Goal: Transaction & Acquisition: Purchase product/service

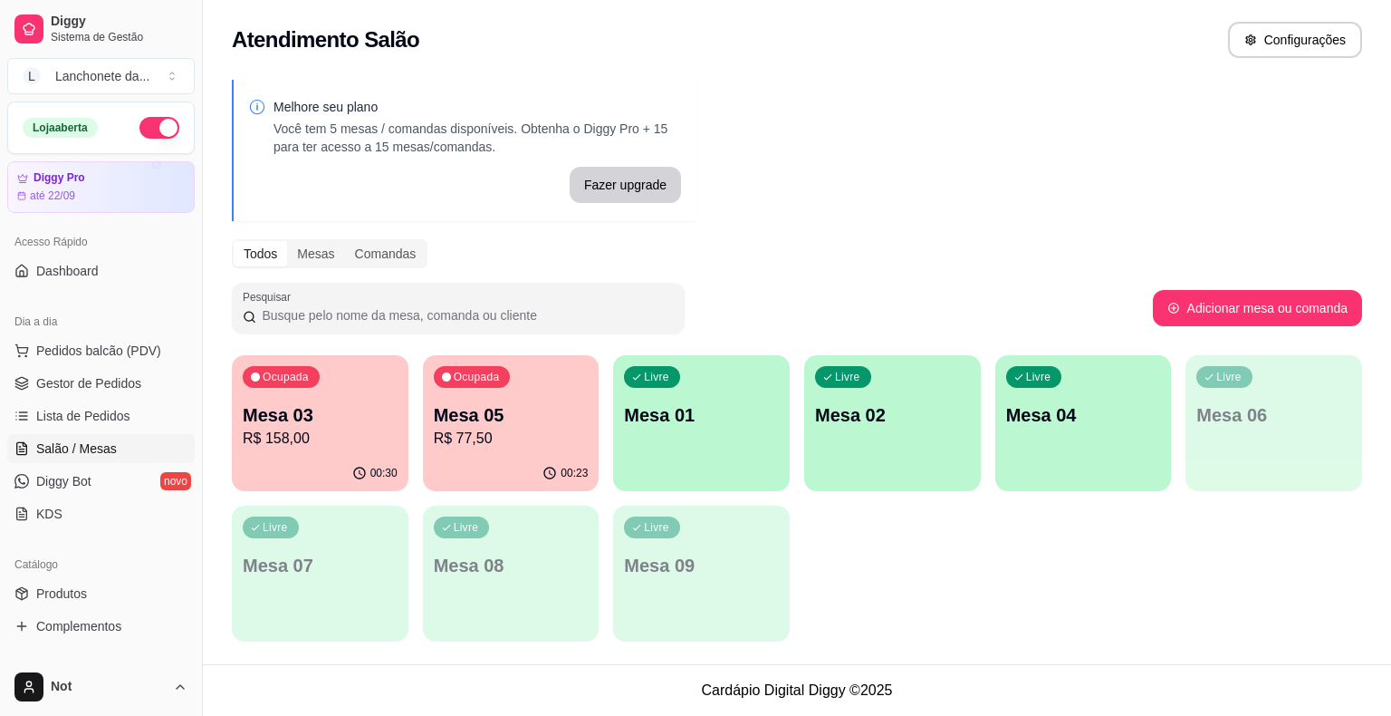
click at [1237, 436] on div "Livre Mesa 06" at bounding box center [1274, 412] width 177 height 114
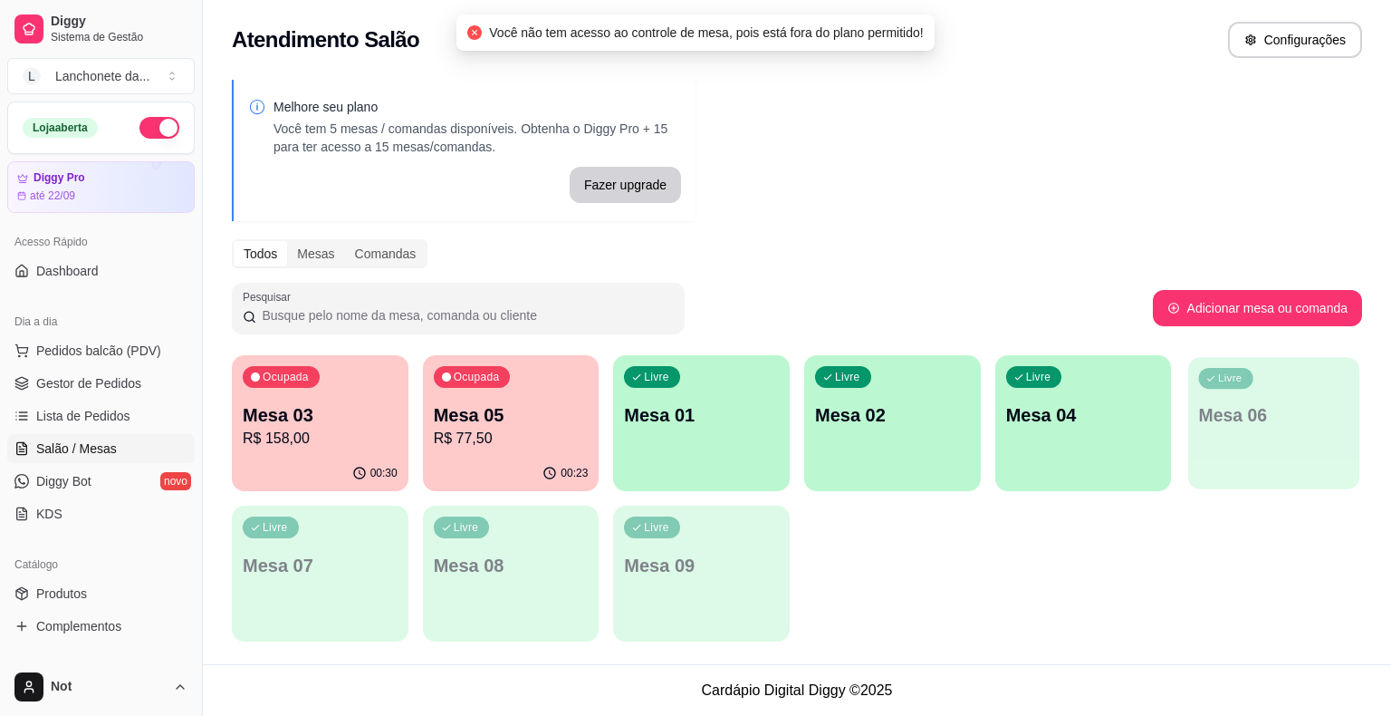
click at [1237, 436] on div "Livre Mesa 06" at bounding box center [1273, 412] width 171 height 111
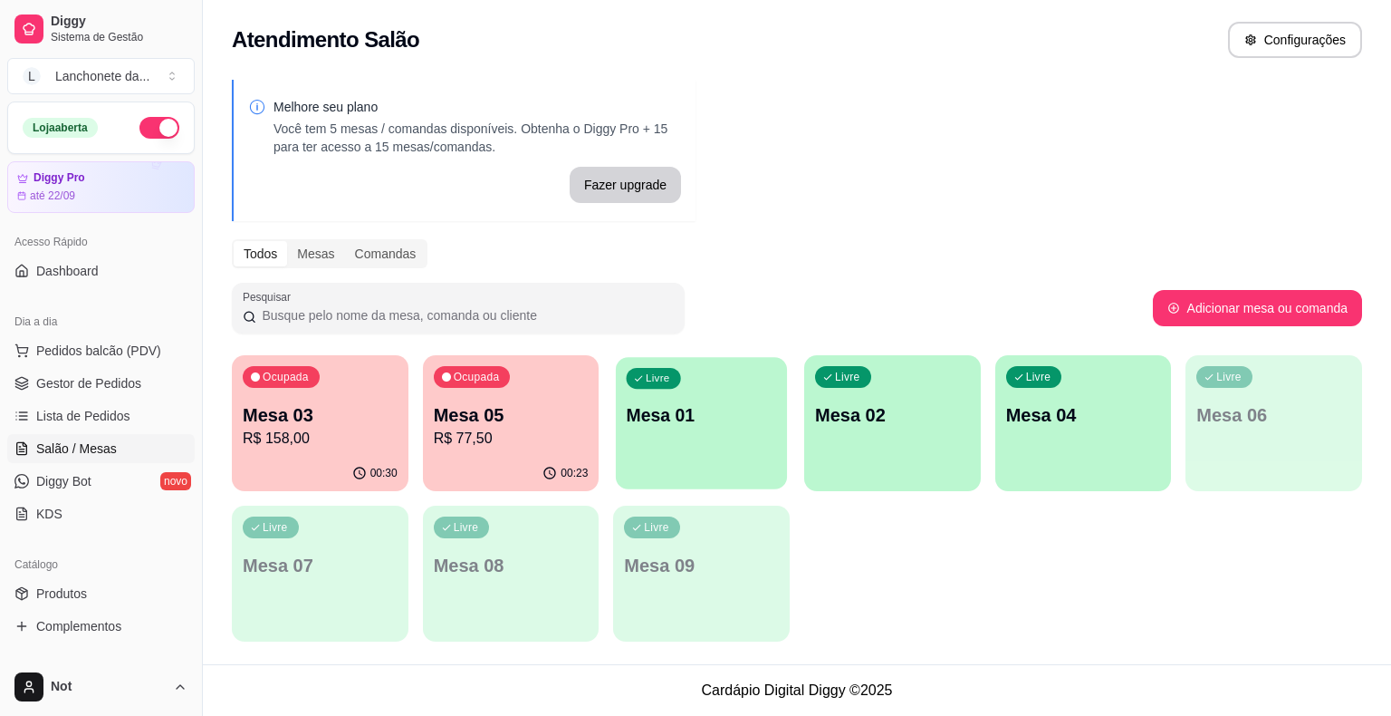
click at [701, 442] on div "Livre Mesa 01" at bounding box center [701, 412] width 171 height 111
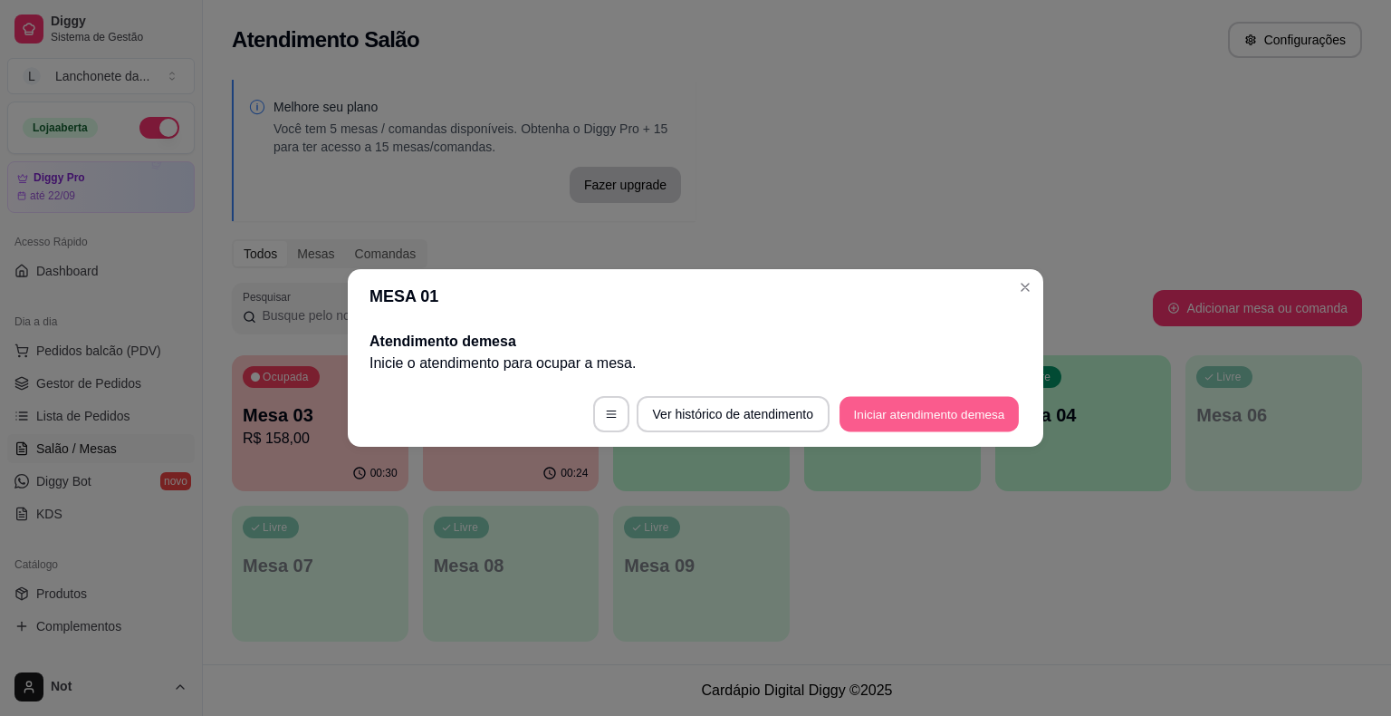
click at [935, 424] on button "Iniciar atendimento de mesa" at bounding box center [929, 414] width 179 height 35
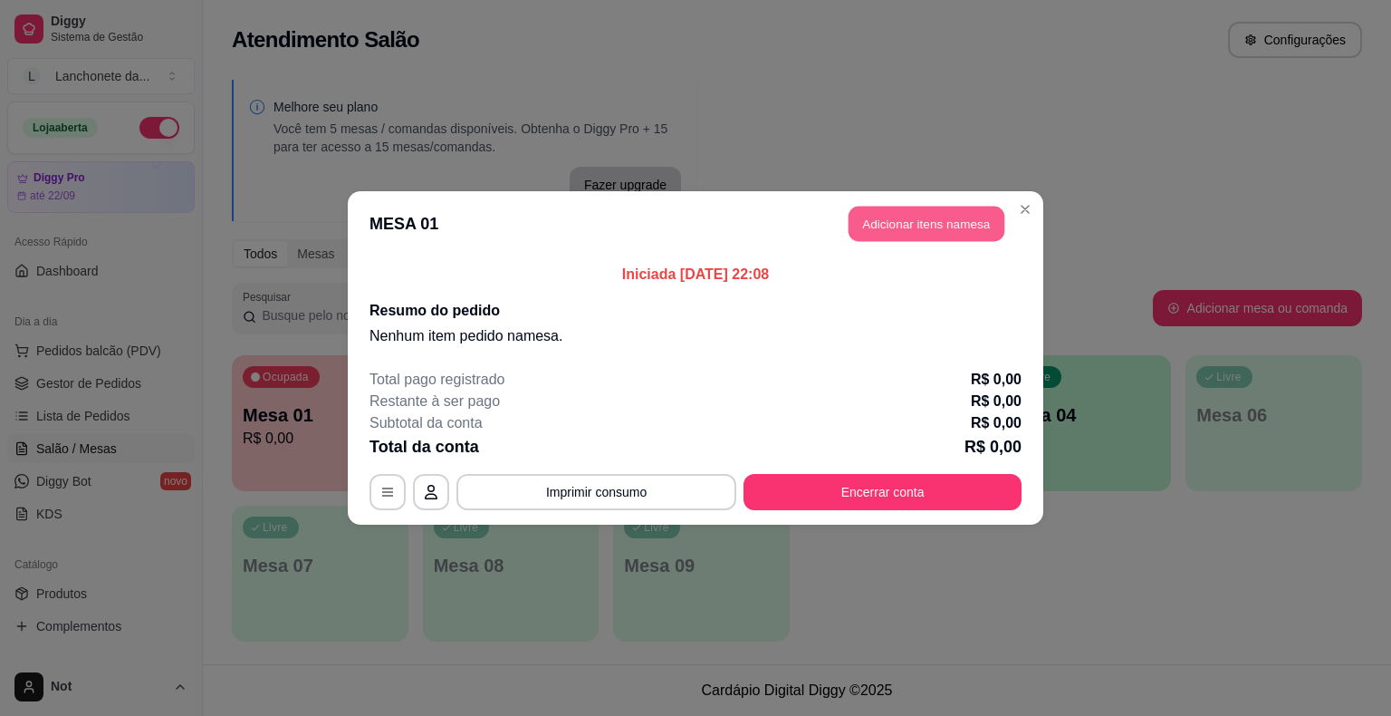
click at [918, 223] on button "Adicionar itens na mesa" at bounding box center [927, 224] width 156 height 35
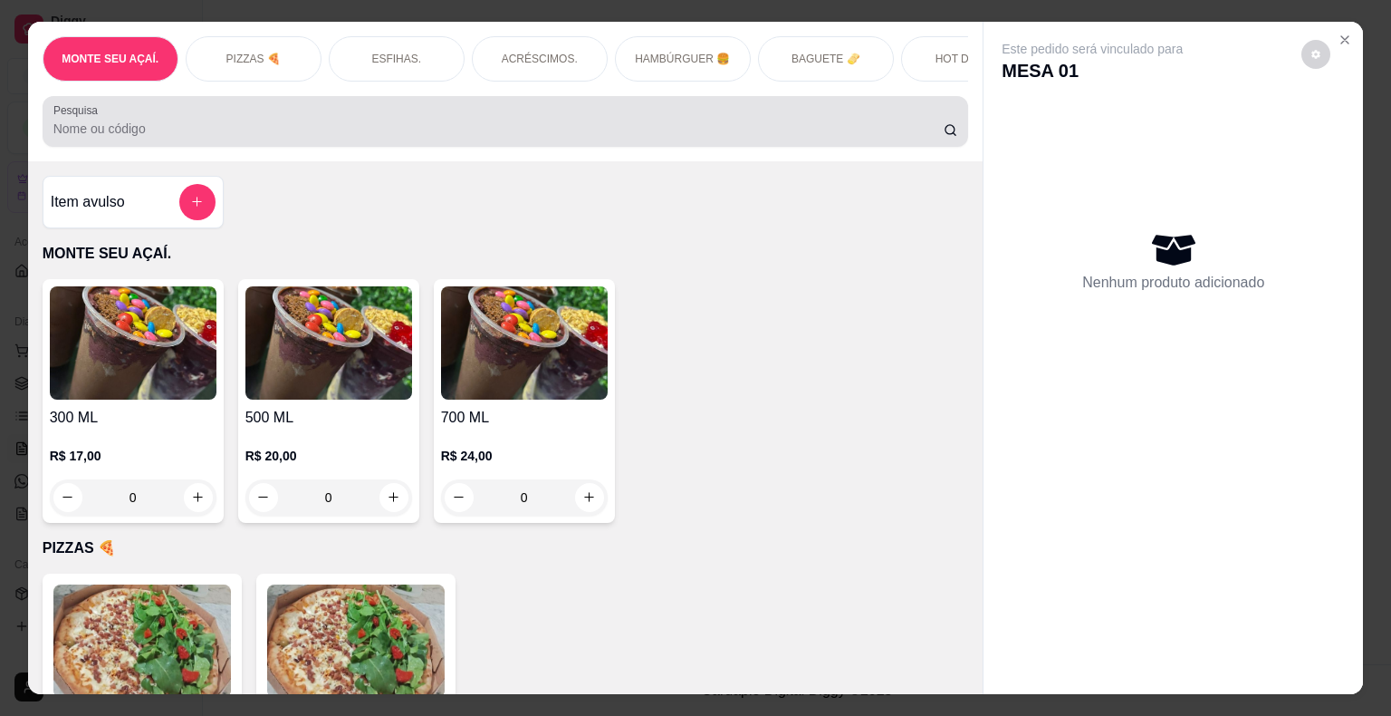
click at [534, 116] on div at bounding box center [505, 121] width 905 height 36
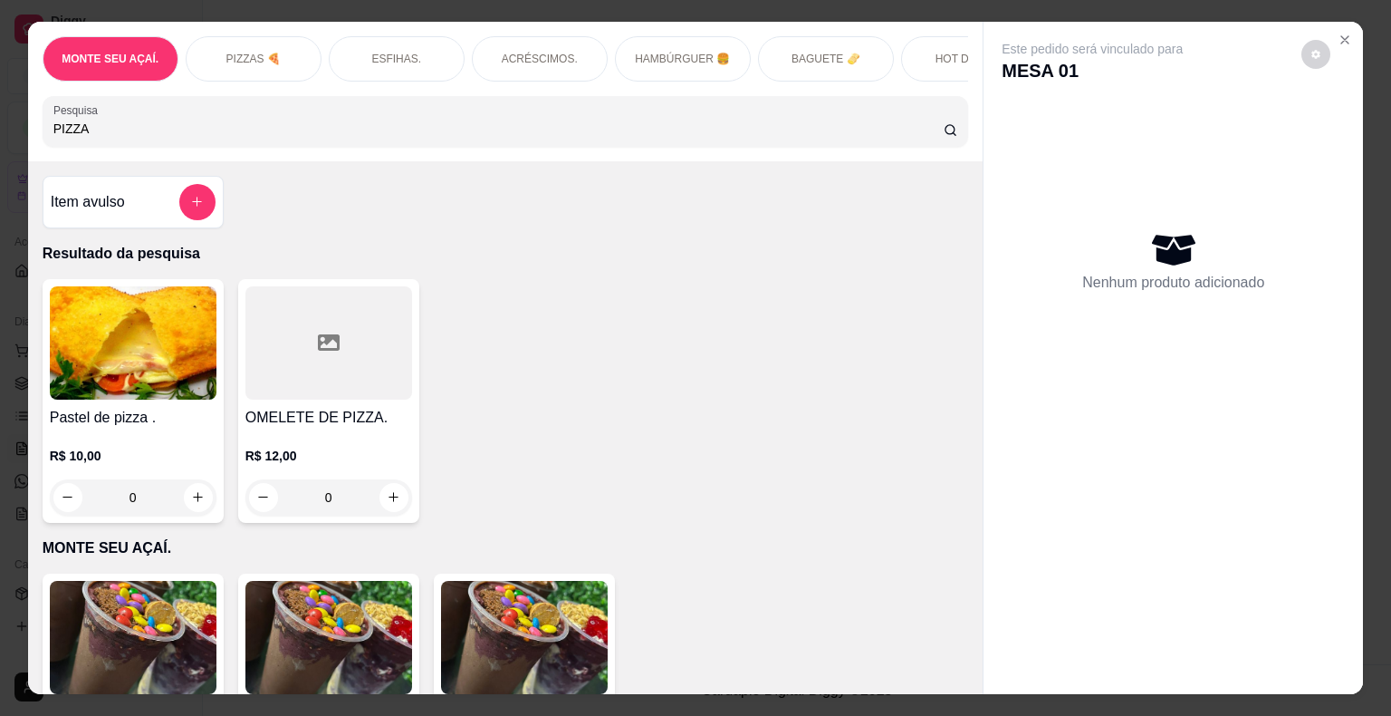
type input "PIZZA"
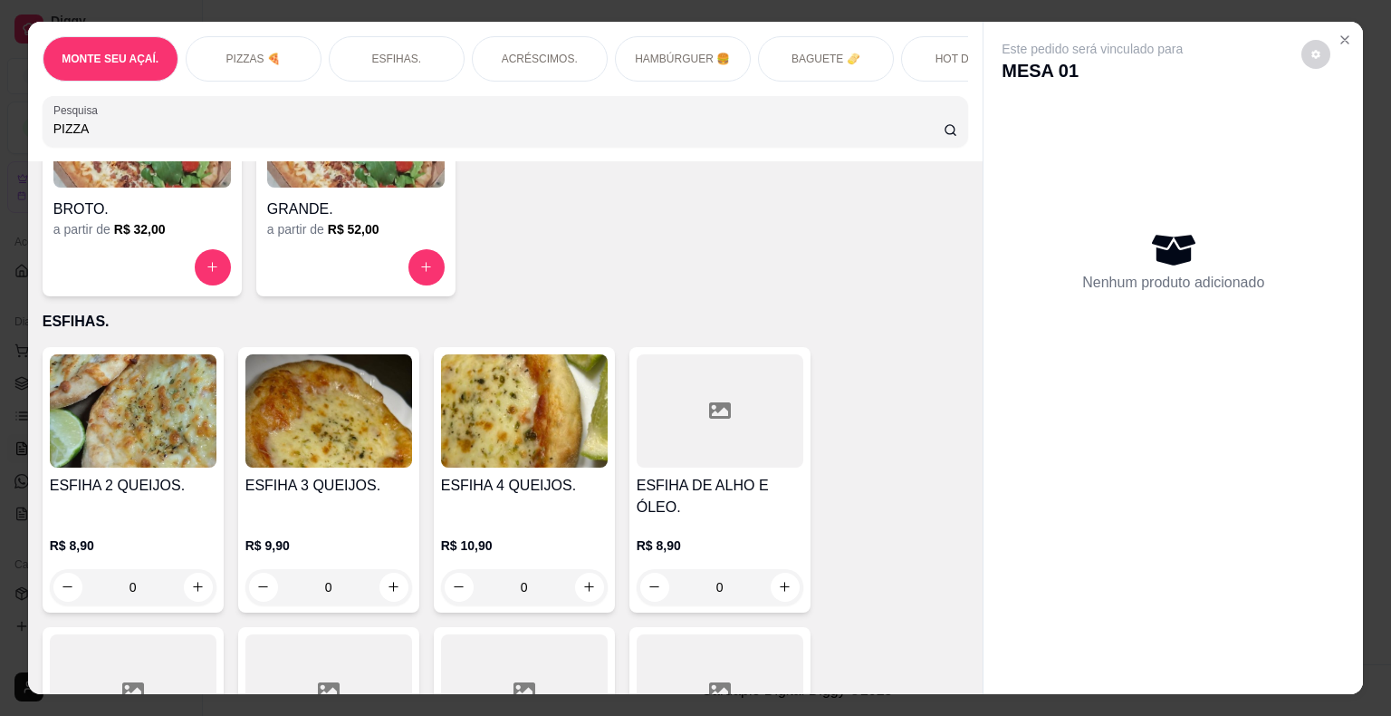
scroll to position [724, 0]
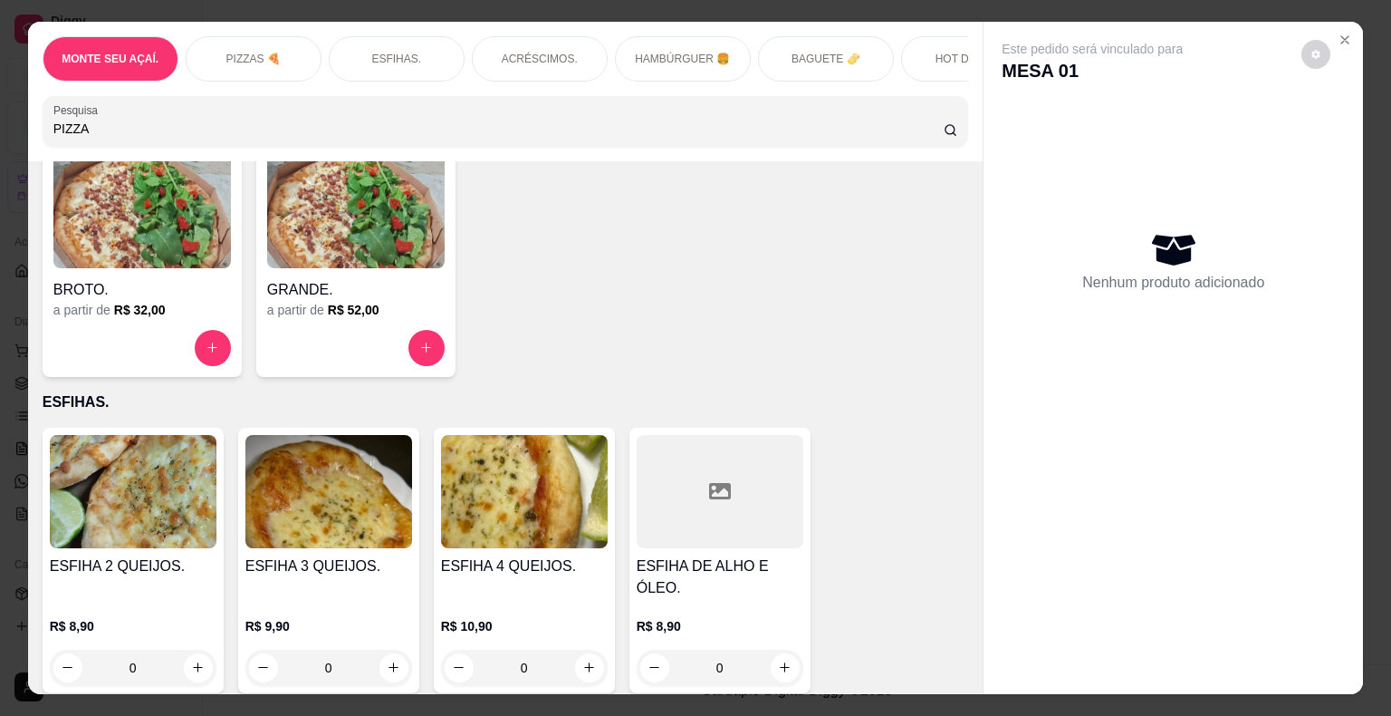
click at [384, 252] on img at bounding box center [356, 211] width 178 height 113
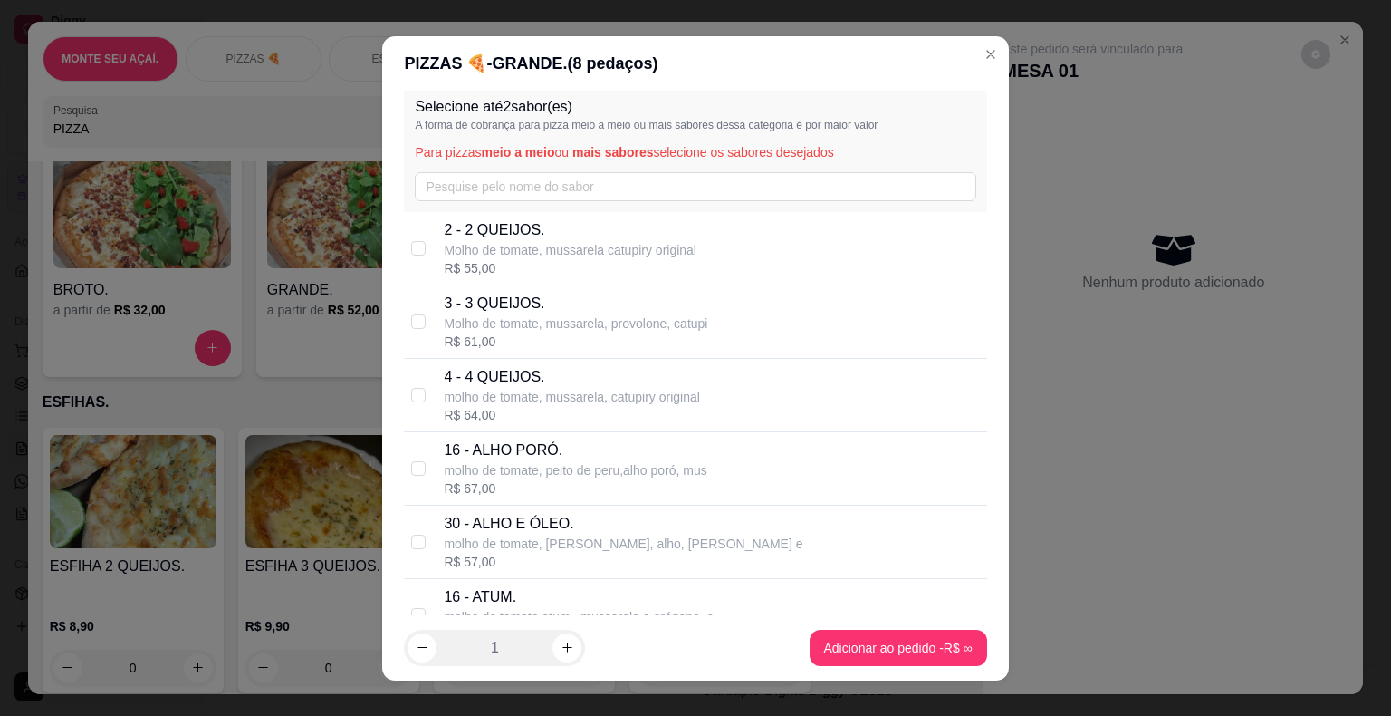
scroll to position [0, 0]
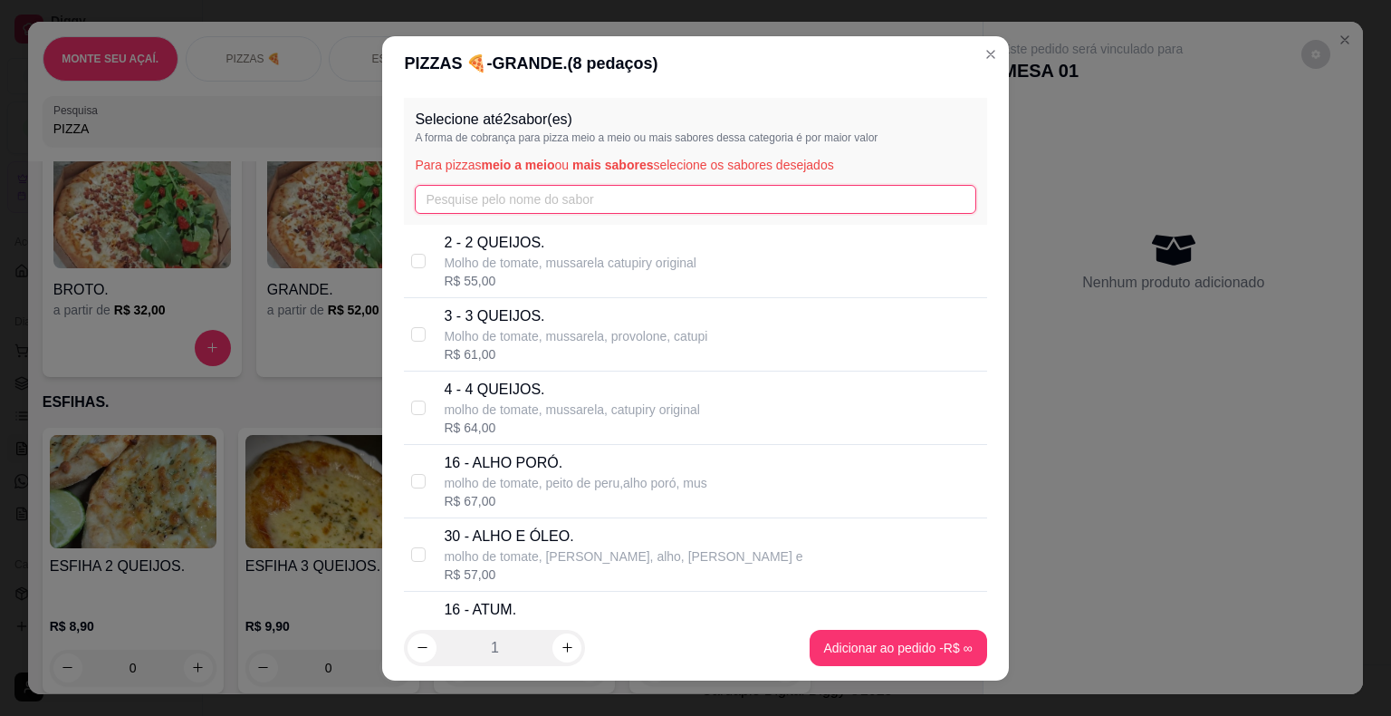
click at [797, 188] on input "text" at bounding box center [695, 199] width 561 height 29
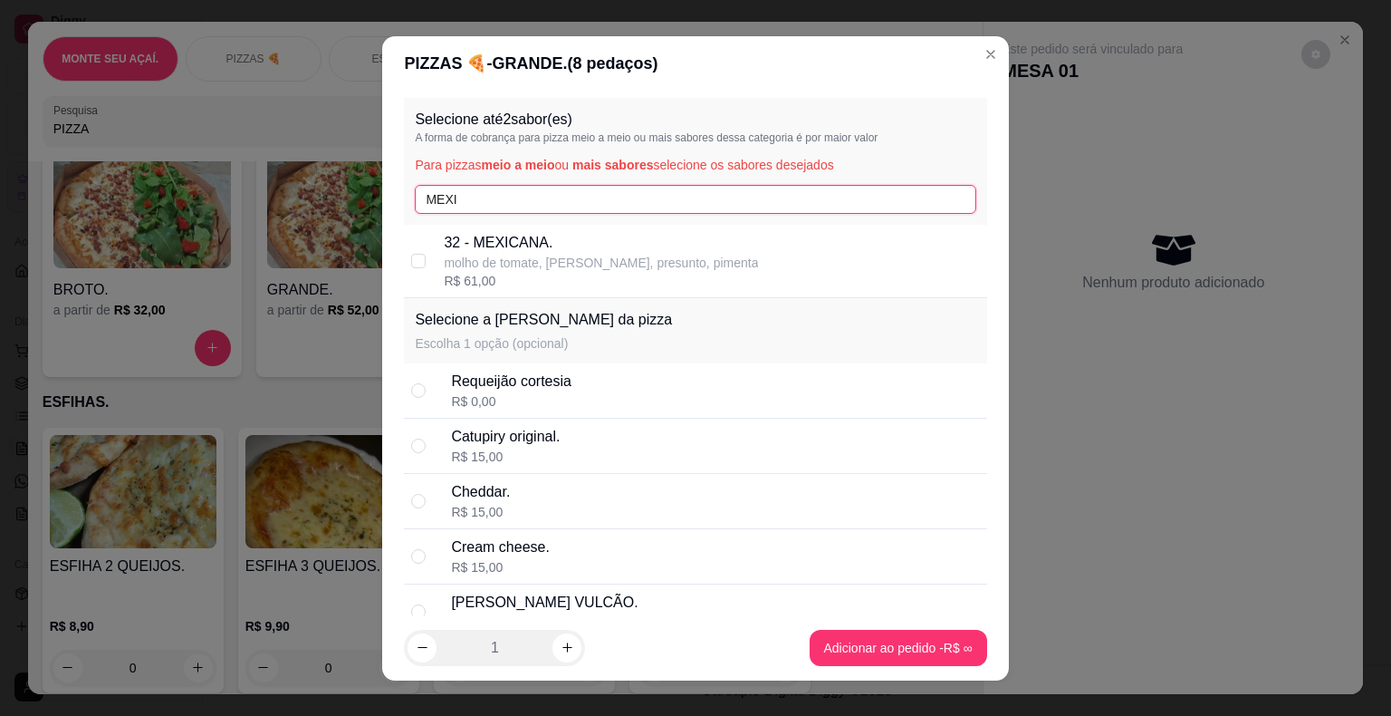
type input "MEXI"
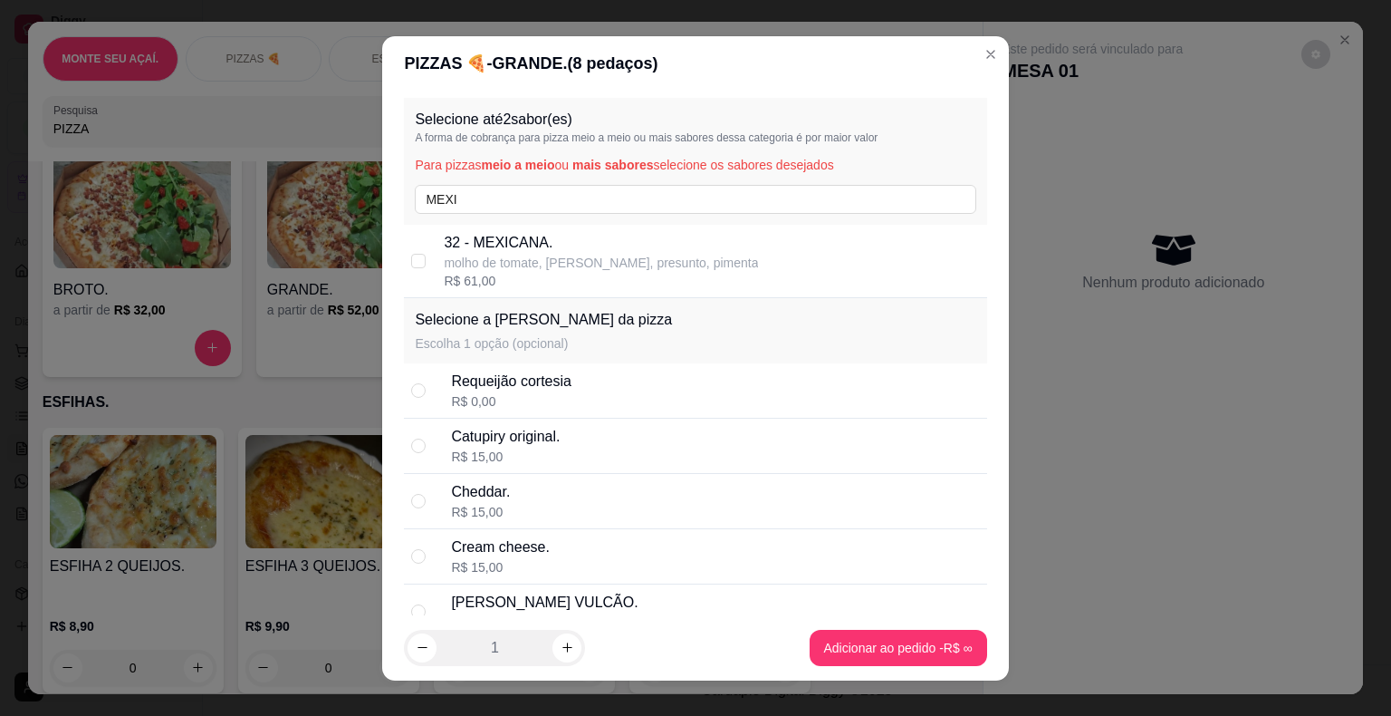
click at [404, 246] on div "32 - MEXICANA. molho de tomate, [PERSON_NAME], presunto, pimenta R$ 61,00" at bounding box center [695, 261] width 582 height 73
checkbox input "true"
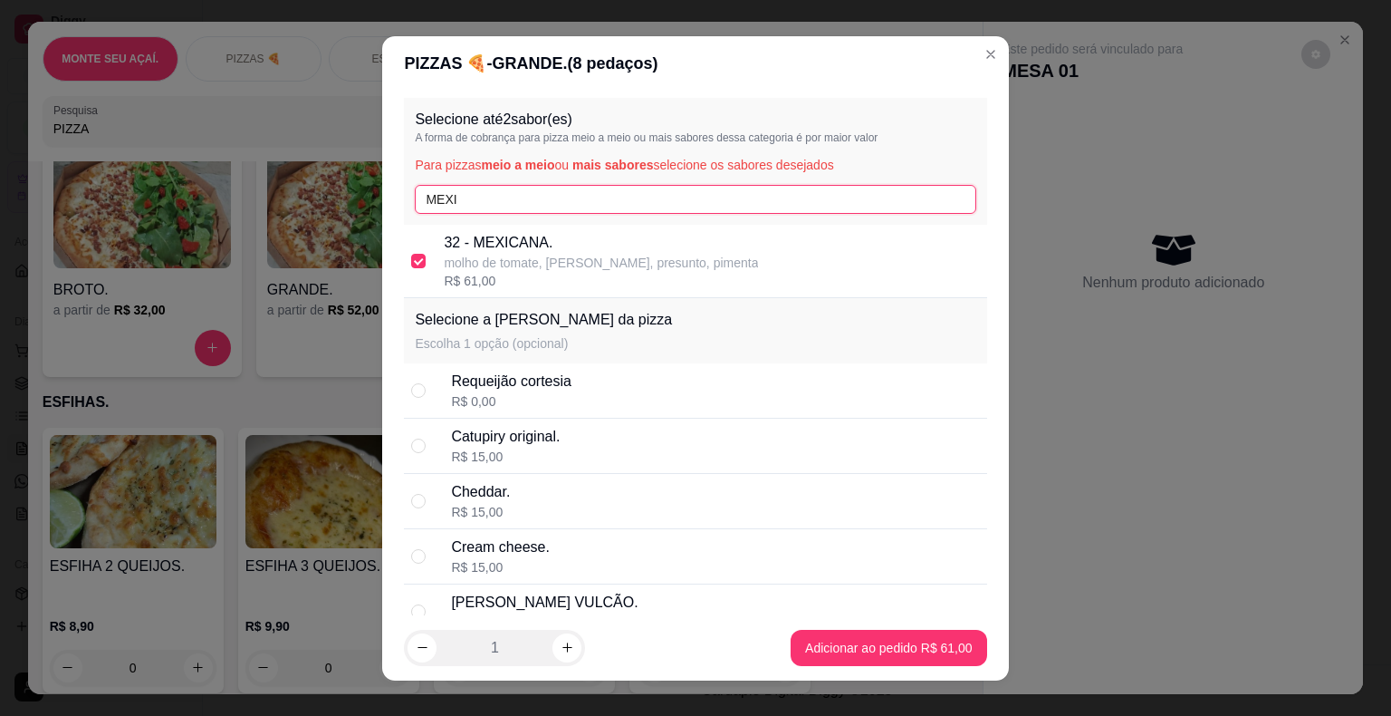
click at [469, 187] on input "MEXI" at bounding box center [695, 199] width 561 height 29
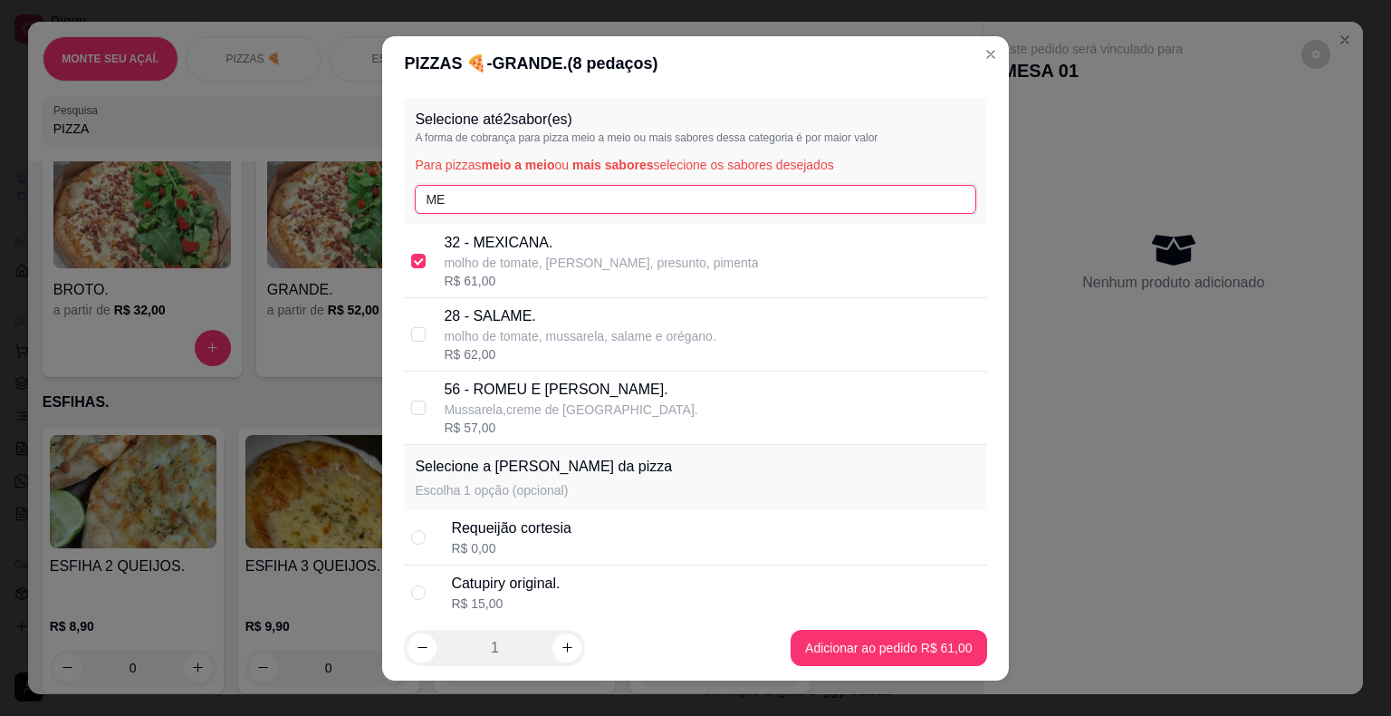
type input "M"
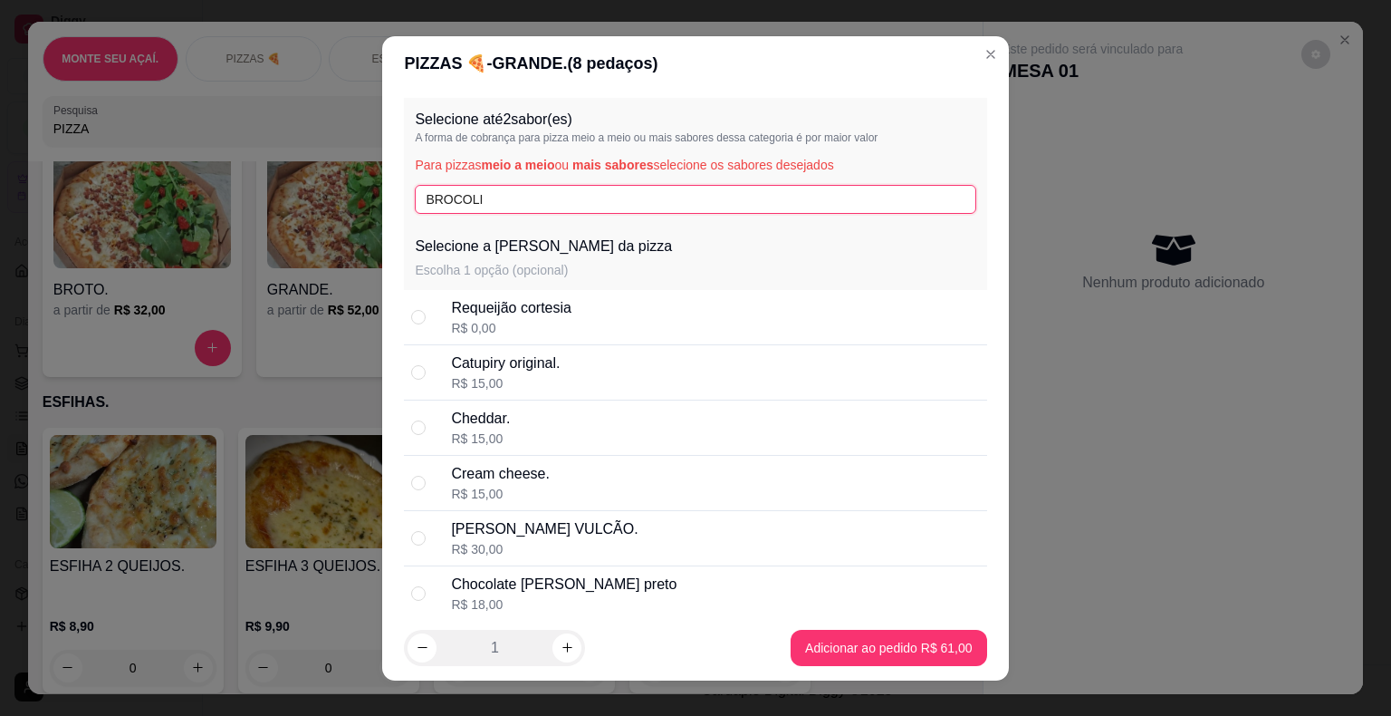
type input "BROCOLI"
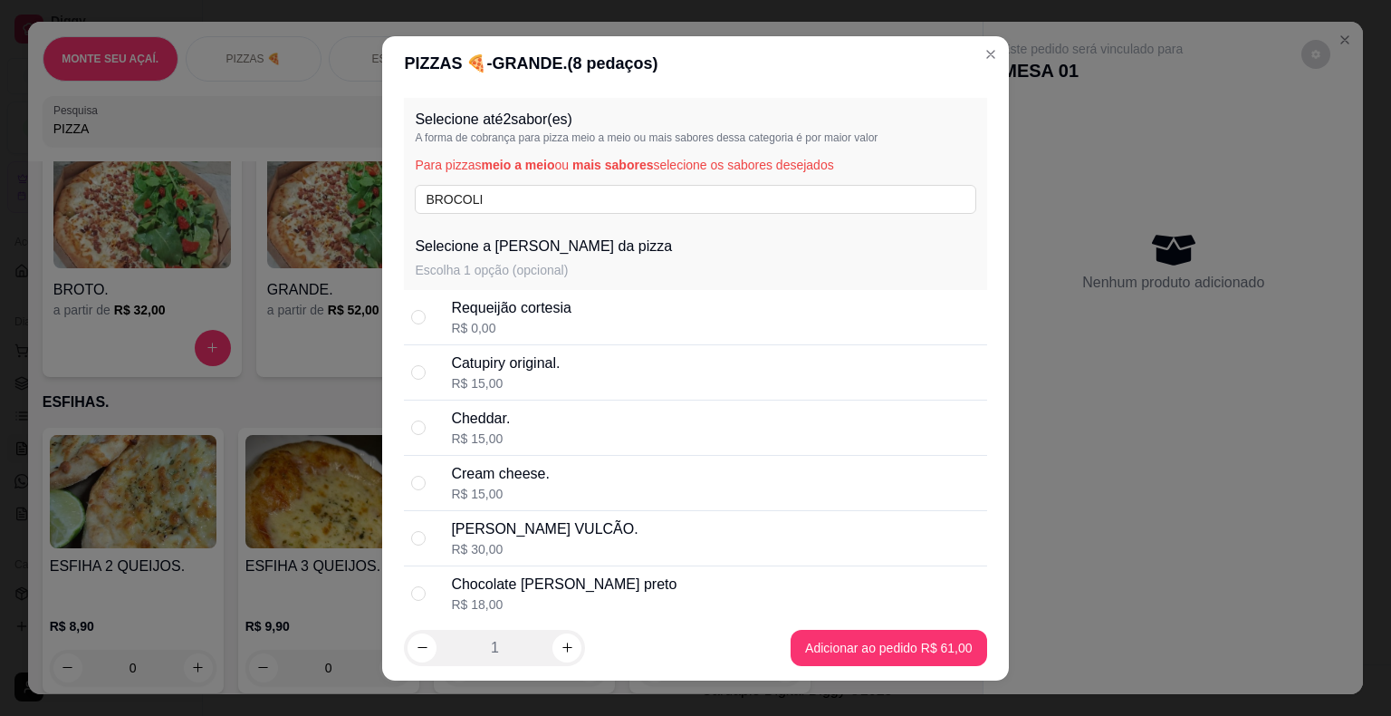
click at [547, 306] on div "Requeijão cortesia" at bounding box center [511, 308] width 120 height 22
radio input "true"
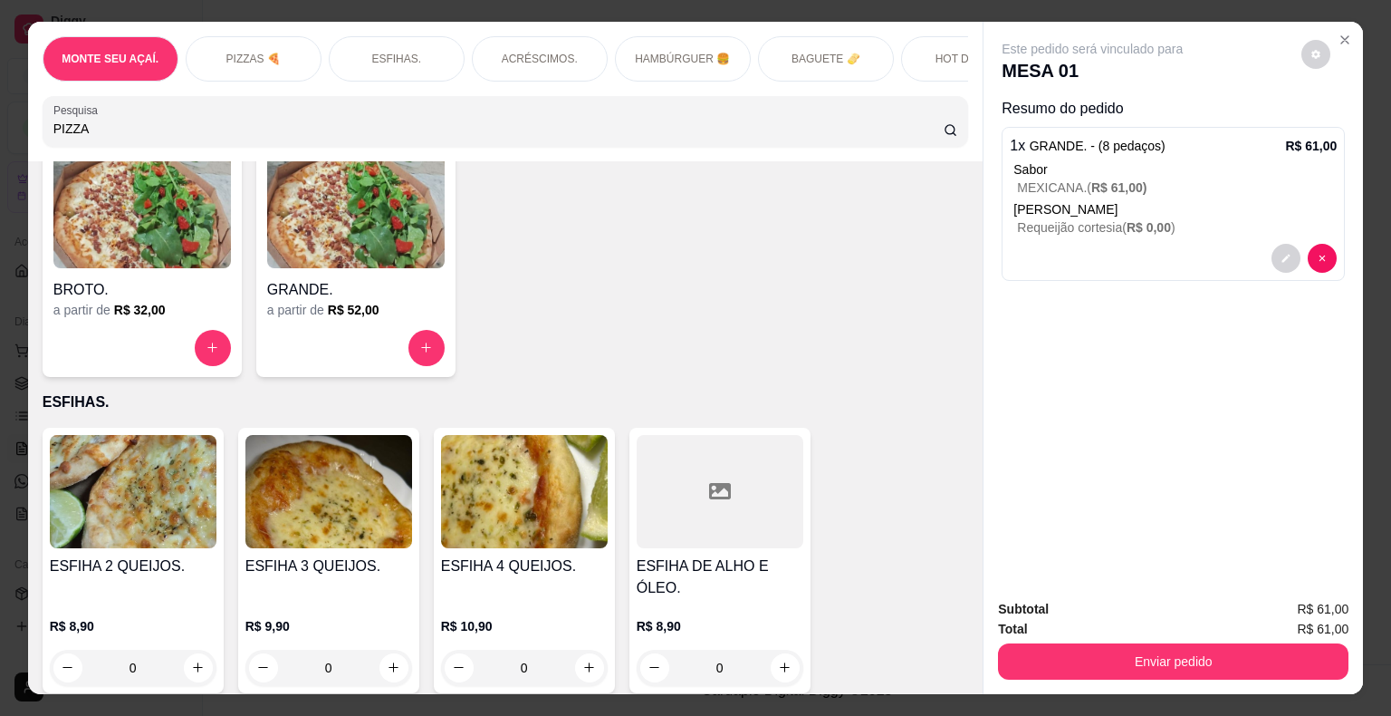
click at [389, 210] on img at bounding box center [356, 211] width 178 height 113
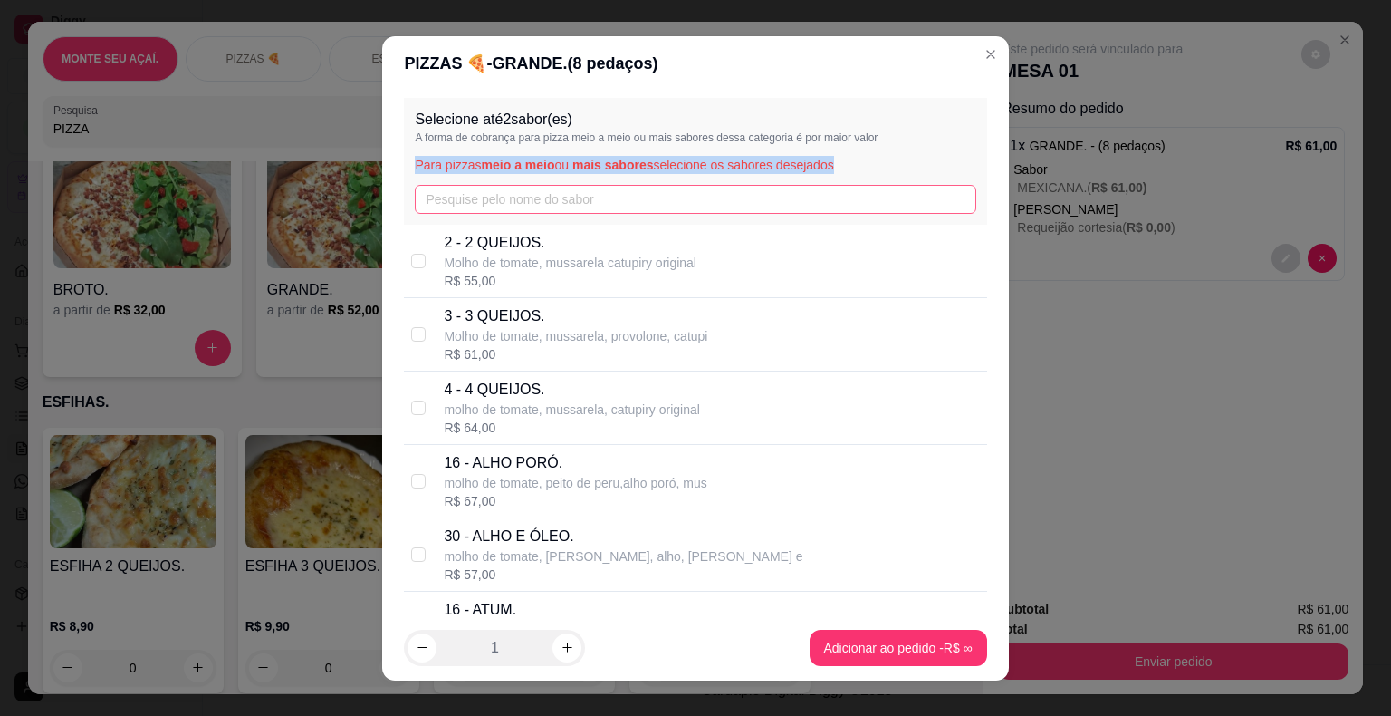
drag, startPoint x: 514, startPoint y: 219, endPoint x: 497, endPoint y: 191, distance: 32.5
click at [497, 191] on div "Selecione até 2 sabor(es) A forma de cobrança para pizza meio a meio ou mais sa…" at bounding box center [695, 161] width 582 height 127
click at [497, 191] on input "text" at bounding box center [695, 199] width 561 height 29
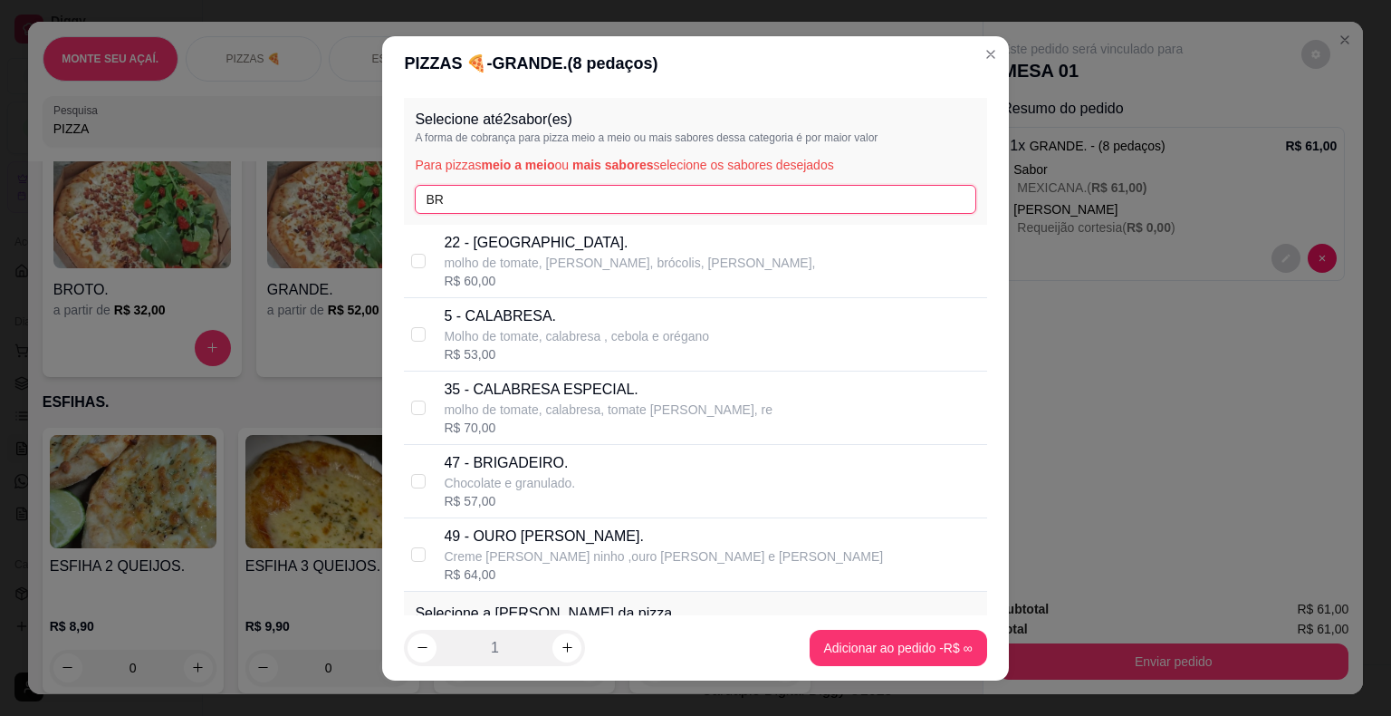
type input "B"
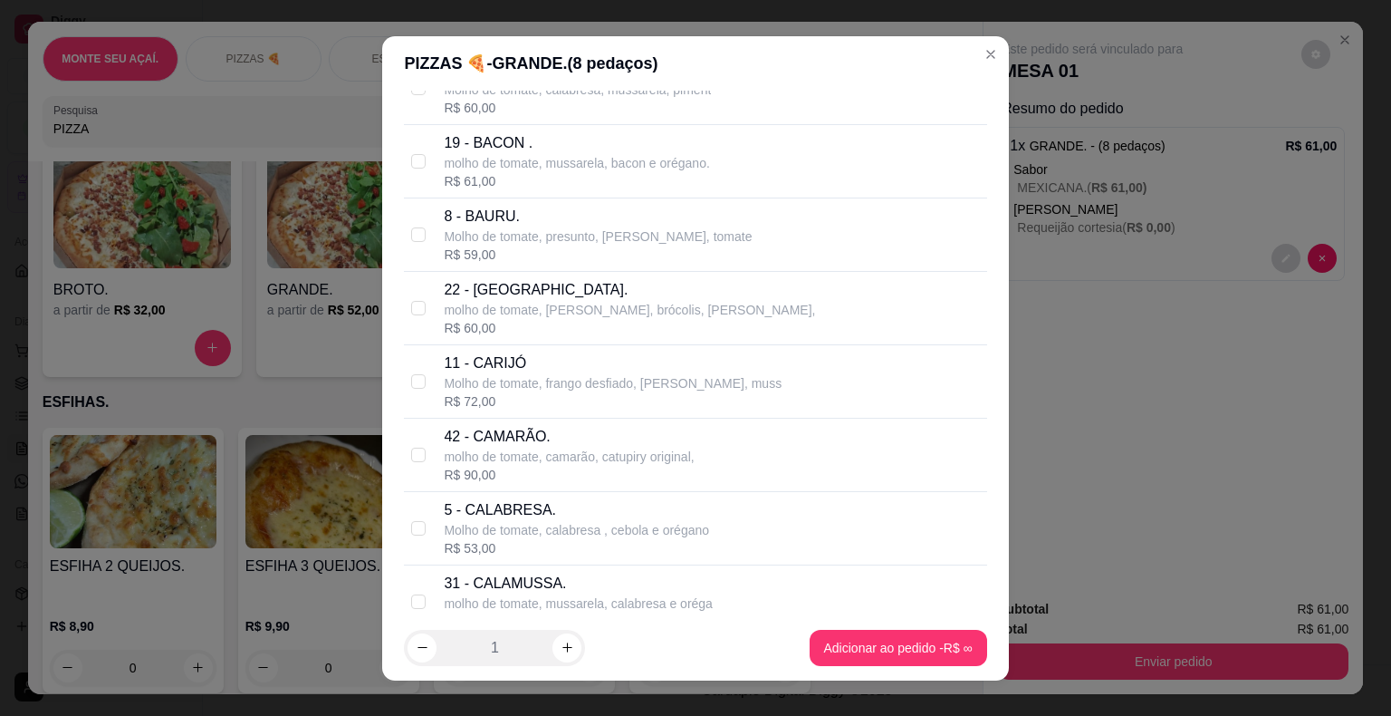
scroll to position [634, 0]
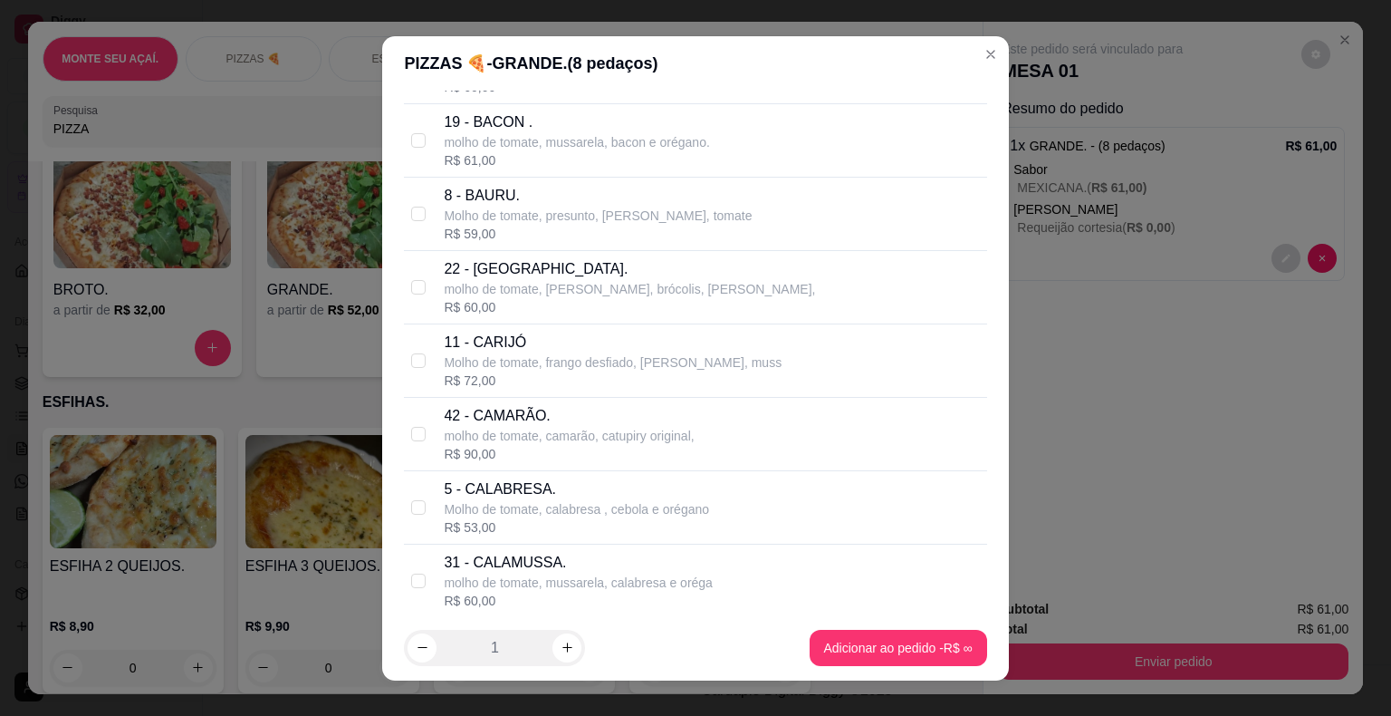
click at [444, 292] on p "molho de tomate, [PERSON_NAME], brócolis, [PERSON_NAME]," at bounding box center [629, 289] width 371 height 18
checkbox input "true"
click at [860, 668] on footer "1 Adicionar ao pedido R$ 60,00" at bounding box center [695, 647] width 626 height 65
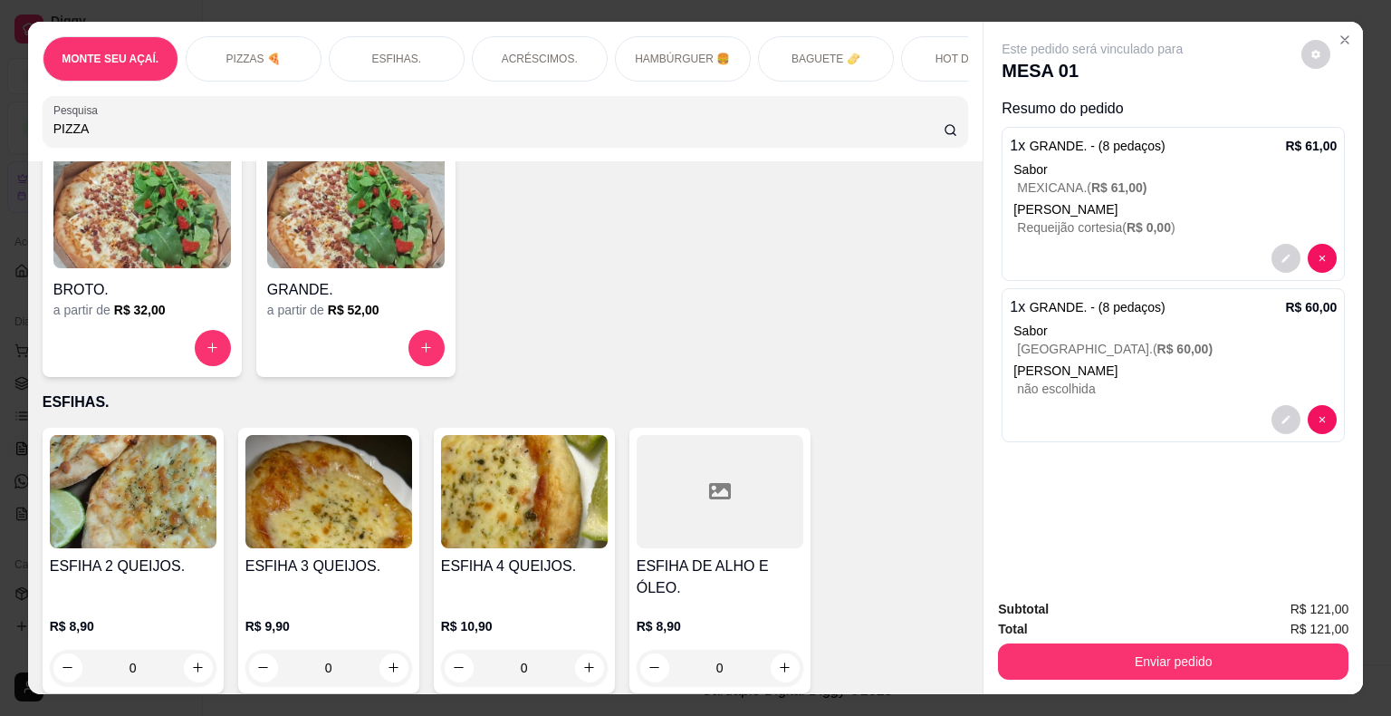
click at [360, 301] on h4 "GRANDE." at bounding box center [356, 290] width 178 height 22
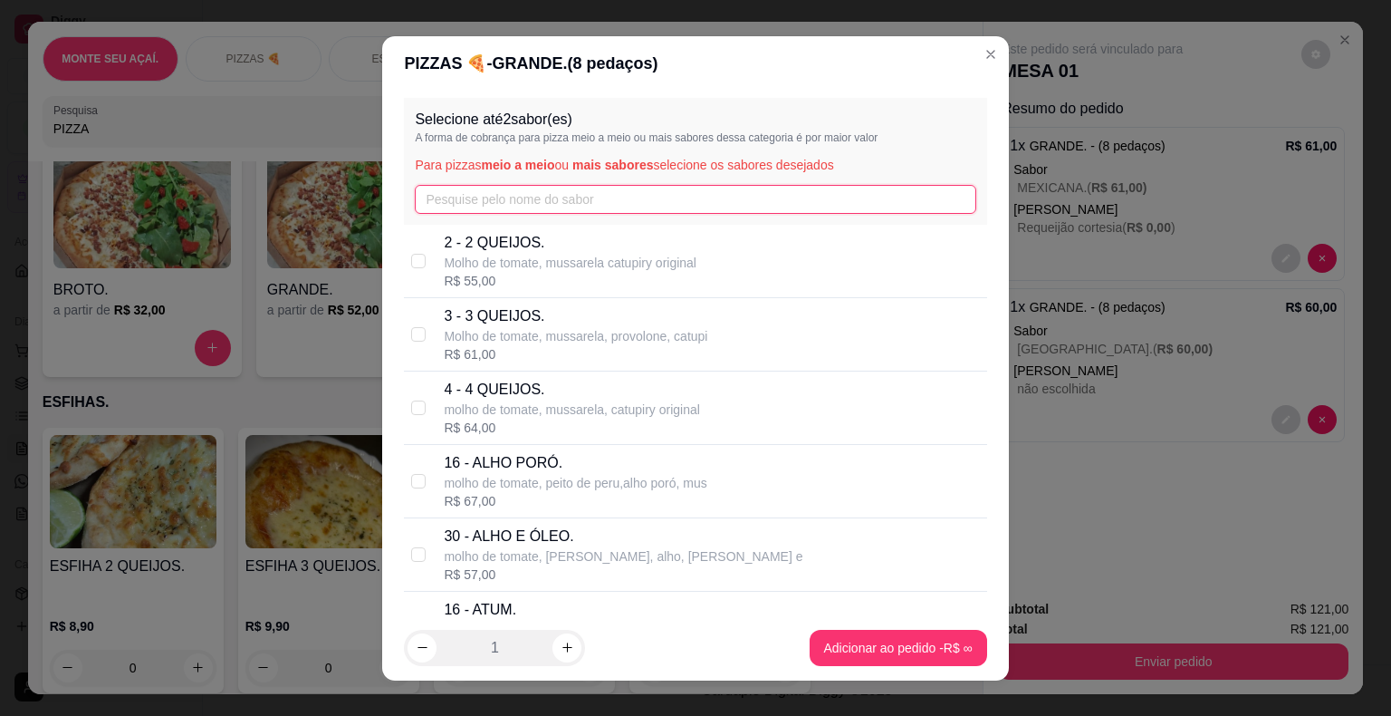
click at [530, 200] on input "text" at bounding box center [695, 199] width 561 height 29
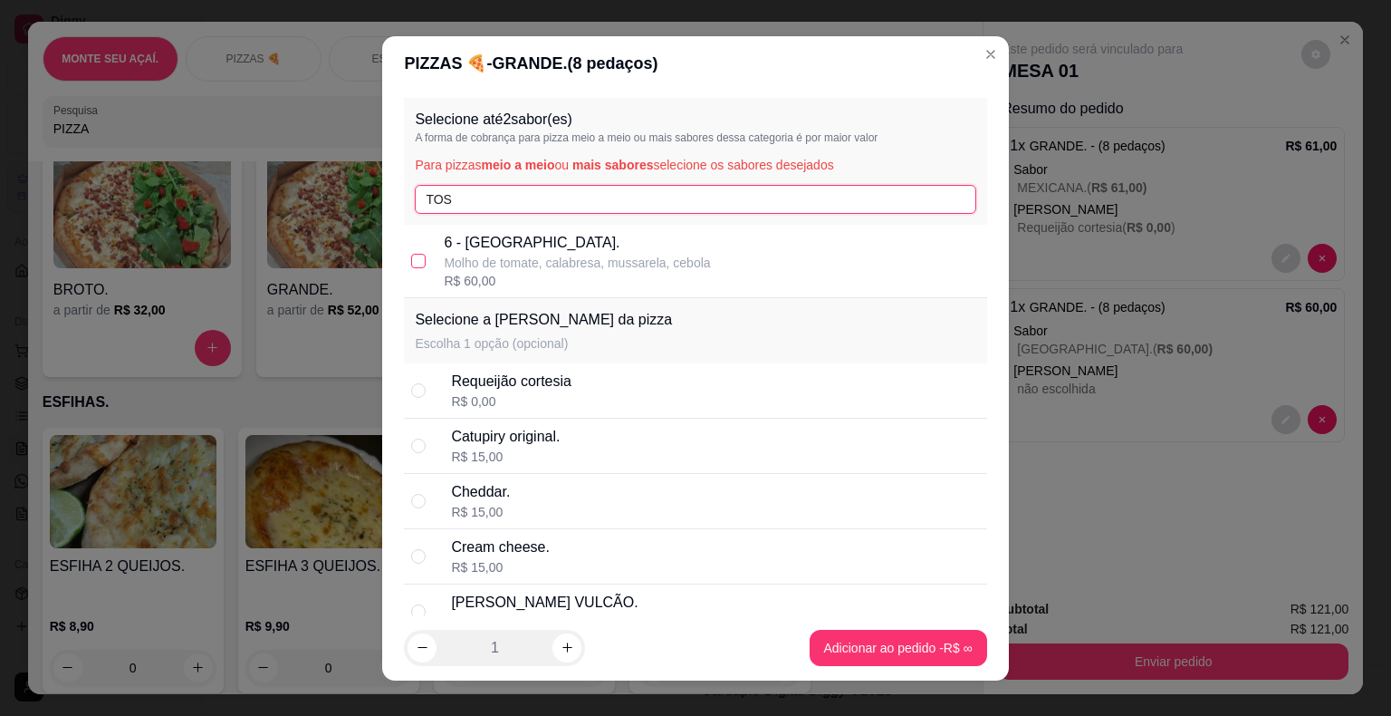
type input "TOS"
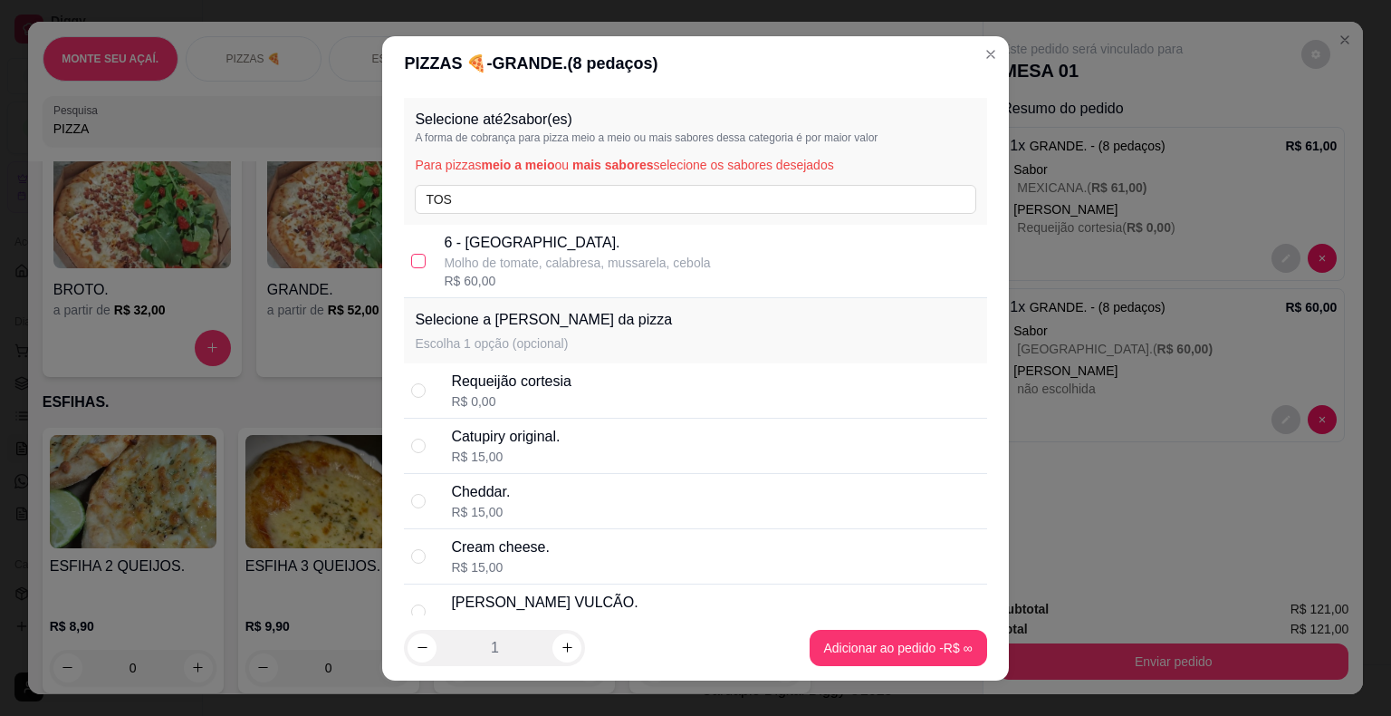
click at [418, 263] on input "checkbox" at bounding box center [418, 261] width 14 height 14
checkbox input "true"
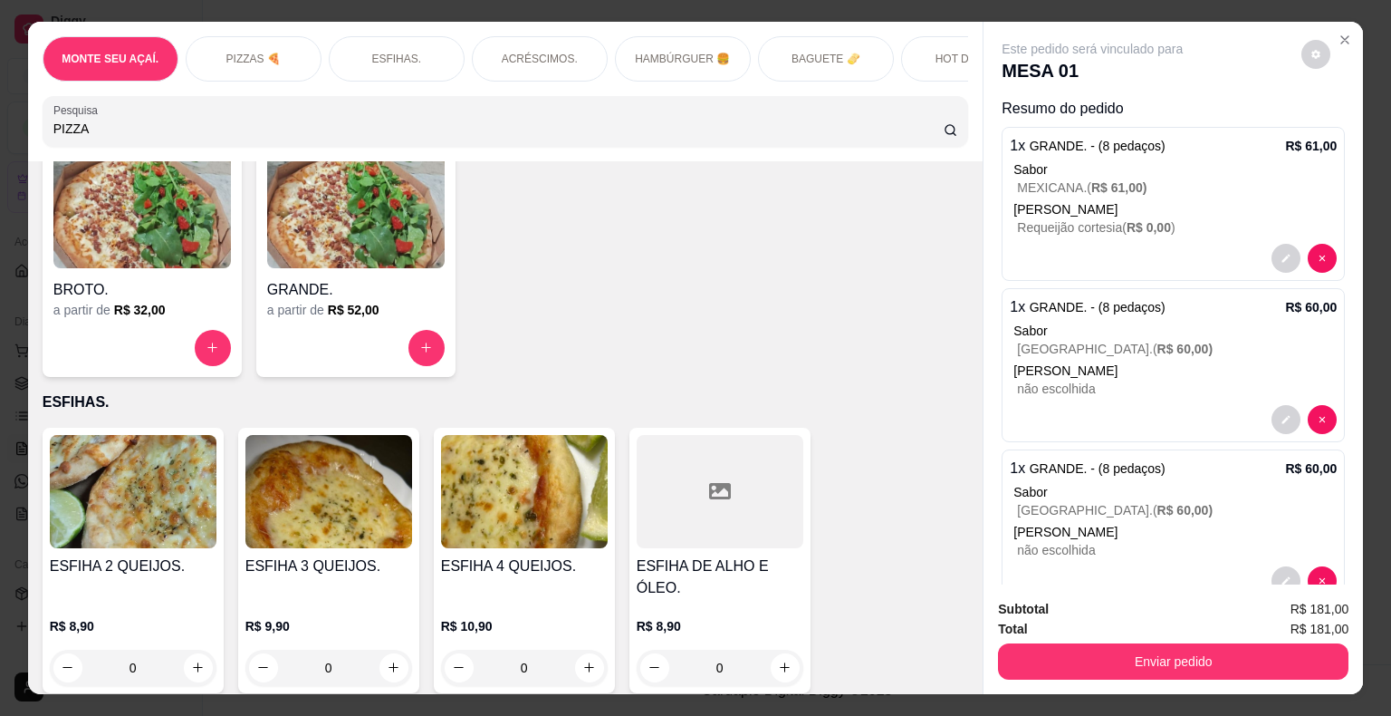
click at [293, 262] on img at bounding box center [356, 211] width 178 height 113
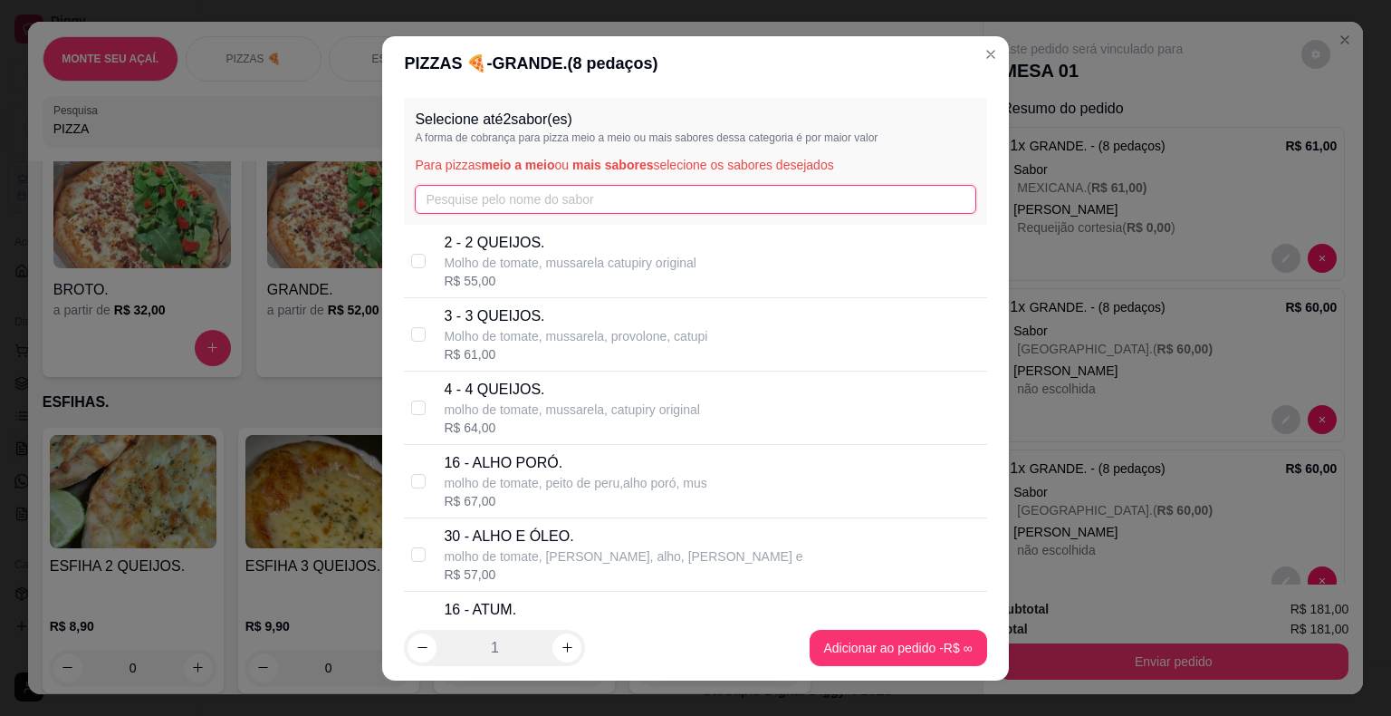
click at [537, 193] on input "text" at bounding box center [695, 199] width 561 height 29
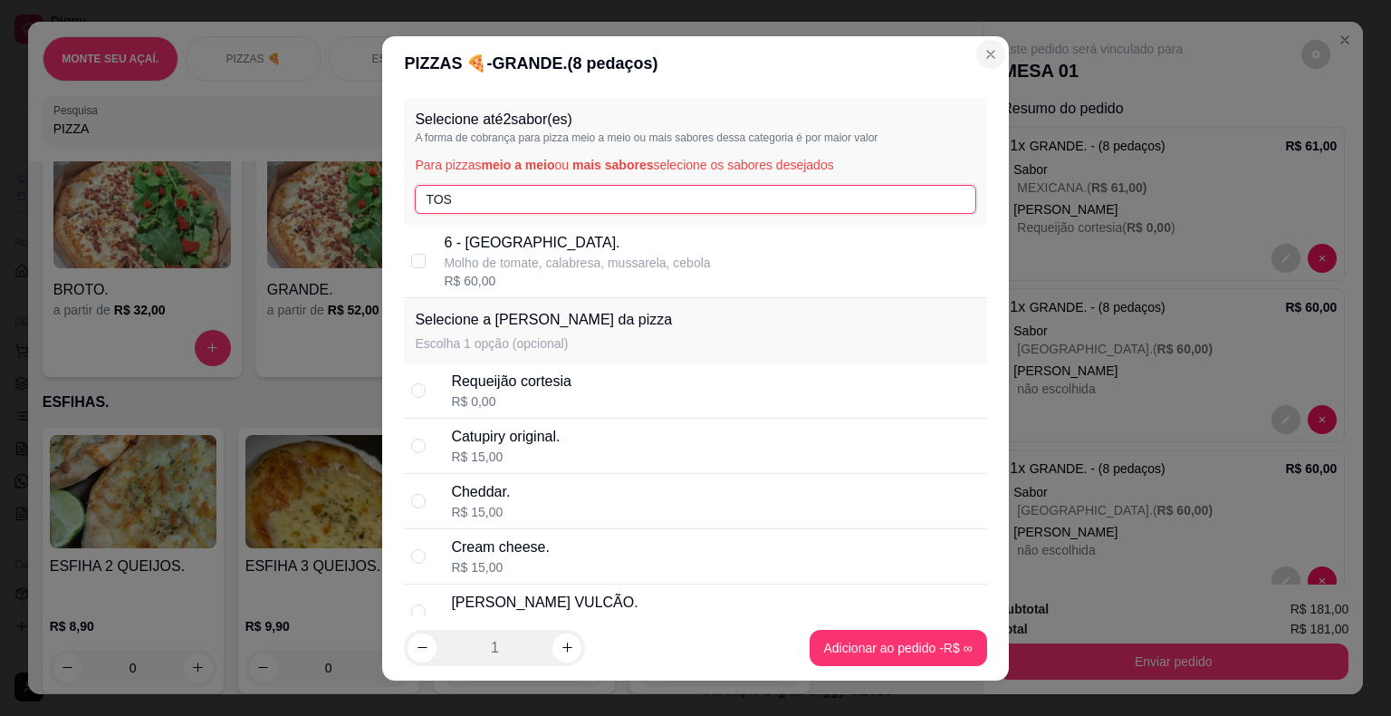
type input "TOS"
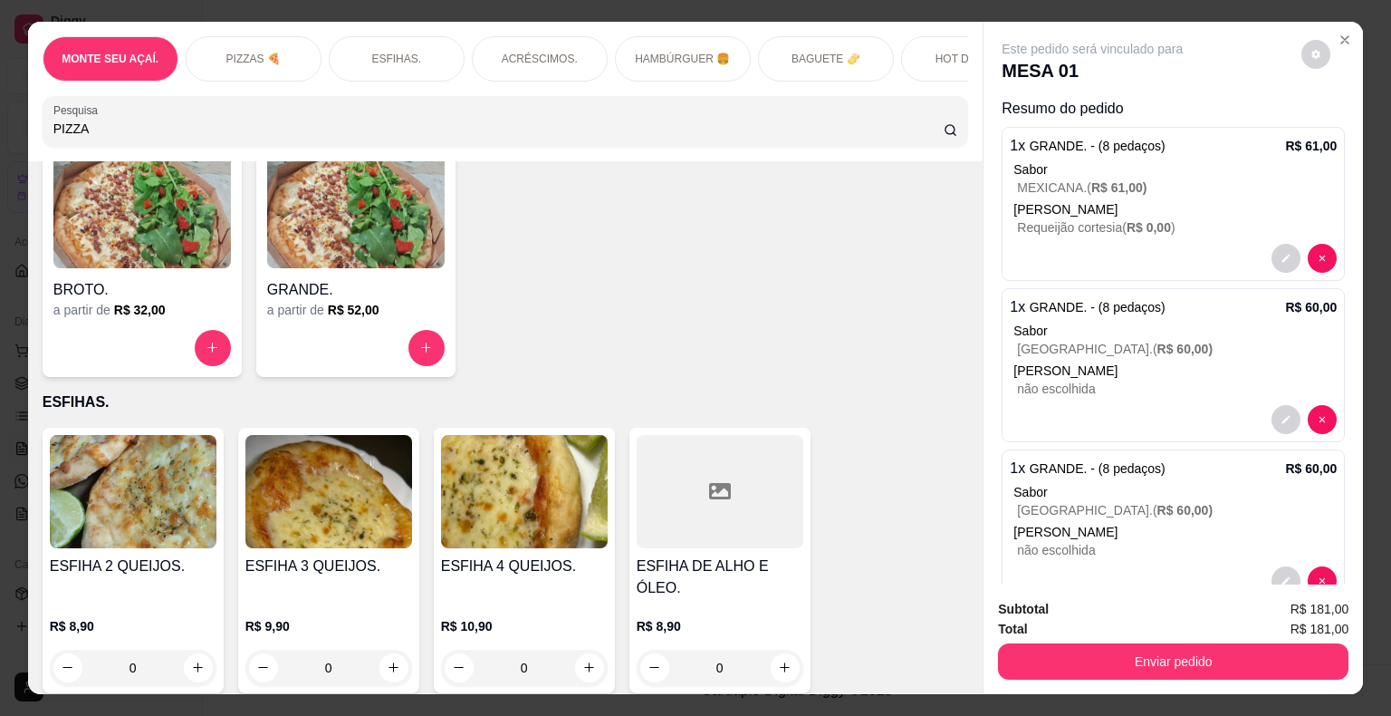
click at [840, 57] on p "BAGUETE 🫔" at bounding box center [826, 59] width 69 height 14
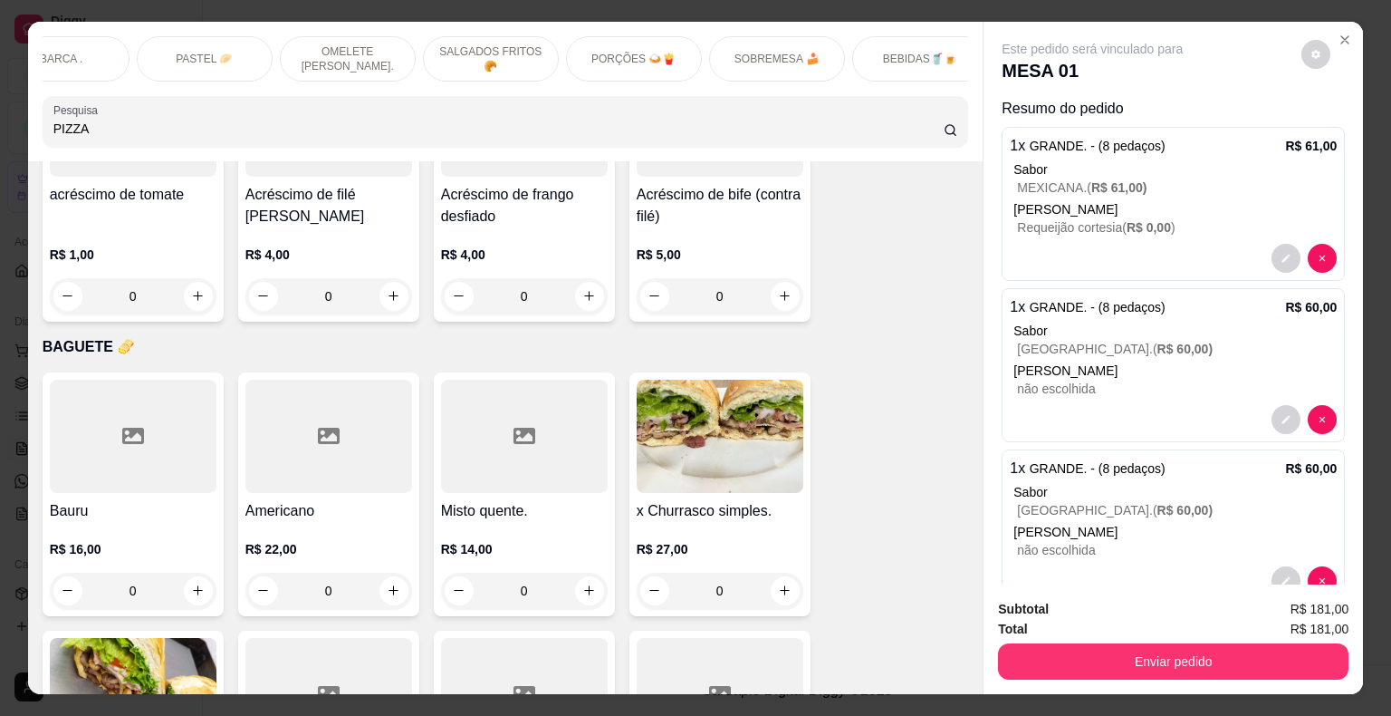
scroll to position [0, 1642]
click at [922, 56] on p "BEBIDAS🥤🍺" at bounding box center [901, 59] width 74 height 14
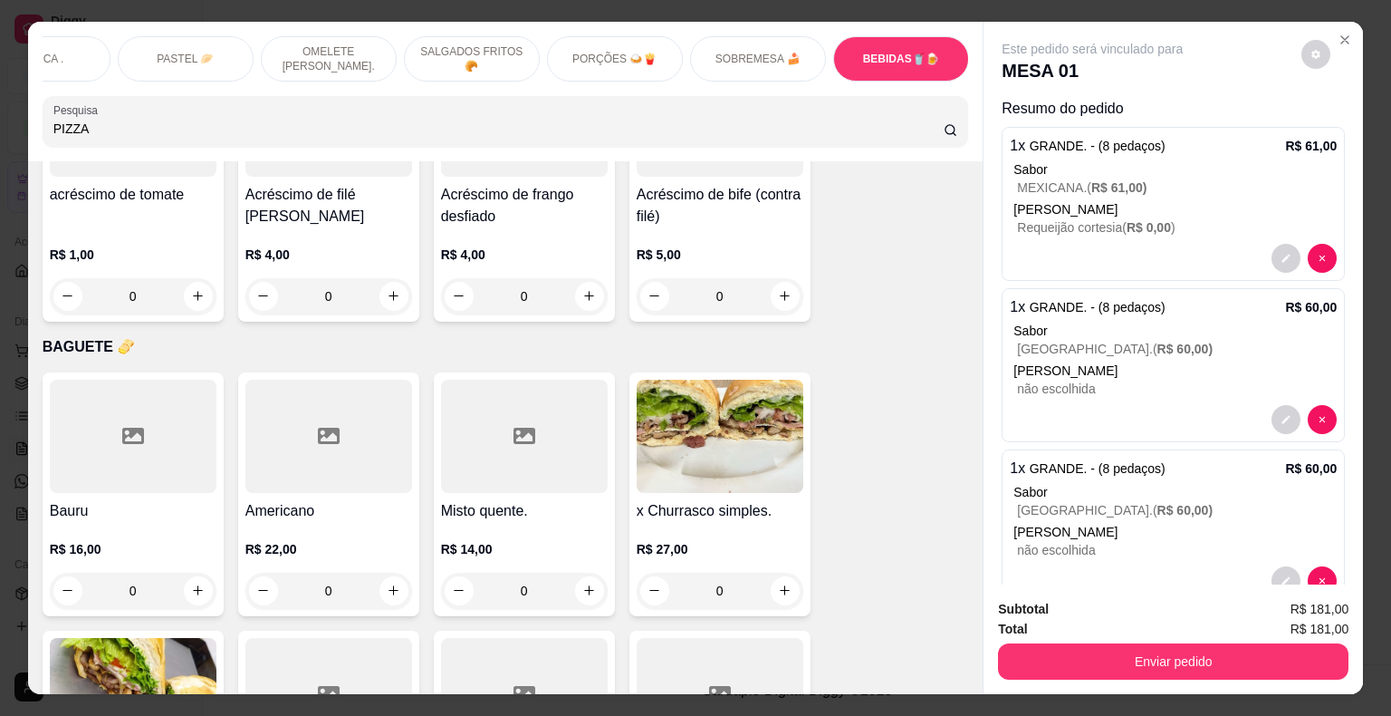
scroll to position [43, 0]
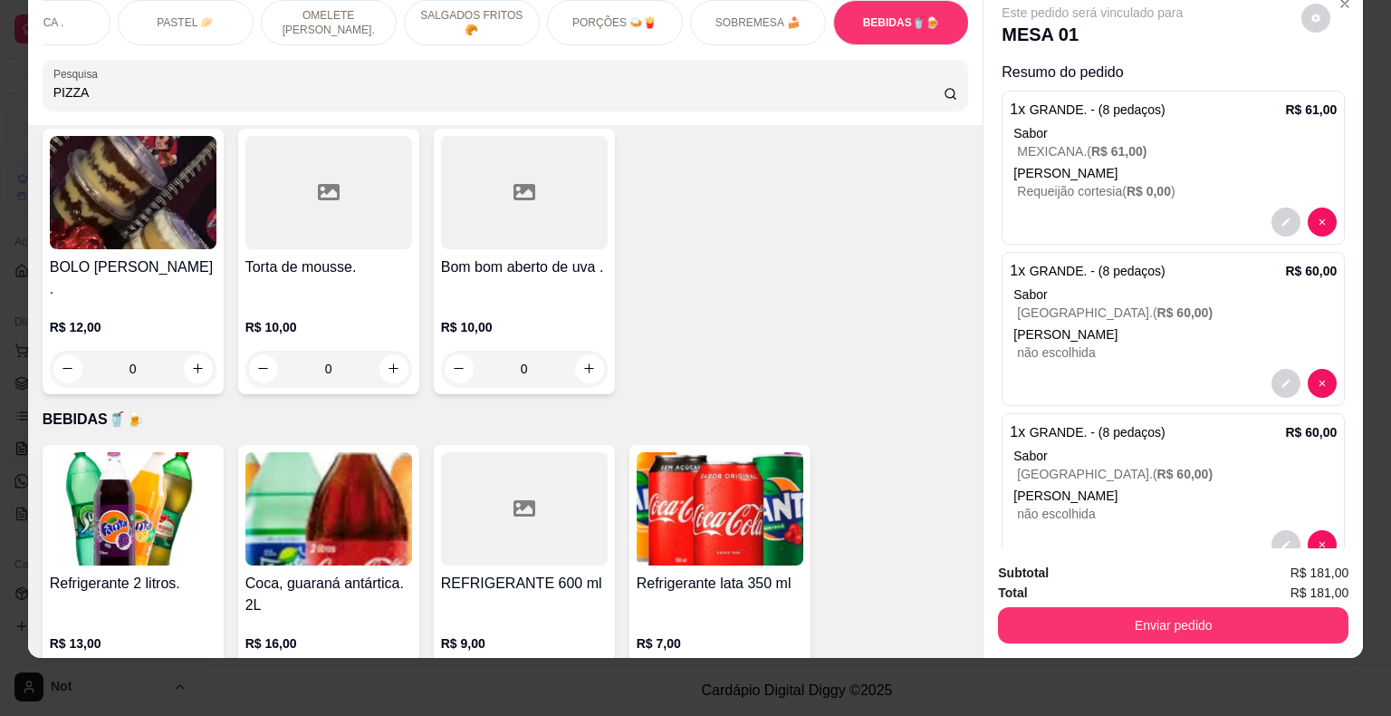
click at [192, 678] on icon "increase-product-quantity" at bounding box center [198, 685] width 14 height 14
type input "1"
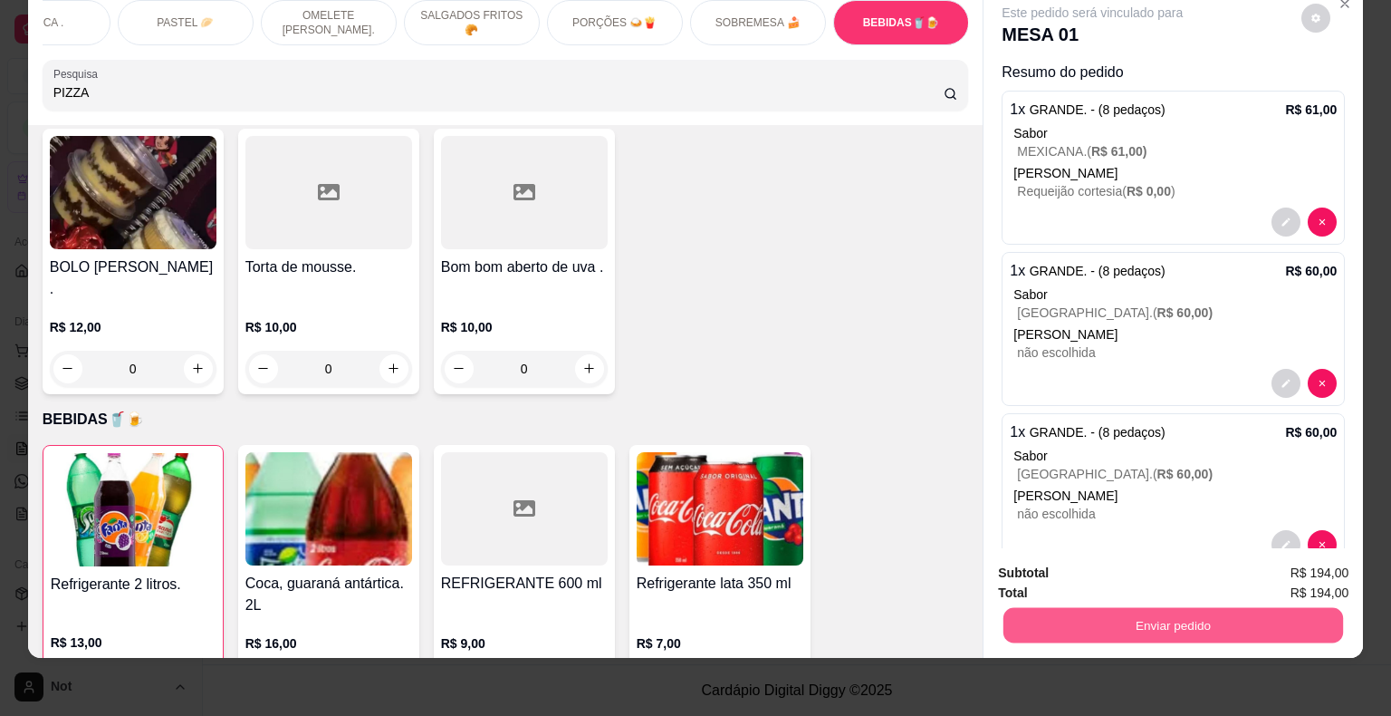
click at [1074, 619] on button "Enviar pedido" at bounding box center [1174, 625] width 340 height 35
click at [1271, 564] on button "Sim, quero registrar" at bounding box center [1284, 567] width 130 height 34
click at [1088, 608] on button "Enviar pedido" at bounding box center [1174, 625] width 340 height 35
click at [1080, 572] on button "Não registrar e enviar pedido" at bounding box center [1113, 567] width 188 height 34
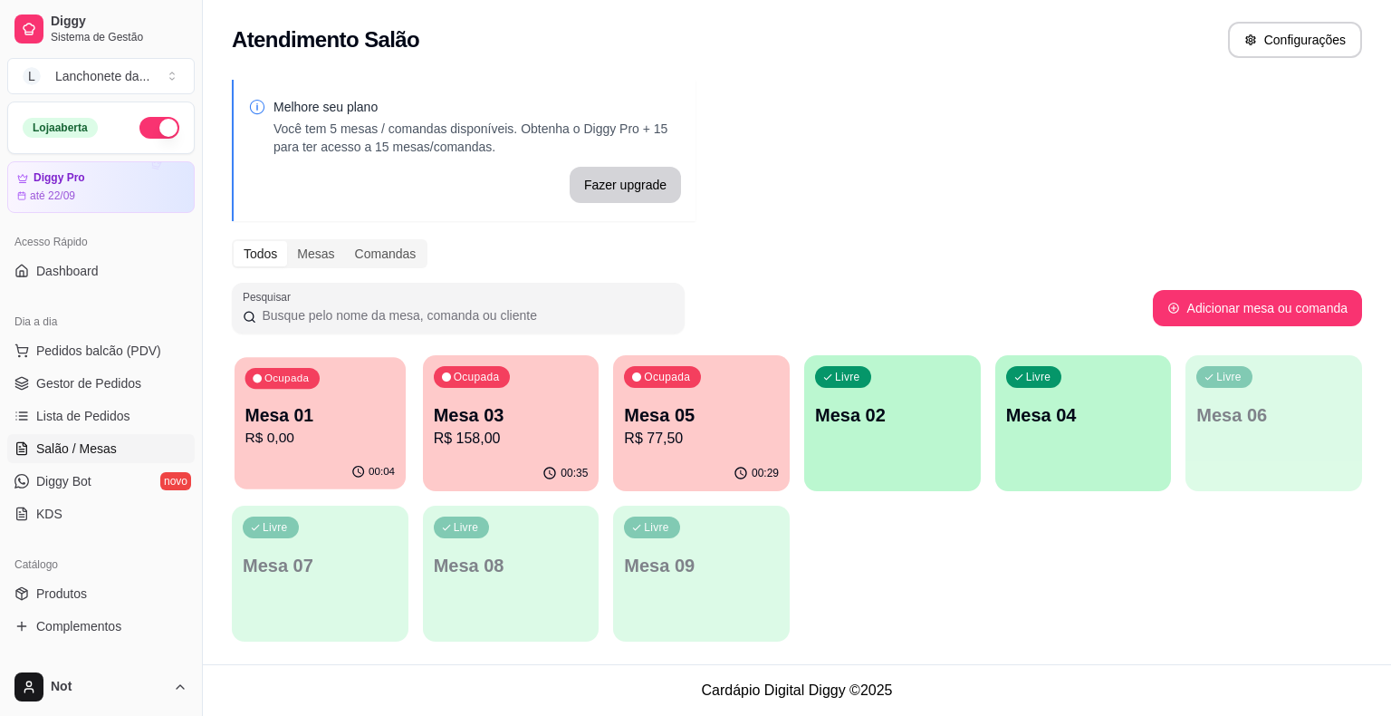
click at [343, 434] on p "R$ 0,00" at bounding box center [320, 438] width 150 height 21
click at [81, 395] on link "Gestor de Pedidos" at bounding box center [100, 383] width 187 height 29
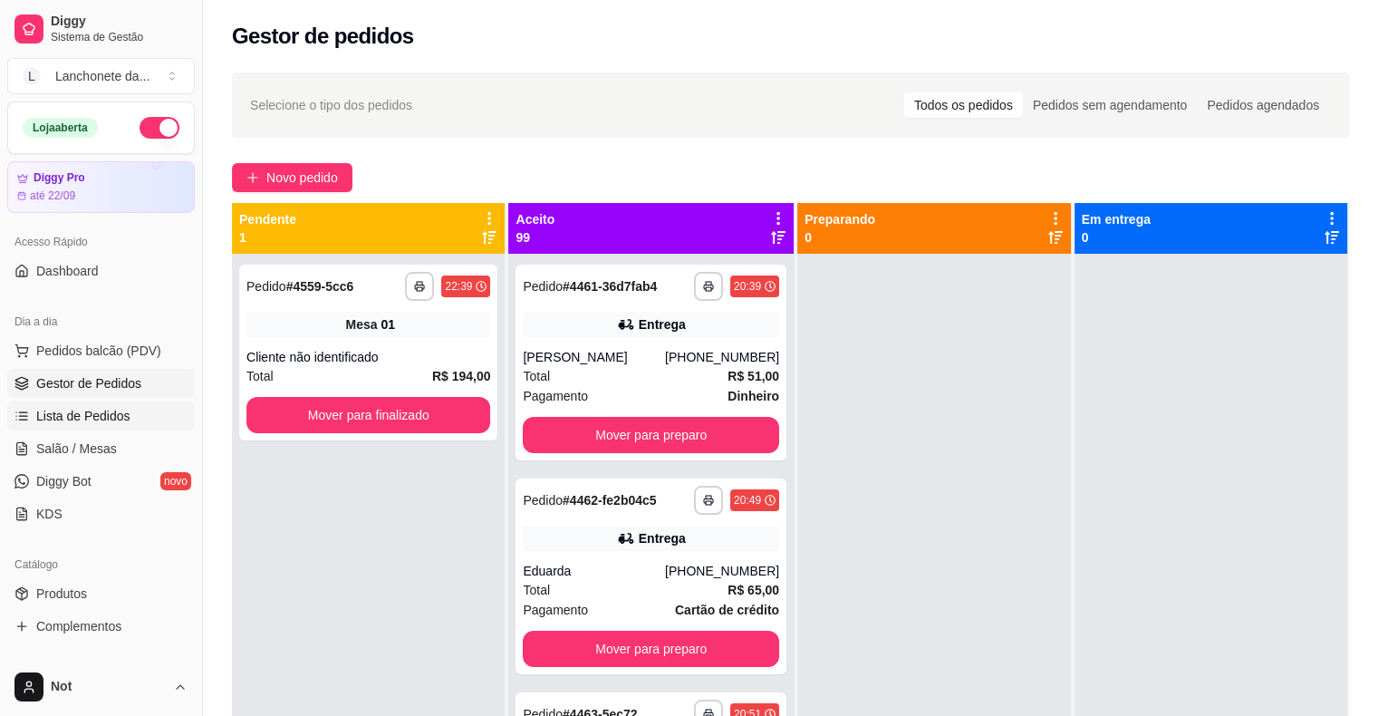
click at [84, 407] on span "Lista de Pedidos" at bounding box center [83, 416] width 94 height 18
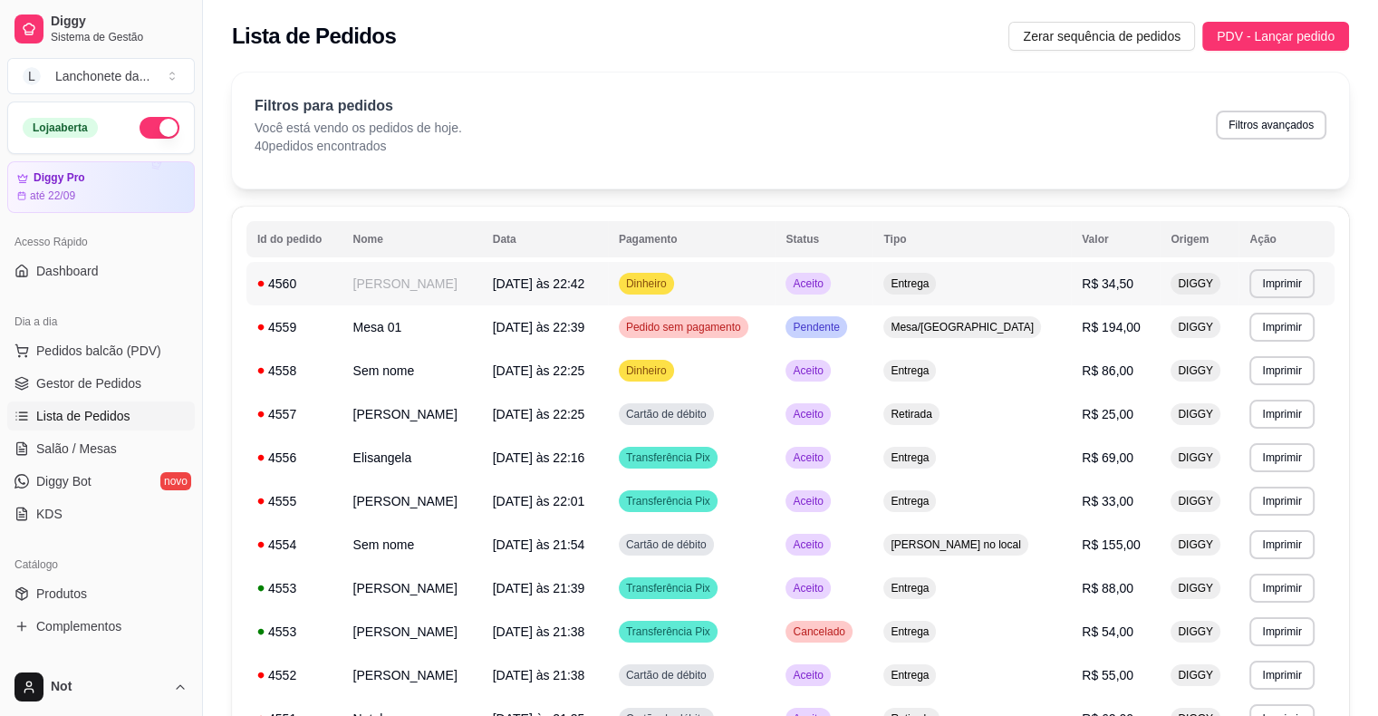
click at [718, 271] on td "Dinheiro" at bounding box center [692, 283] width 168 height 43
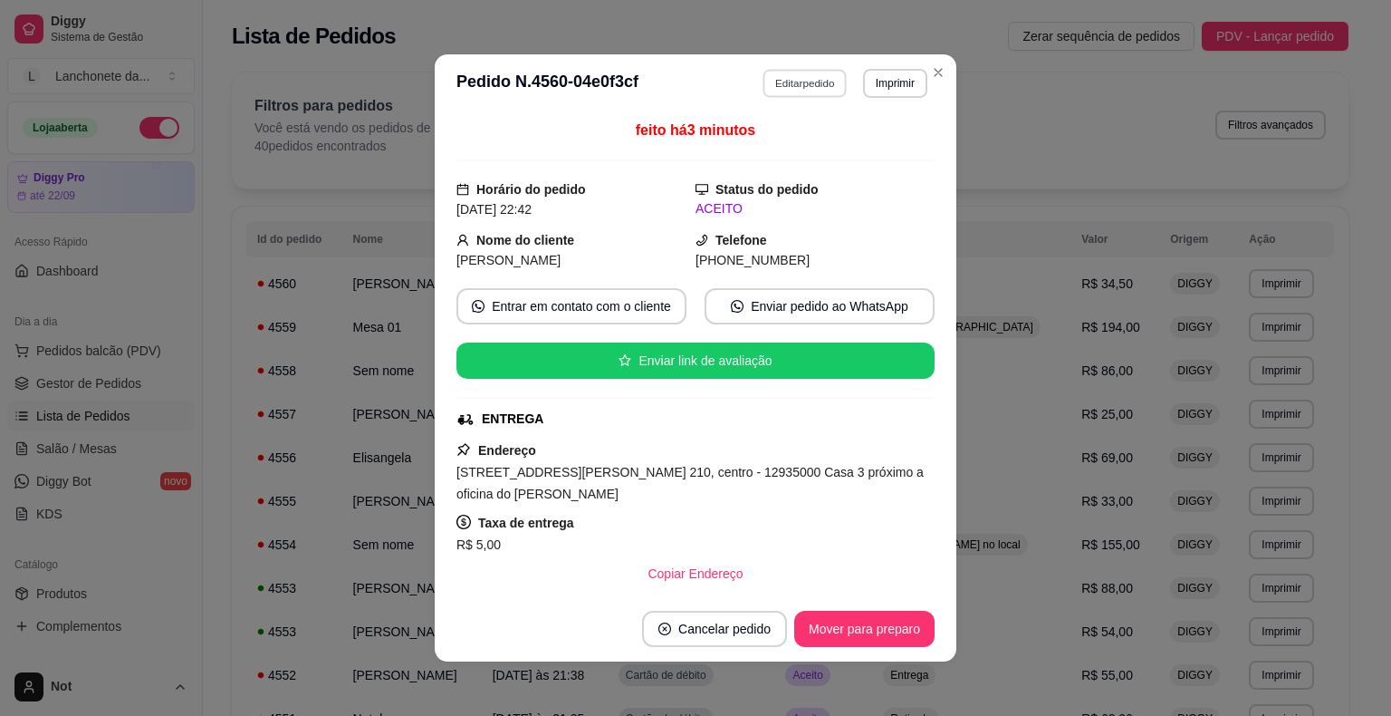
click at [794, 96] on button "Editar pedido" at bounding box center [806, 83] width 84 height 28
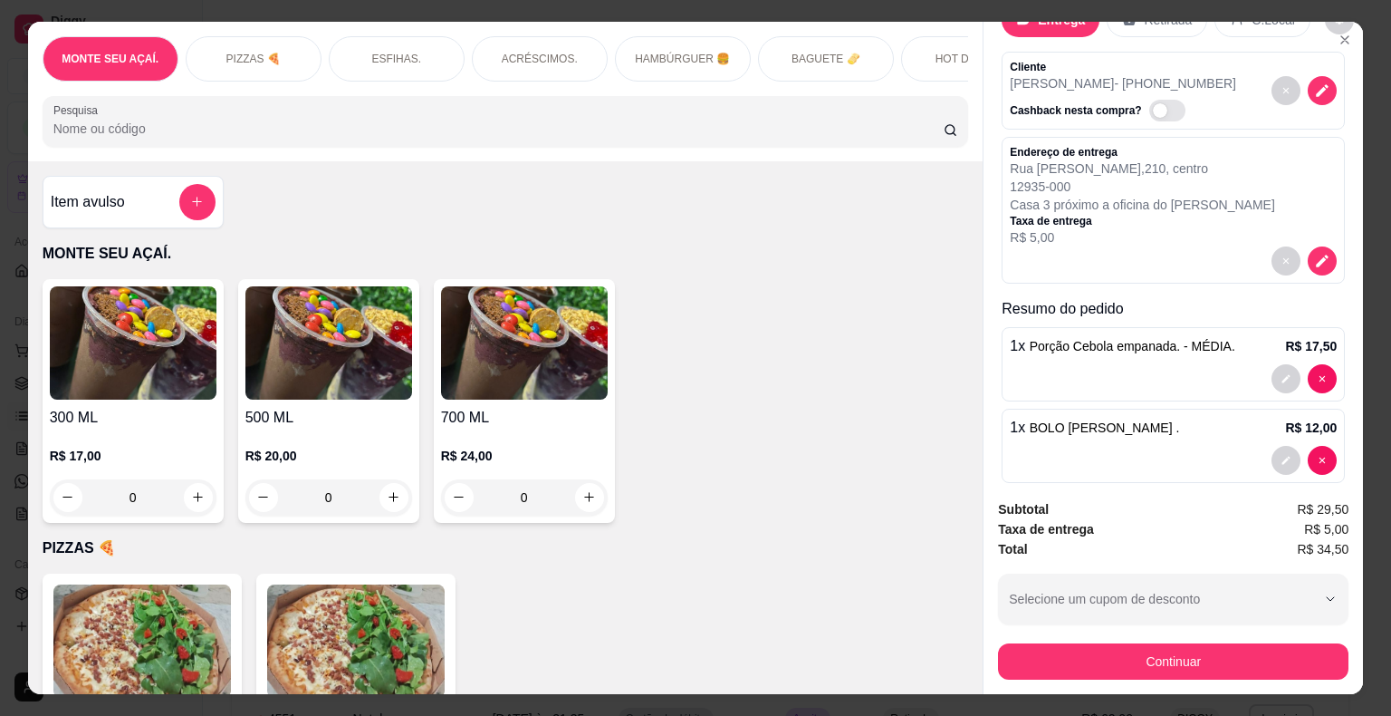
scroll to position [63, 0]
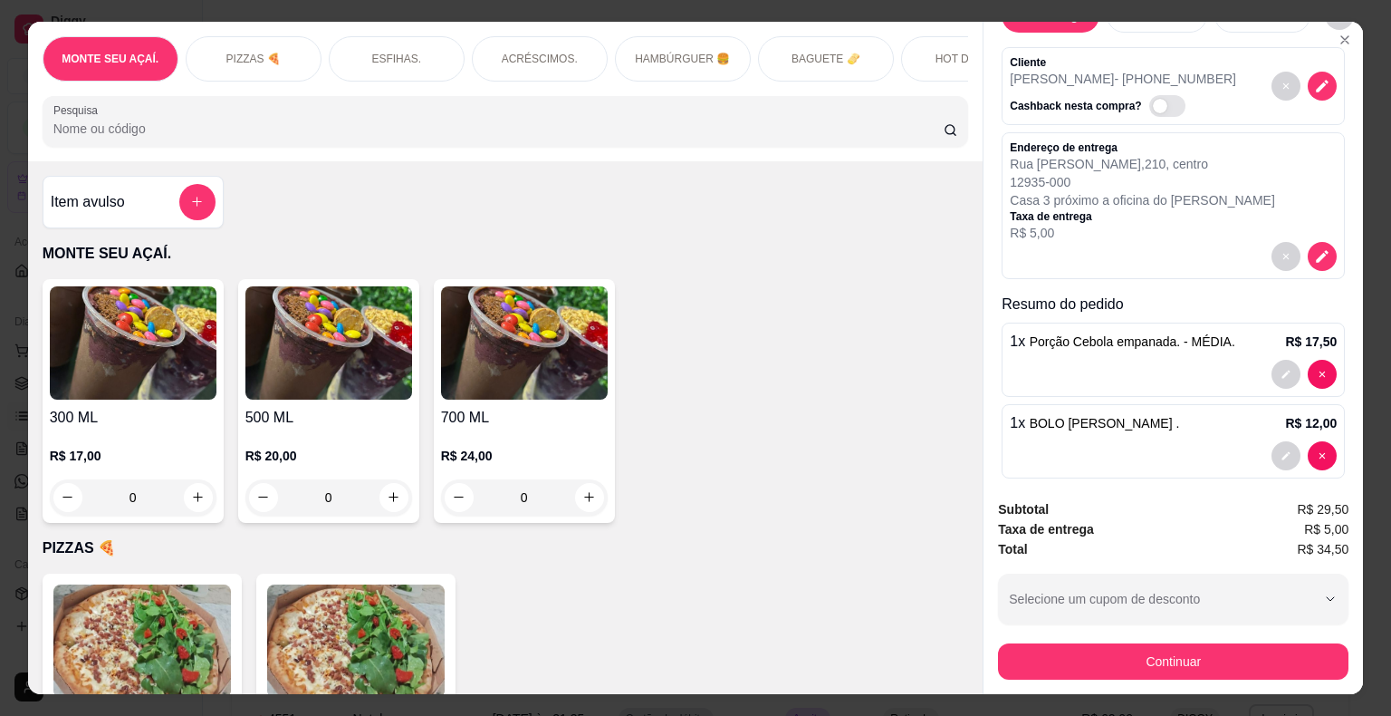
click at [1225, 414] on div "1 x BOLO [PERSON_NAME] . R$ 12,00" at bounding box center [1173, 423] width 327 height 22
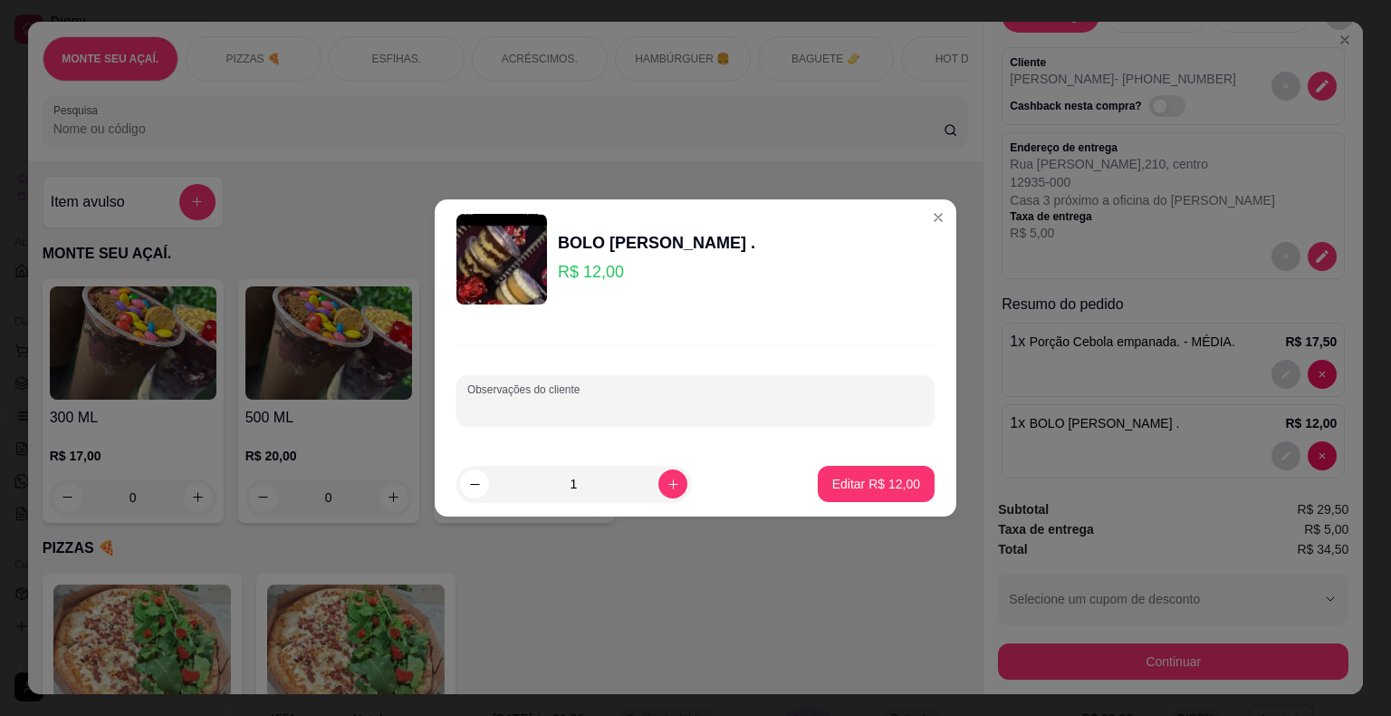
click at [774, 411] on input "Observações do cliente" at bounding box center [695, 408] width 456 height 18
type input "DOCE [PERSON_NAME]"
click at [855, 482] on p "Editar R$ 12,00" at bounding box center [876, 484] width 88 height 18
type input "0"
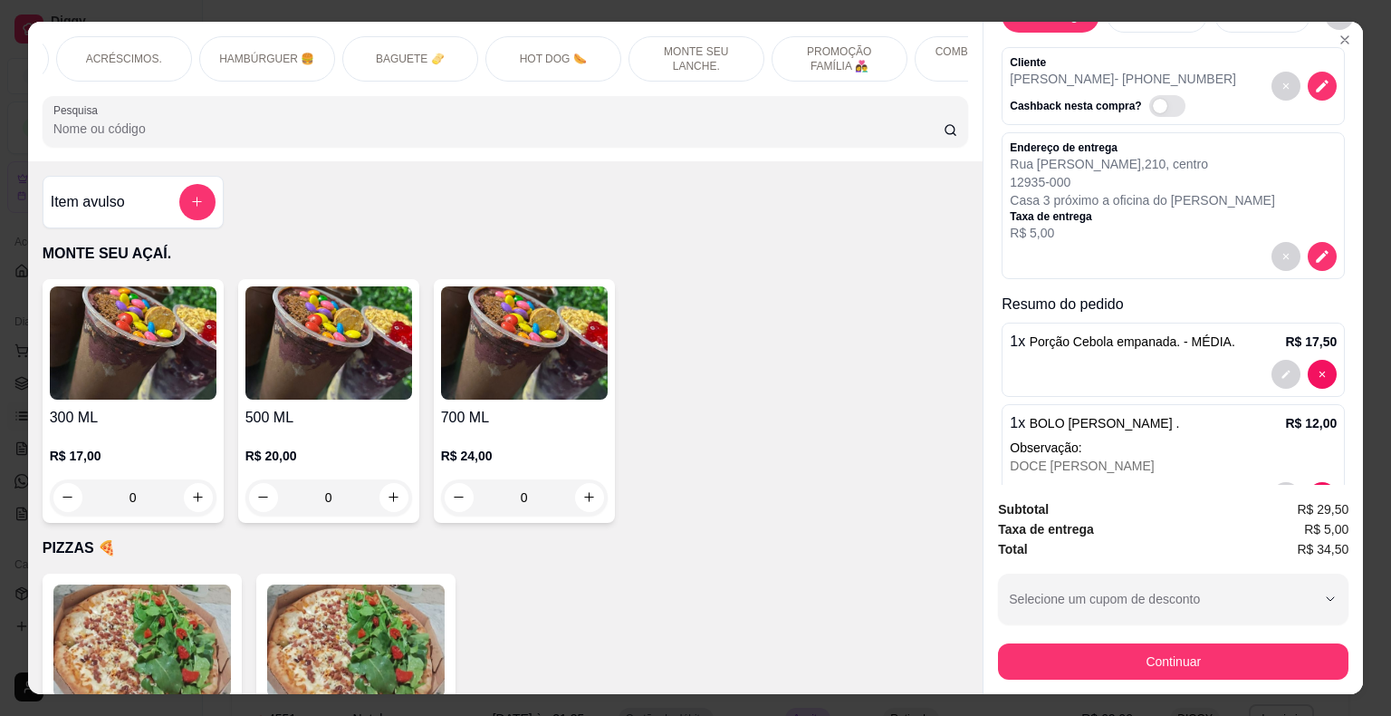
scroll to position [0, 435]
drag, startPoint x: 493, startPoint y: 142, endPoint x: 529, endPoint y: 129, distance: 38.7
click at [531, 130] on input "Pesquisa" at bounding box center [498, 129] width 890 height 18
drag, startPoint x: 510, startPoint y: 72, endPoint x: 529, endPoint y: 72, distance: 19.0
click at [529, 72] on div "HOT DOG 🌭" at bounding box center [534, 58] width 136 height 45
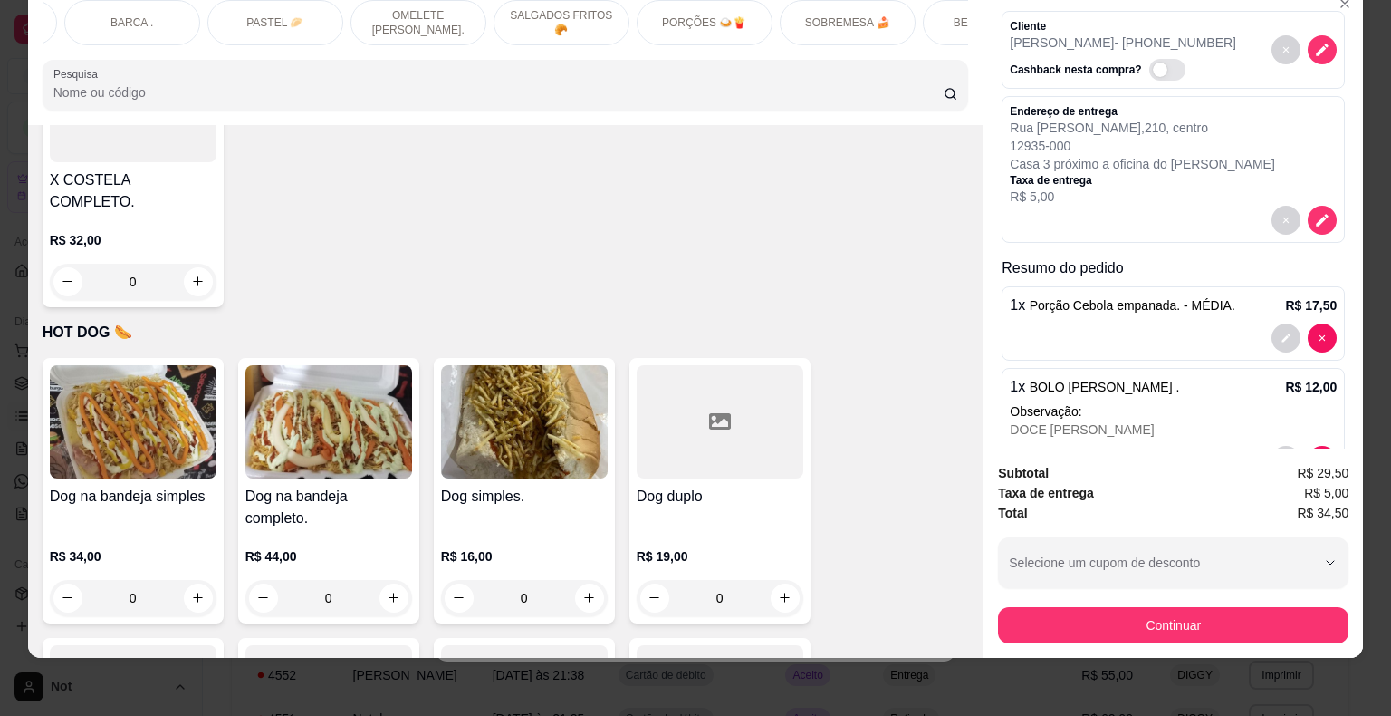
scroll to position [0, 1634]
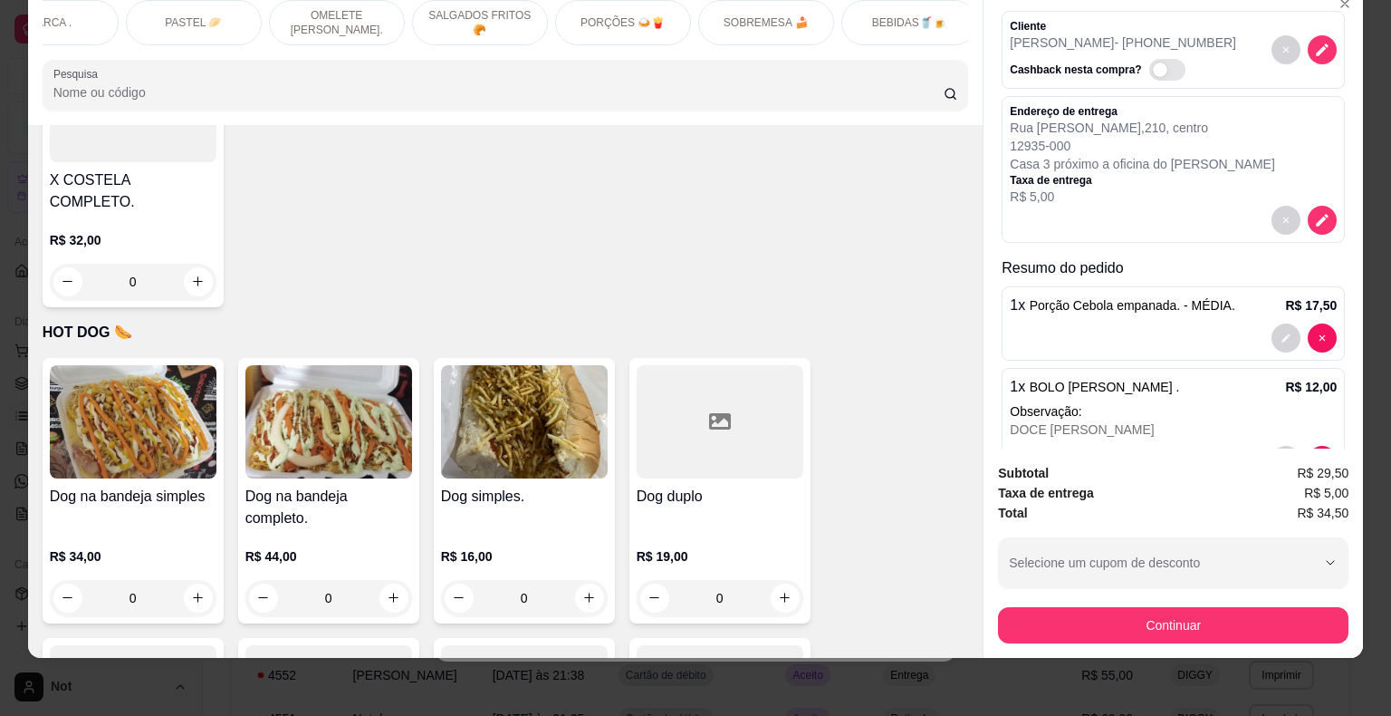
click at [895, 15] on p "BEBIDAS🥤🍺" at bounding box center [909, 22] width 74 height 14
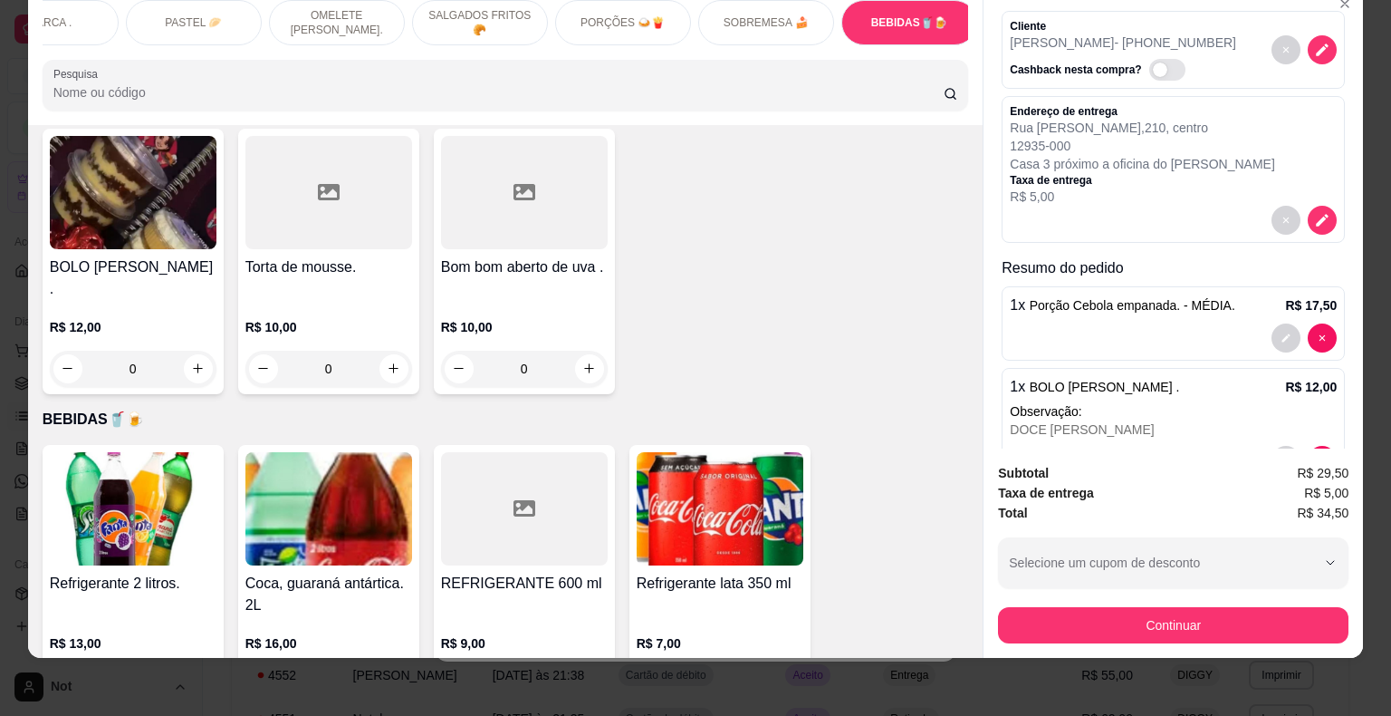
scroll to position [120, 0]
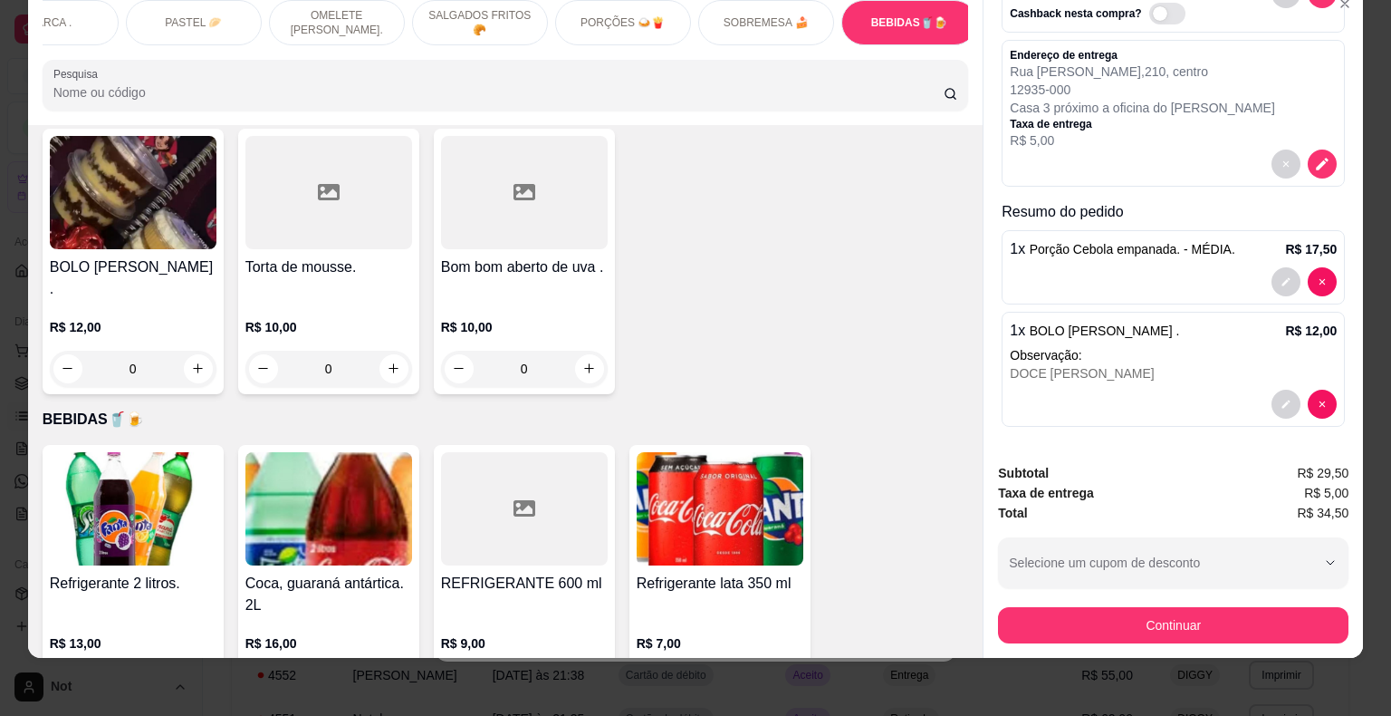
drag, startPoint x: 950, startPoint y: 384, endPoint x: 953, endPoint y: 422, distance: 38.1
click at [953, 422] on div "Item avulso MONTE SEU AÇAÍ. 300 ML R$ 17,00 0 500 ML R$ 20,00 0 700 ML R$ 24,00…" at bounding box center [506, 391] width 956 height 533
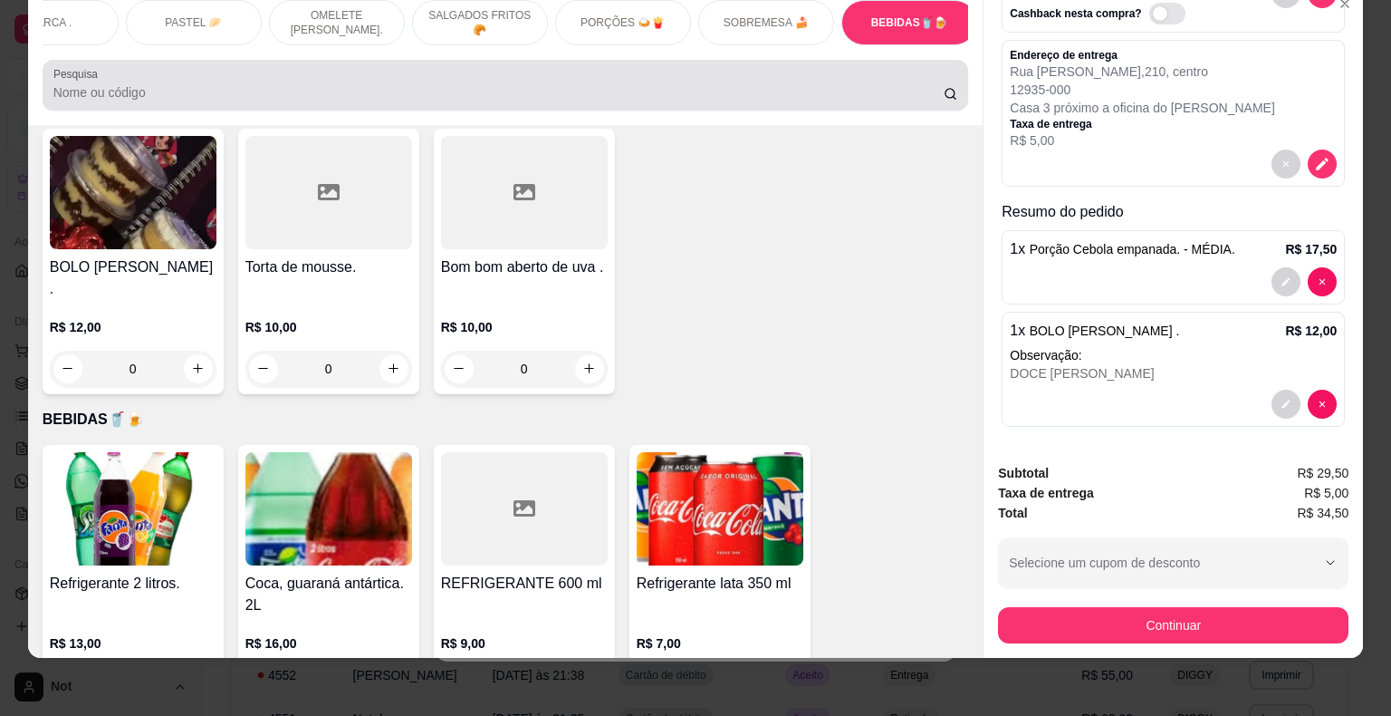
click at [539, 76] on div at bounding box center [505, 85] width 905 height 36
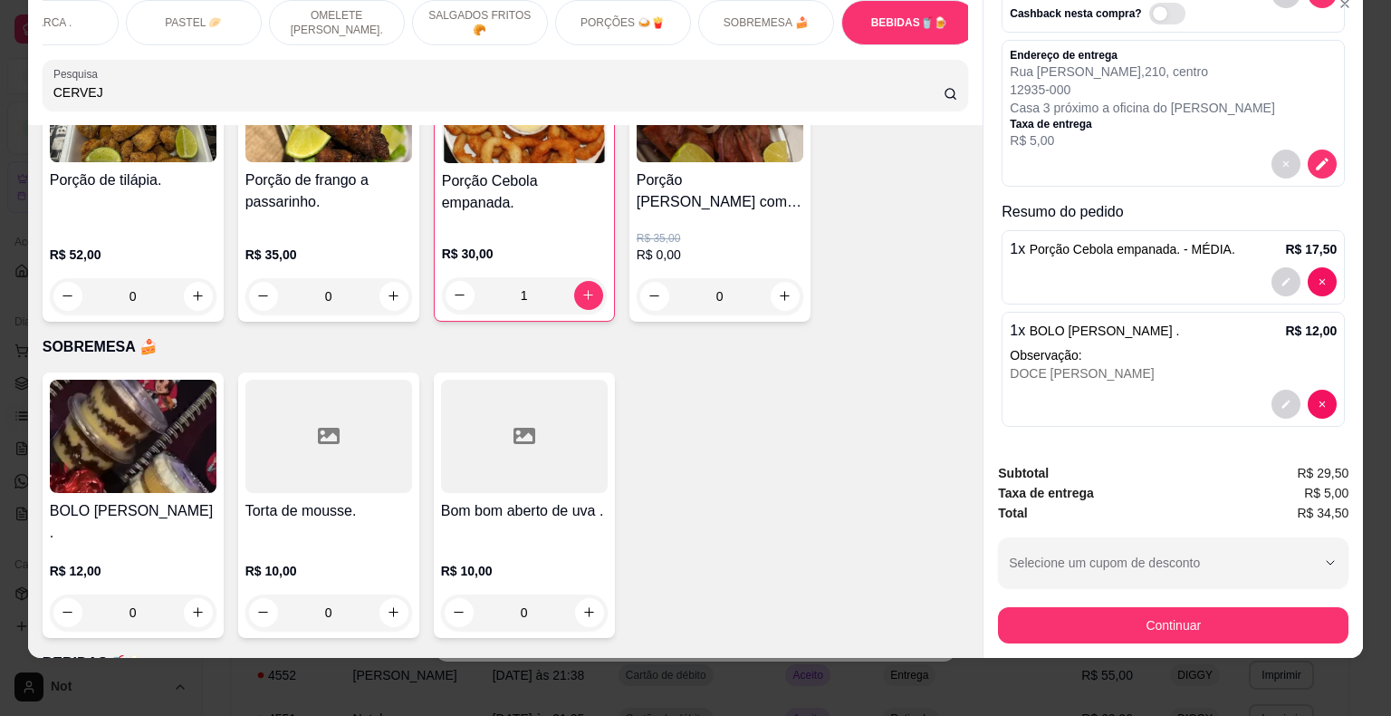
scroll to position [16848, 0]
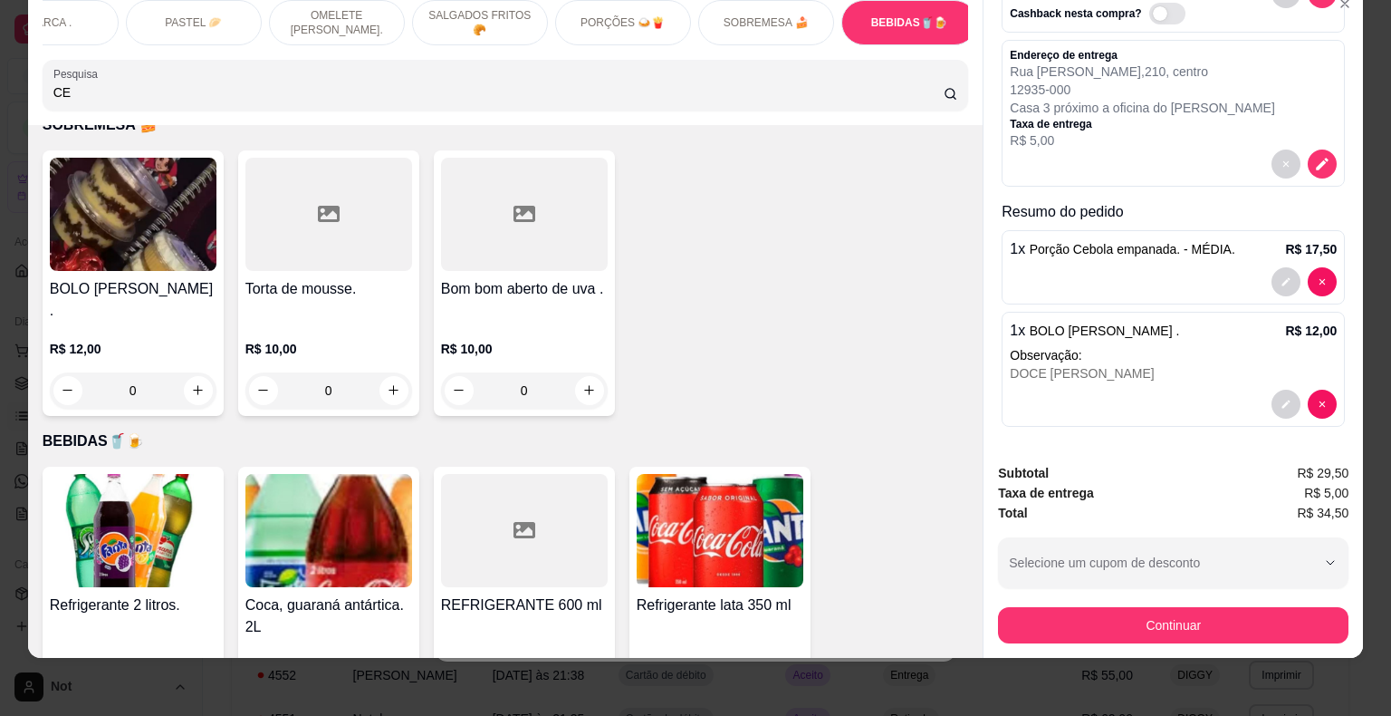
type input "C"
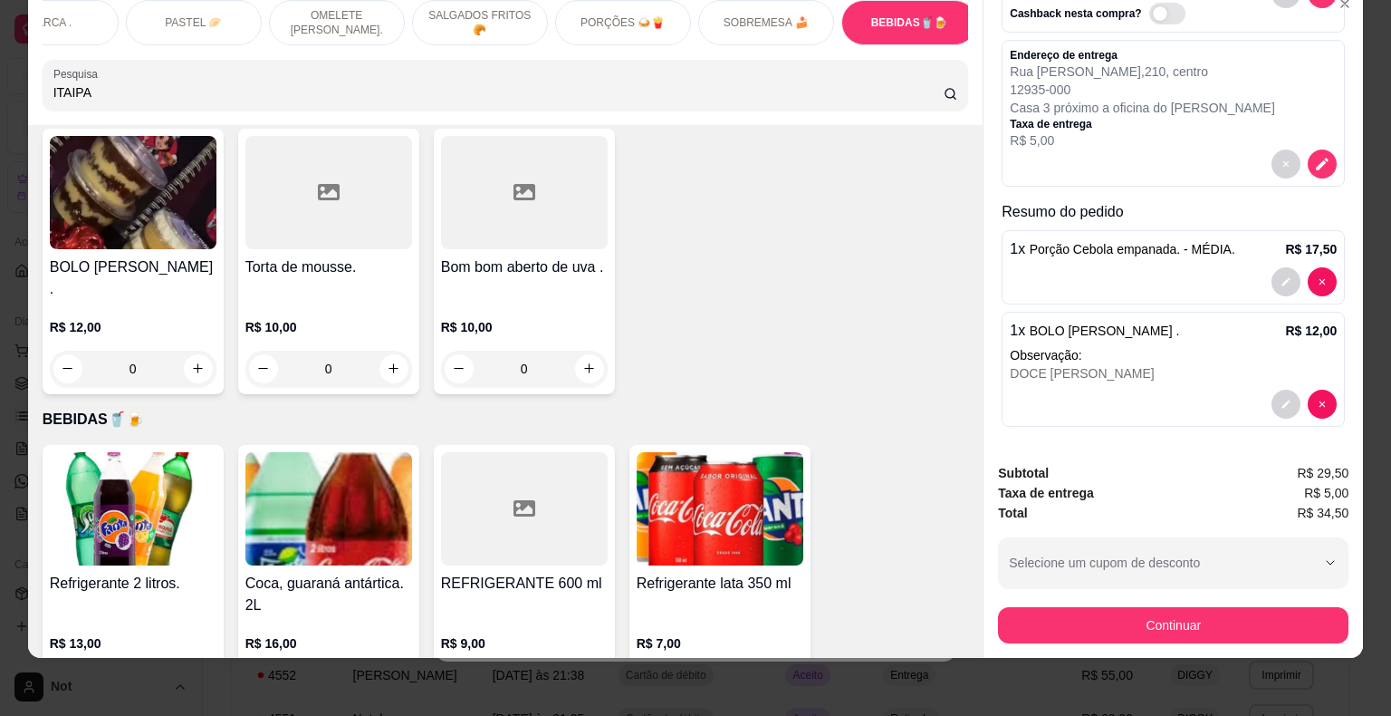
type input "ITAIPA"
drag, startPoint x: 1341, startPoint y: 301, endPoint x: 1333, endPoint y: 282, distance: 20.7
click at [1333, 282] on div "Entrega Retirada C.Local Cliente [PERSON_NAME] - [PHONE_NUMBER] Cashback nesta …" at bounding box center [1174, 218] width 380 height 464
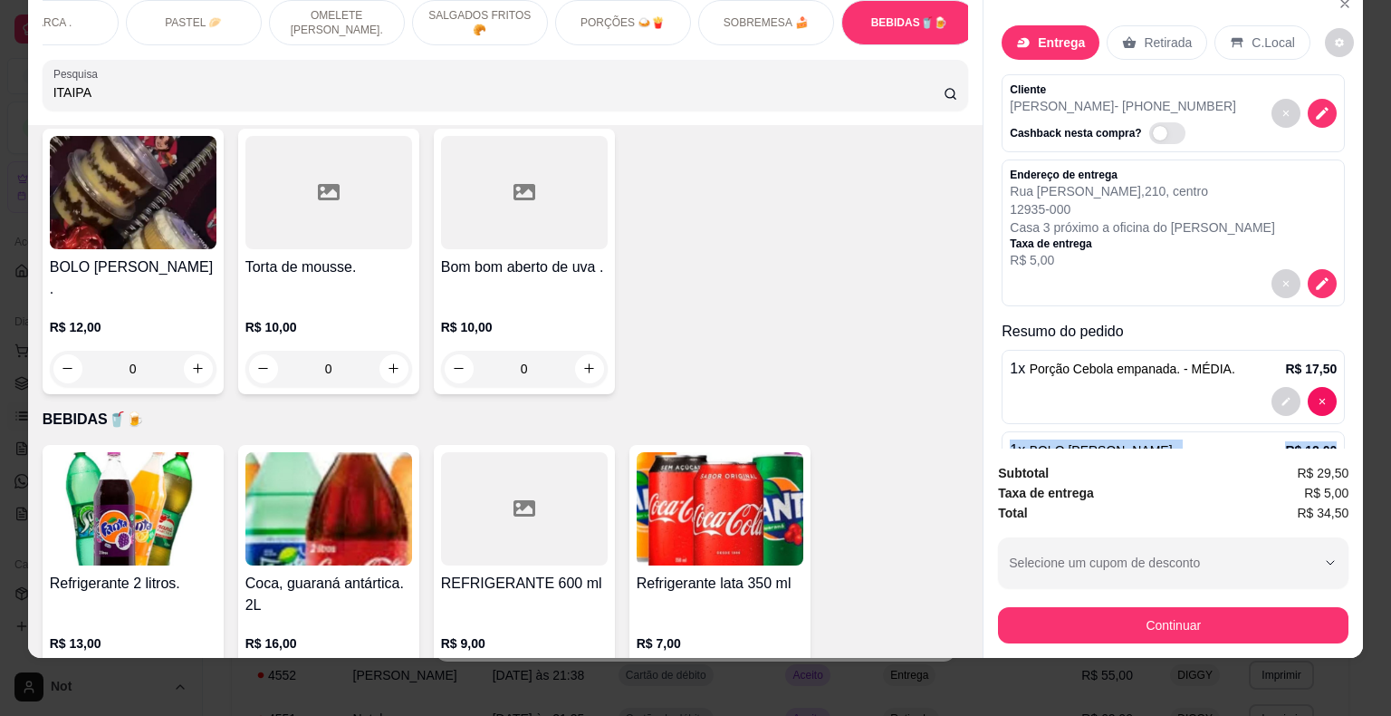
scroll to position [0, 0]
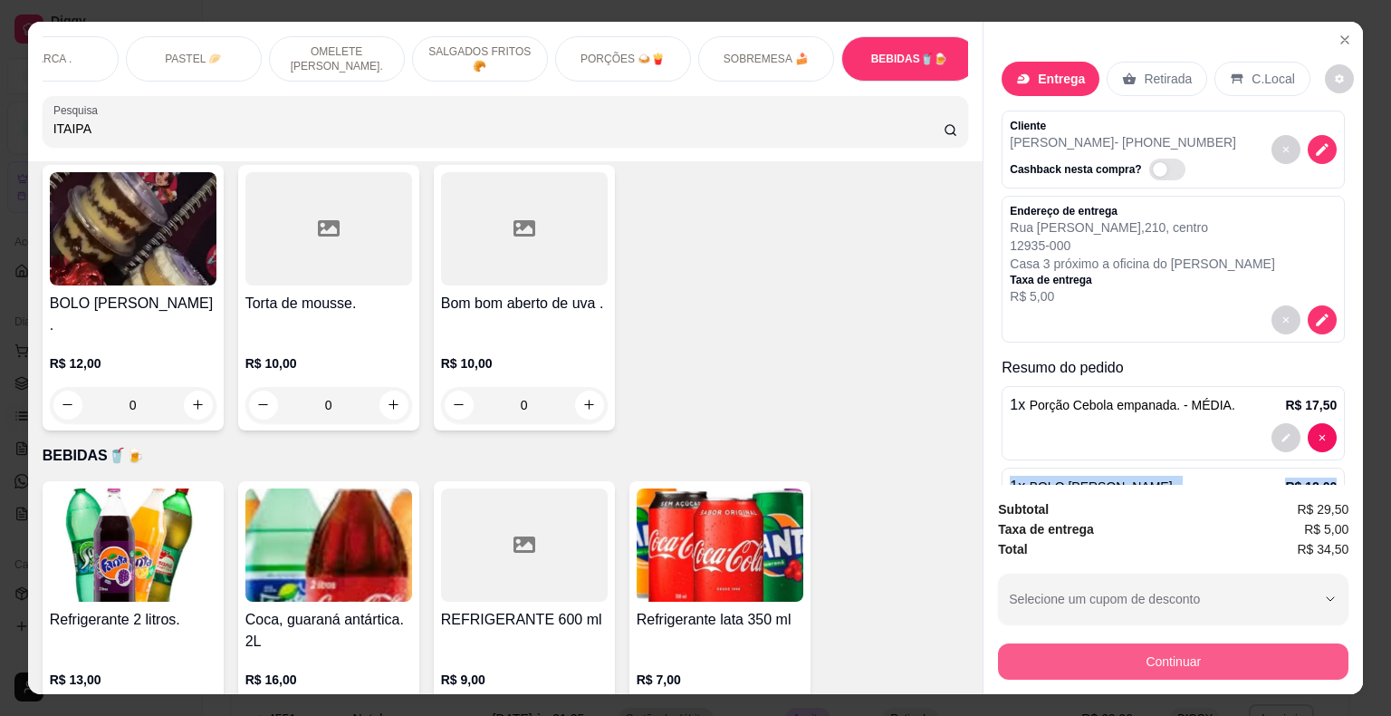
click at [1205, 650] on button "Continuar" at bounding box center [1173, 661] width 351 height 36
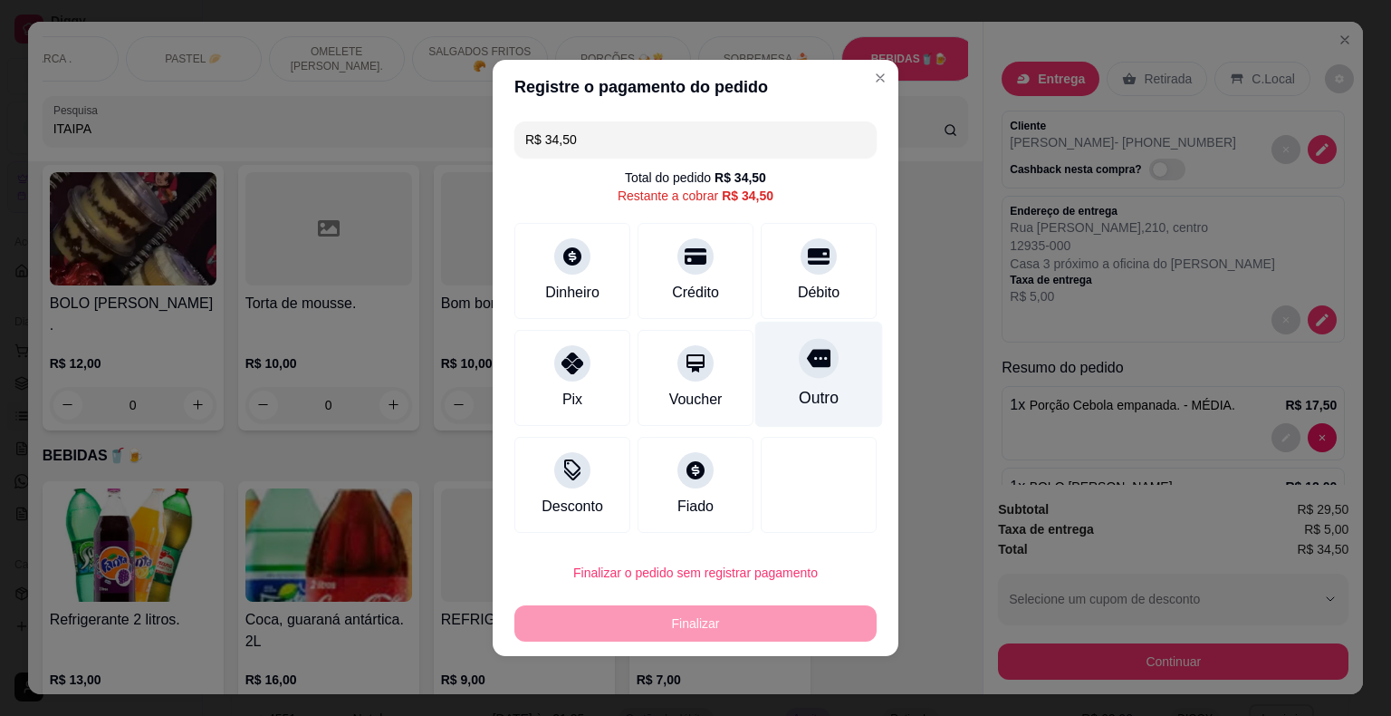
click at [783, 385] on div "Outro" at bounding box center [819, 375] width 128 height 106
type input "R$ 0,00"
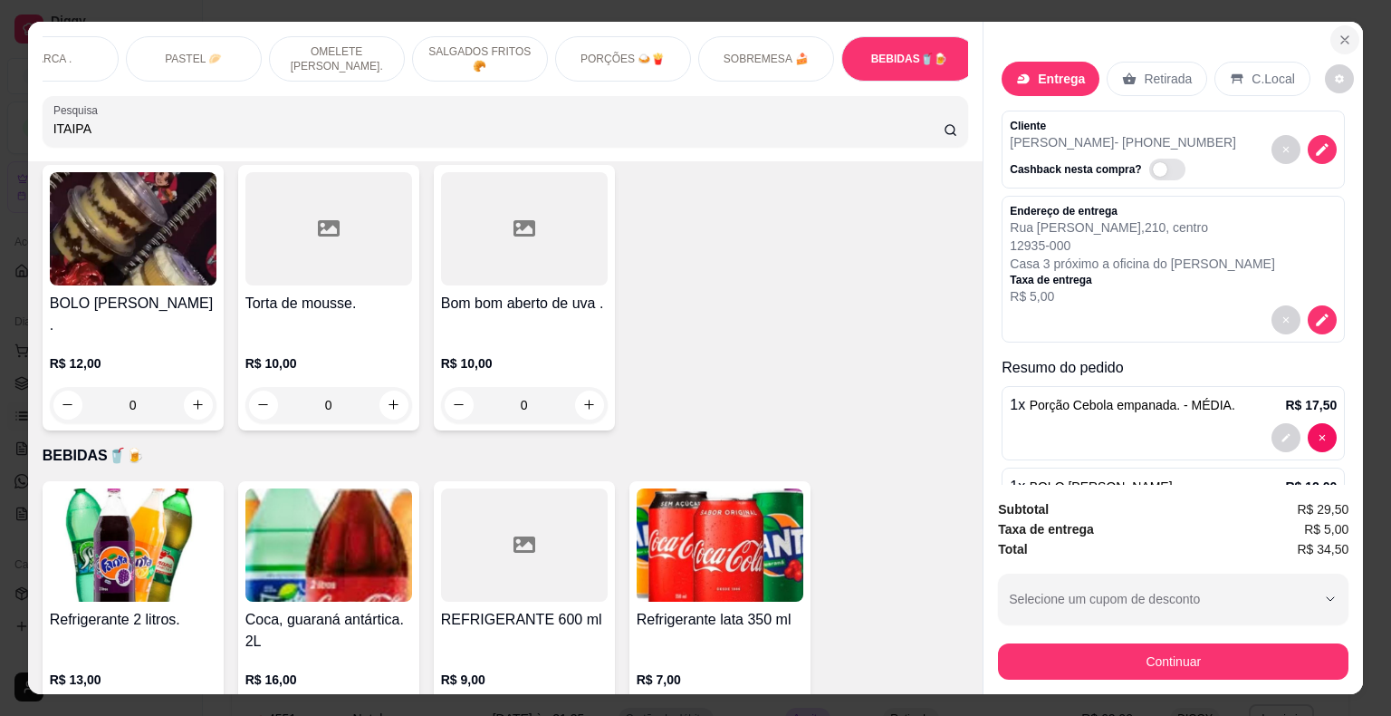
click at [1338, 33] on icon "Close" at bounding box center [1345, 40] width 14 height 14
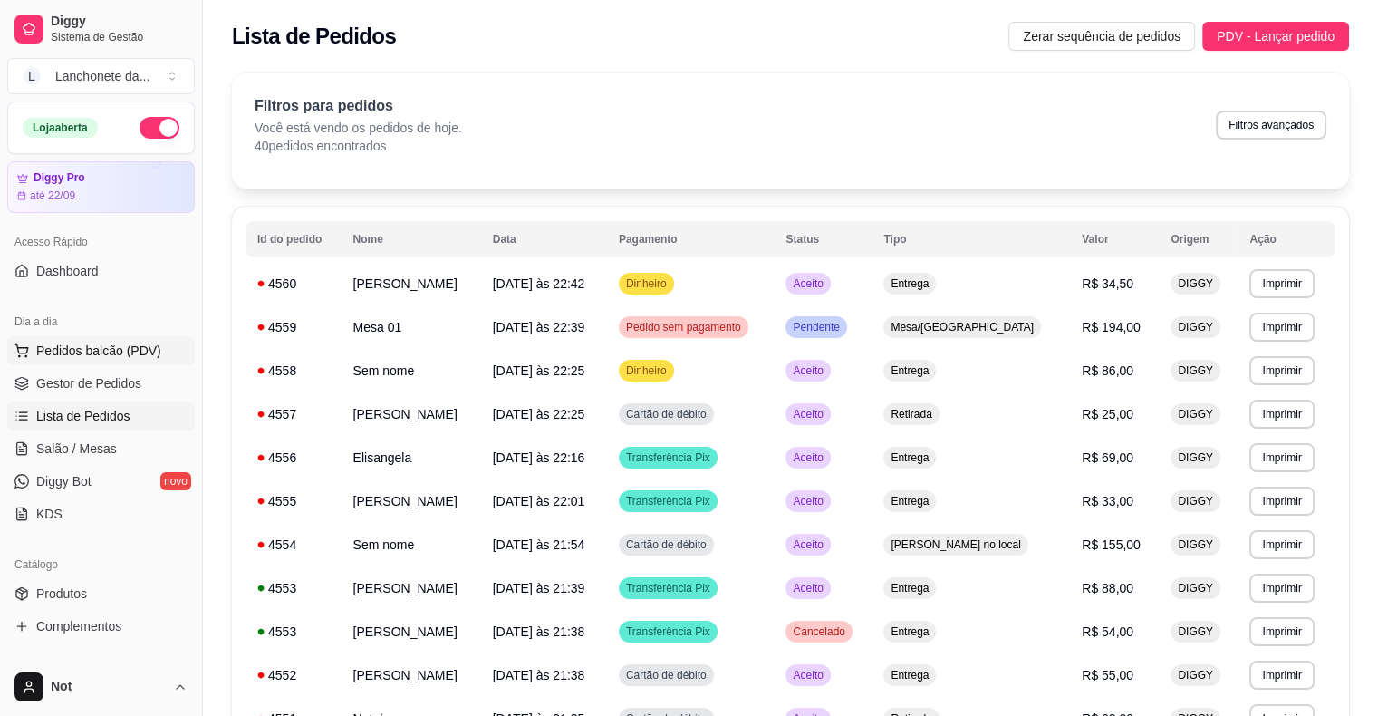
click at [128, 355] on span "Pedidos balcão (PDV)" at bounding box center [98, 350] width 125 height 18
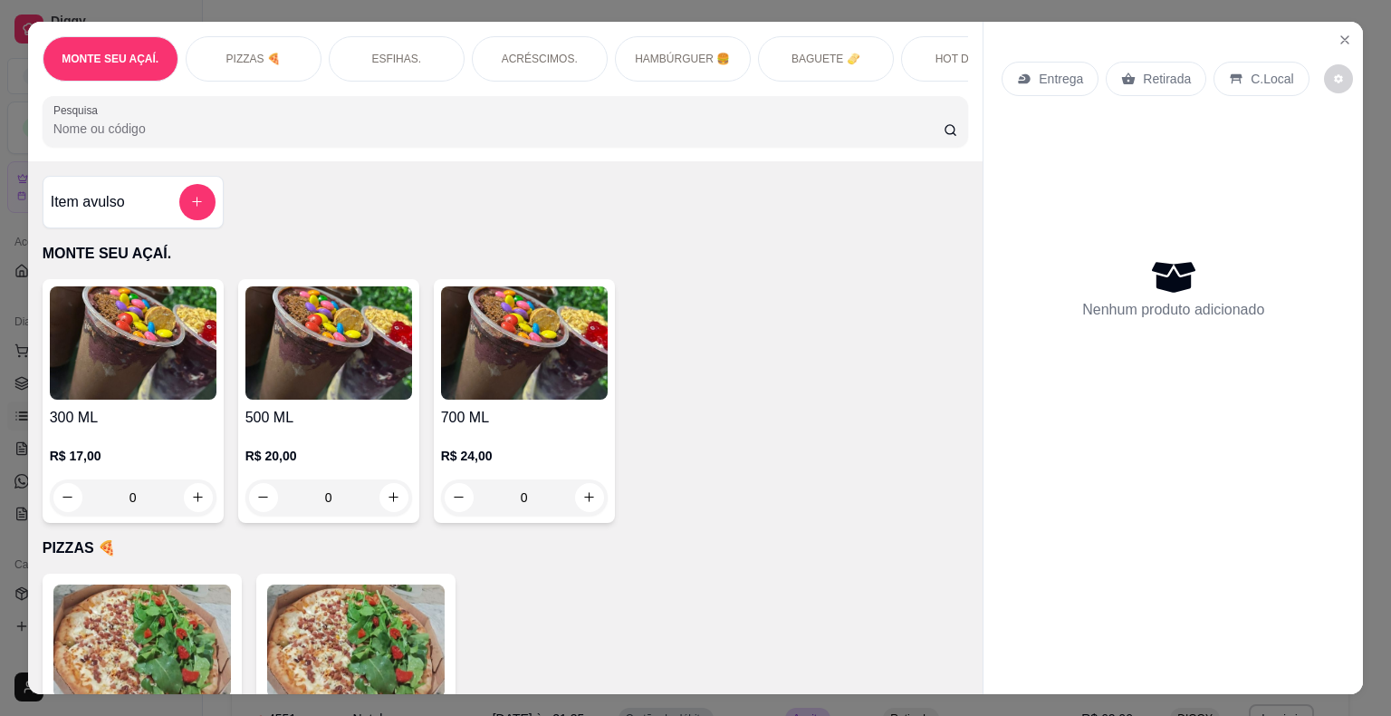
click at [377, 67] on div "ESFIHAS." at bounding box center [397, 58] width 136 height 45
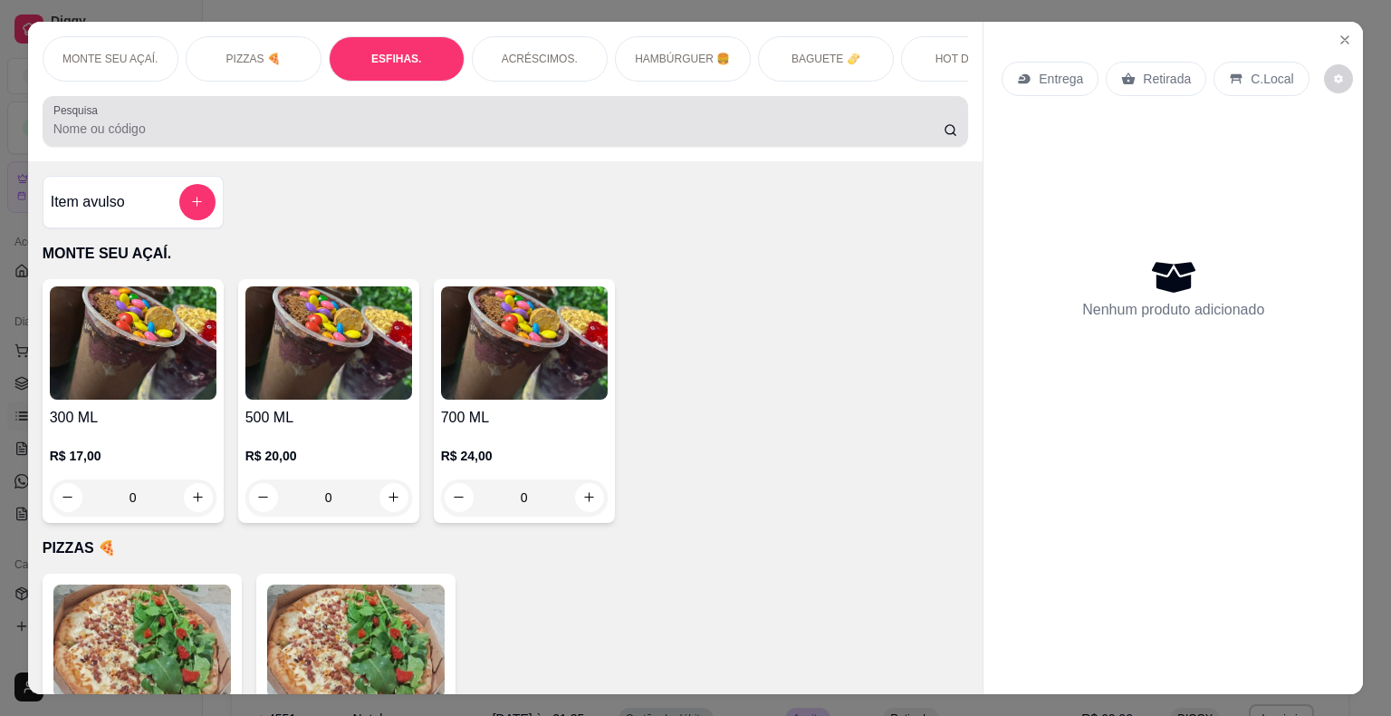
scroll to position [43, 0]
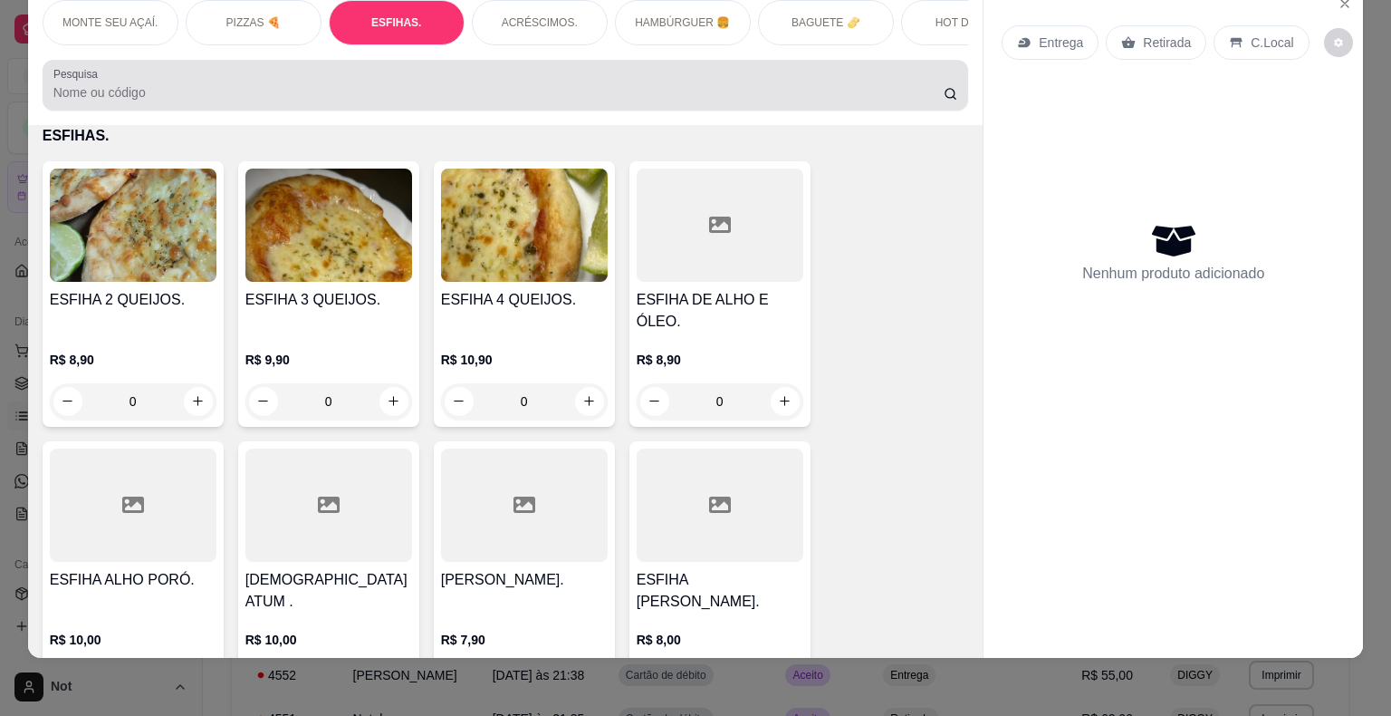
drag, startPoint x: 398, startPoint y: 64, endPoint x: 431, endPoint y: 58, distance: 34.1
click at [428, 60] on div "Pesquisa" at bounding box center [506, 85] width 927 height 51
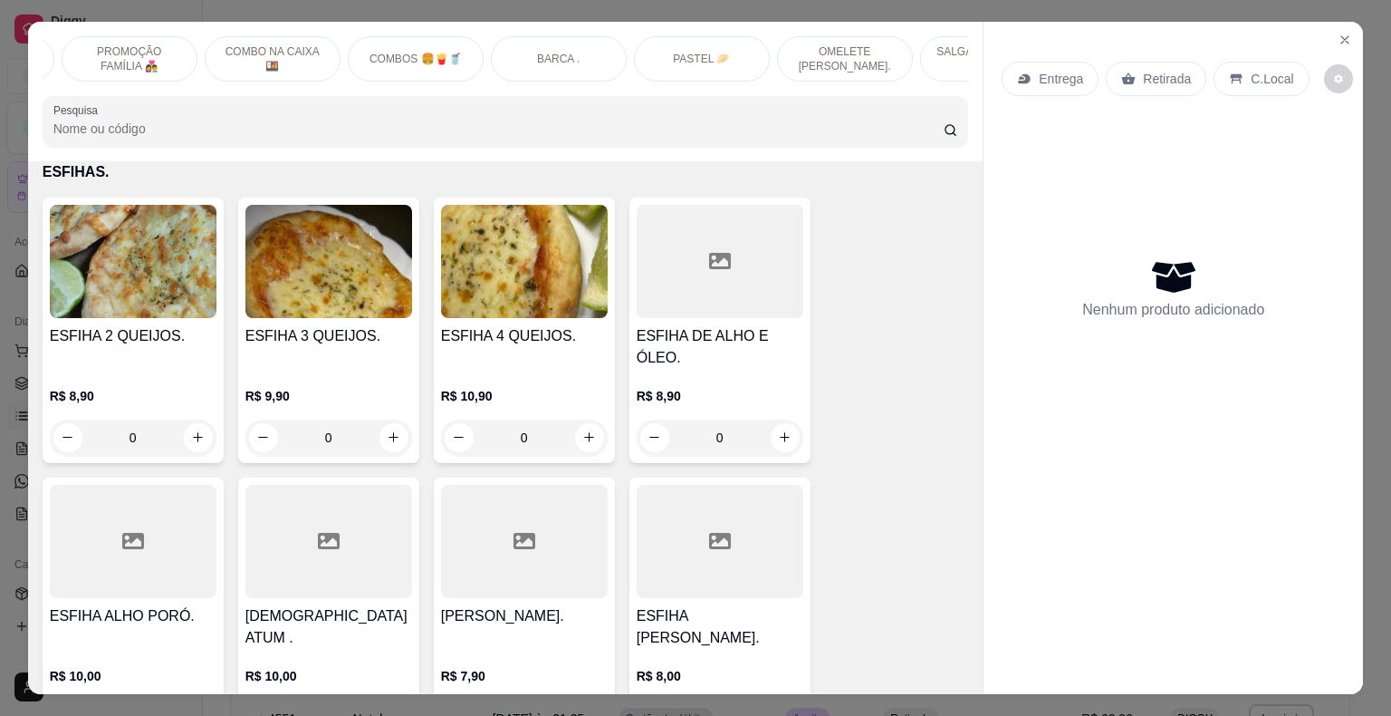
scroll to position [0, 1127]
click at [706, 53] on p "PASTEL 🥟" at bounding box center [700, 59] width 57 height 14
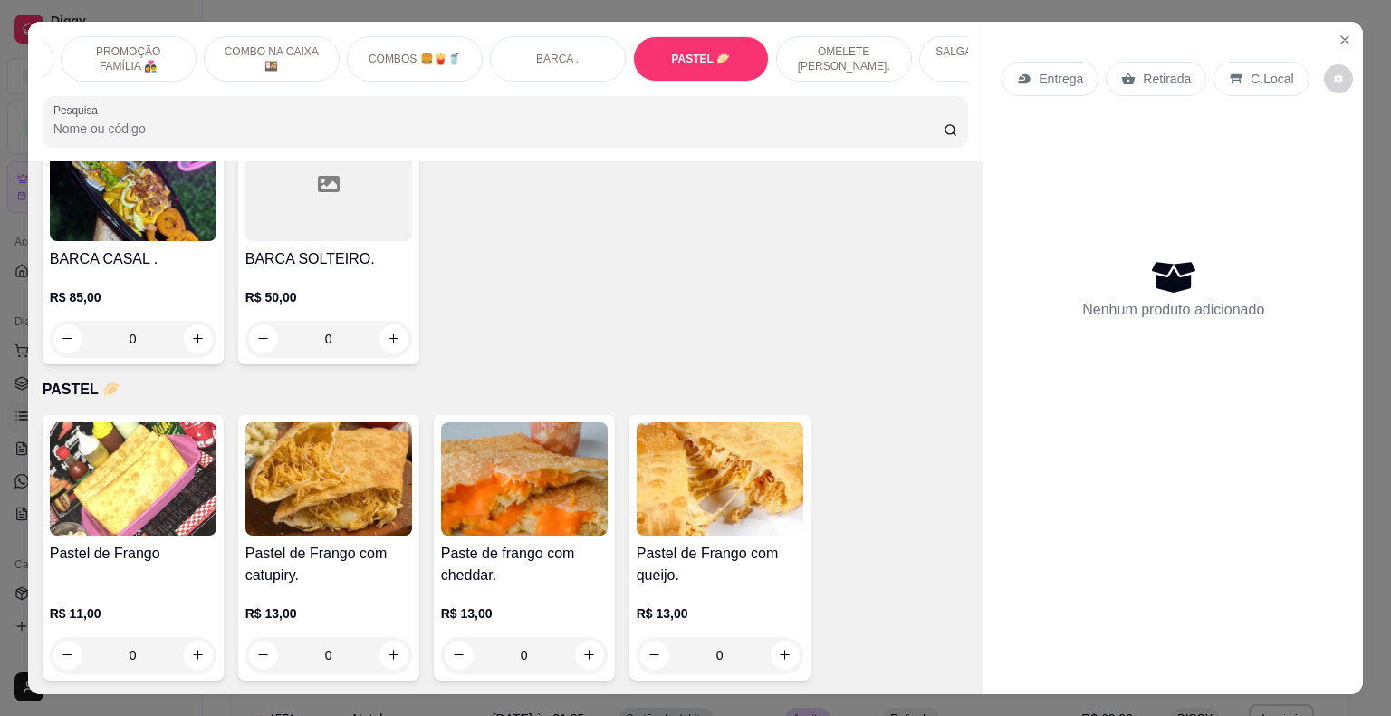
scroll to position [43, 0]
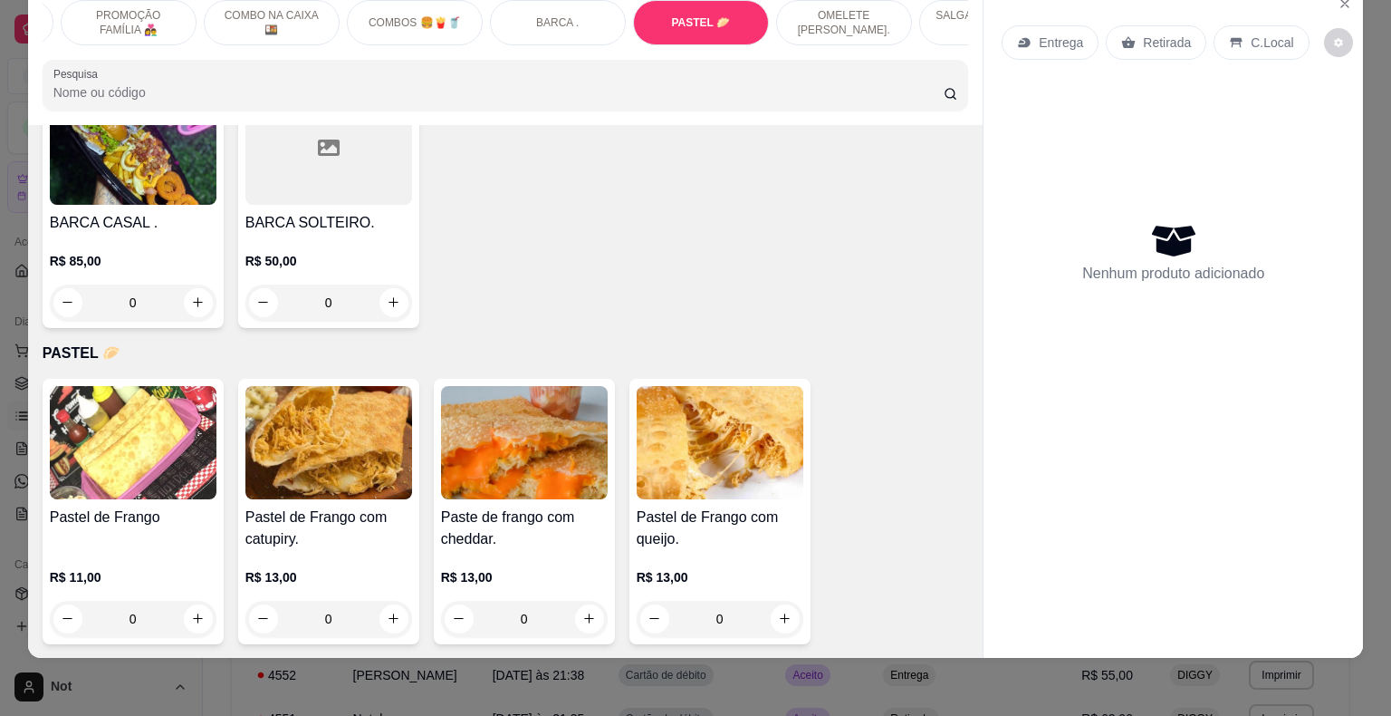
click at [726, 666] on img at bounding box center [720, 722] width 167 height 113
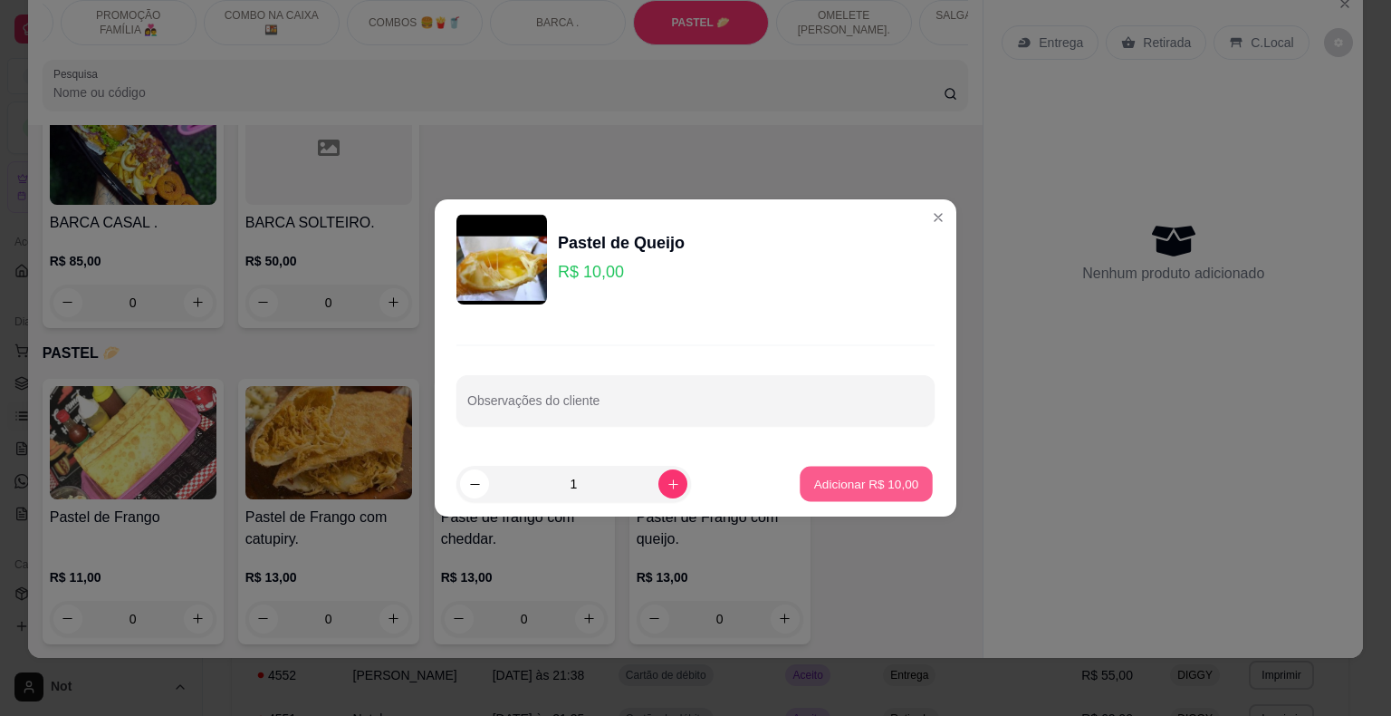
click at [845, 483] on p "Adicionar R$ 10,00" at bounding box center [866, 483] width 105 height 17
type input "1"
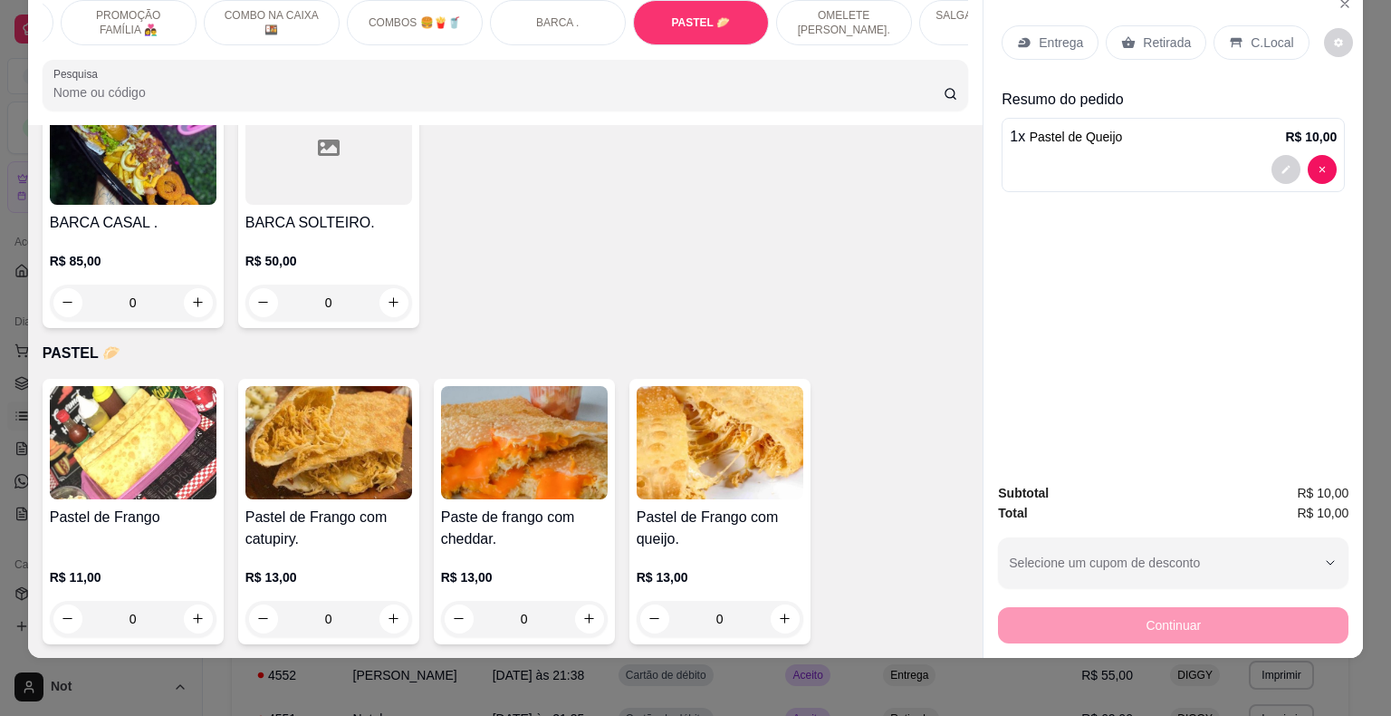
click at [722, 506] on h4 "Pastel de Frango com queijo." at bounding box center [720, 527] width 167 height 43
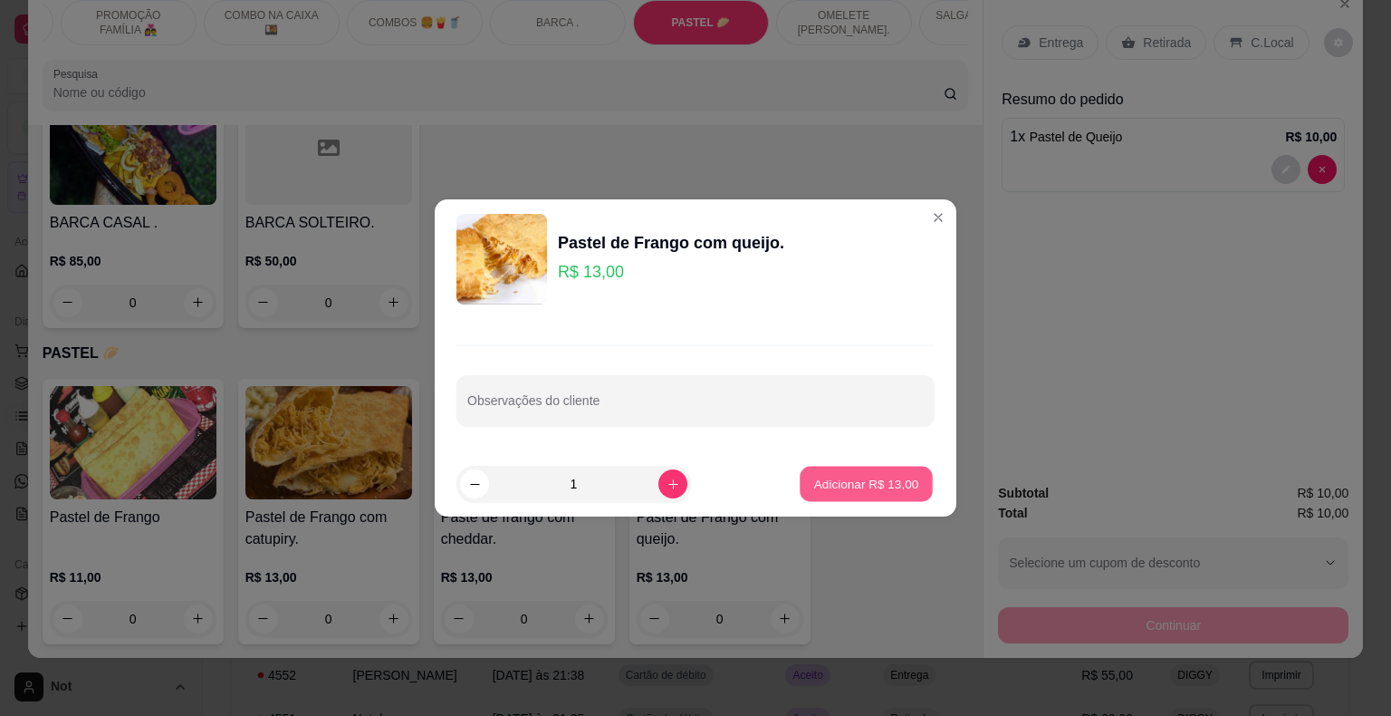
click at [861, 485] on p "Adicionar R$ 13,00" at bounding box center [866, 483] width 105 height 17
type input "1"
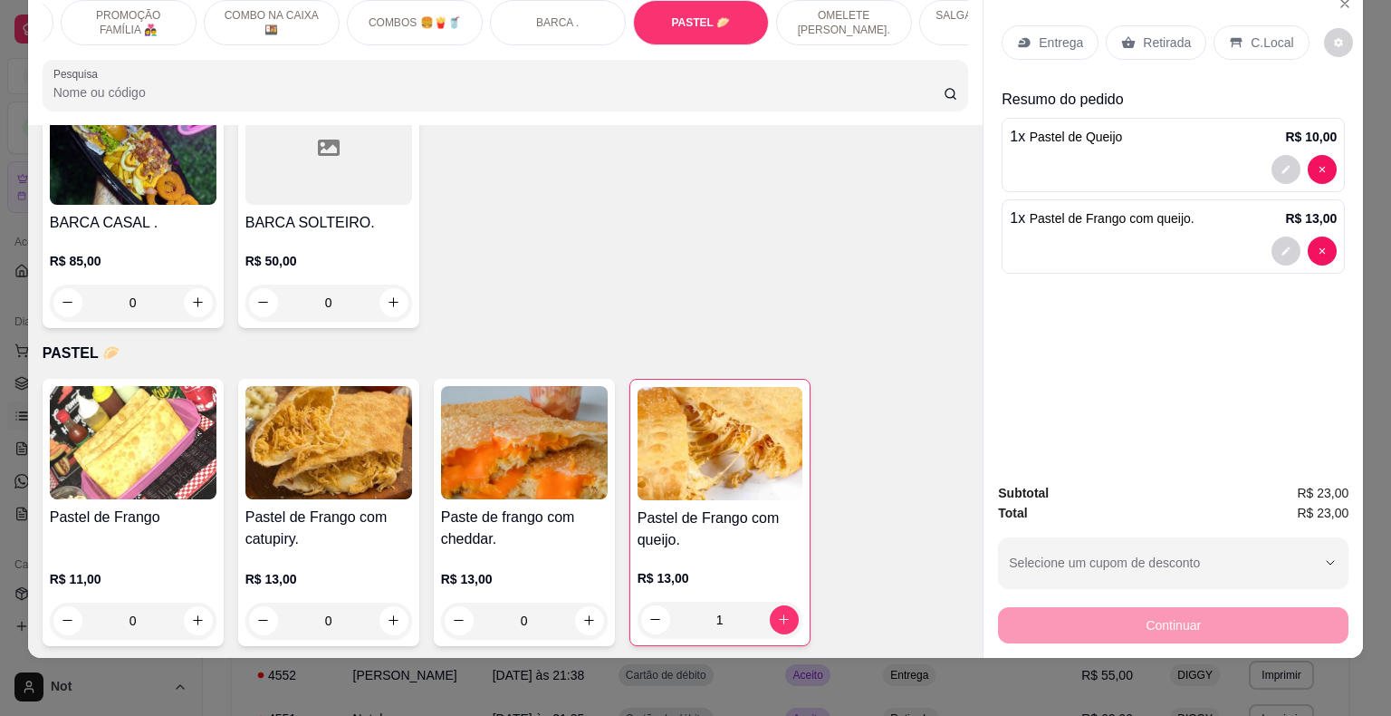
drag, startPoint x: 961, startPoint y: 469, endPoint x: 962, endPoint y: 498, distance: 29.0
click at [962, 498] on div "Item avulso MONTE SEU AÇAÍ. 300 ML R$ 17,00 0 500 ML R$ 20,00 0 700 ML R$ 24,00…" at bounding box center [506, 391] width 956 height 533
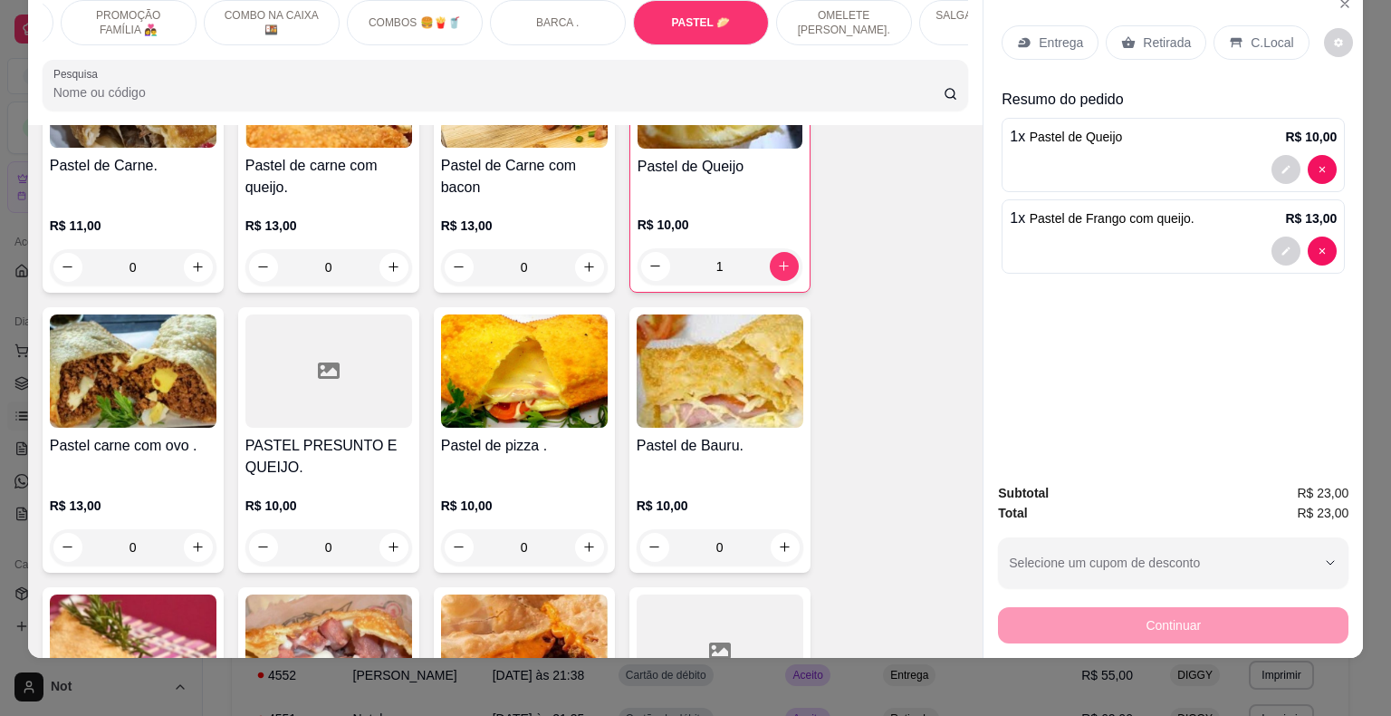
scroll to position [12344, 0]
click at [551, 434] on h4 "Pastel de pizza ." at bounding box center [524, 445] width 167 height 22
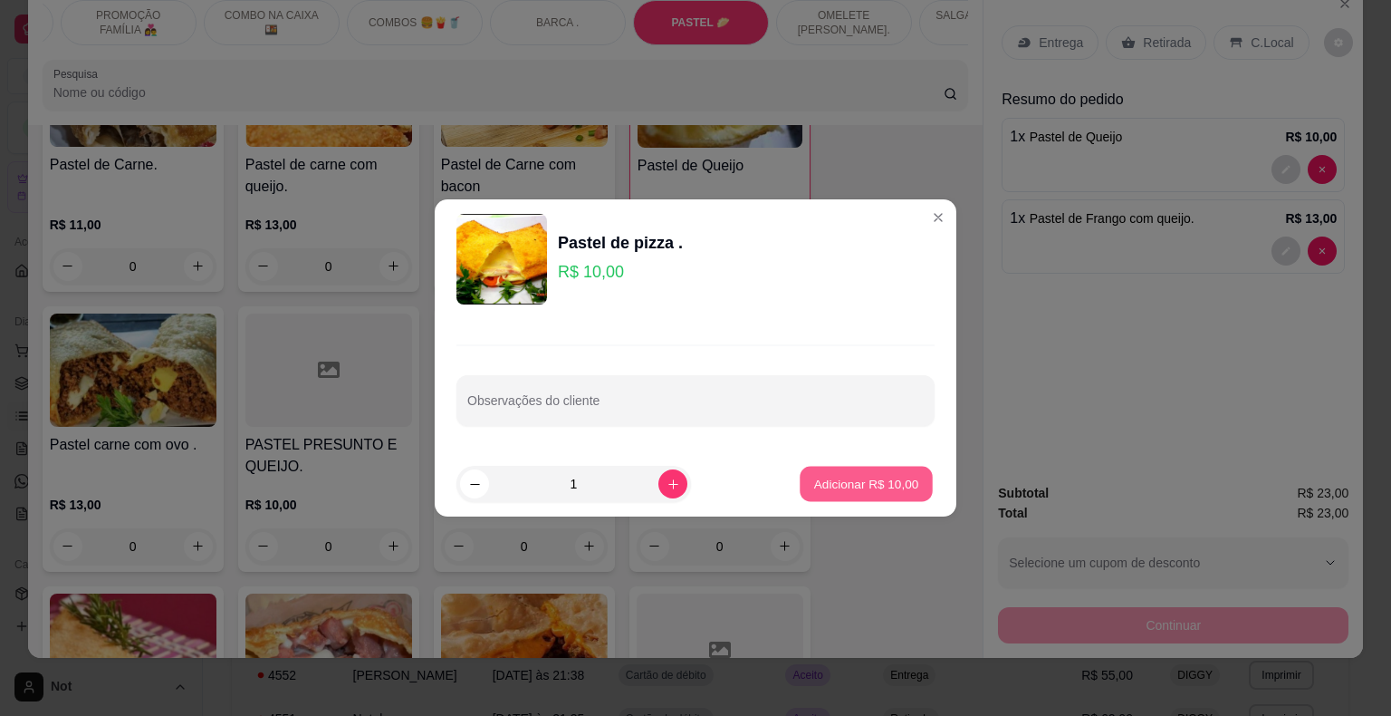
click at [844, 485] on p "Adicionar R$ 10,00" at bounding box center [866, 483] width 105 height 17
type input "1"
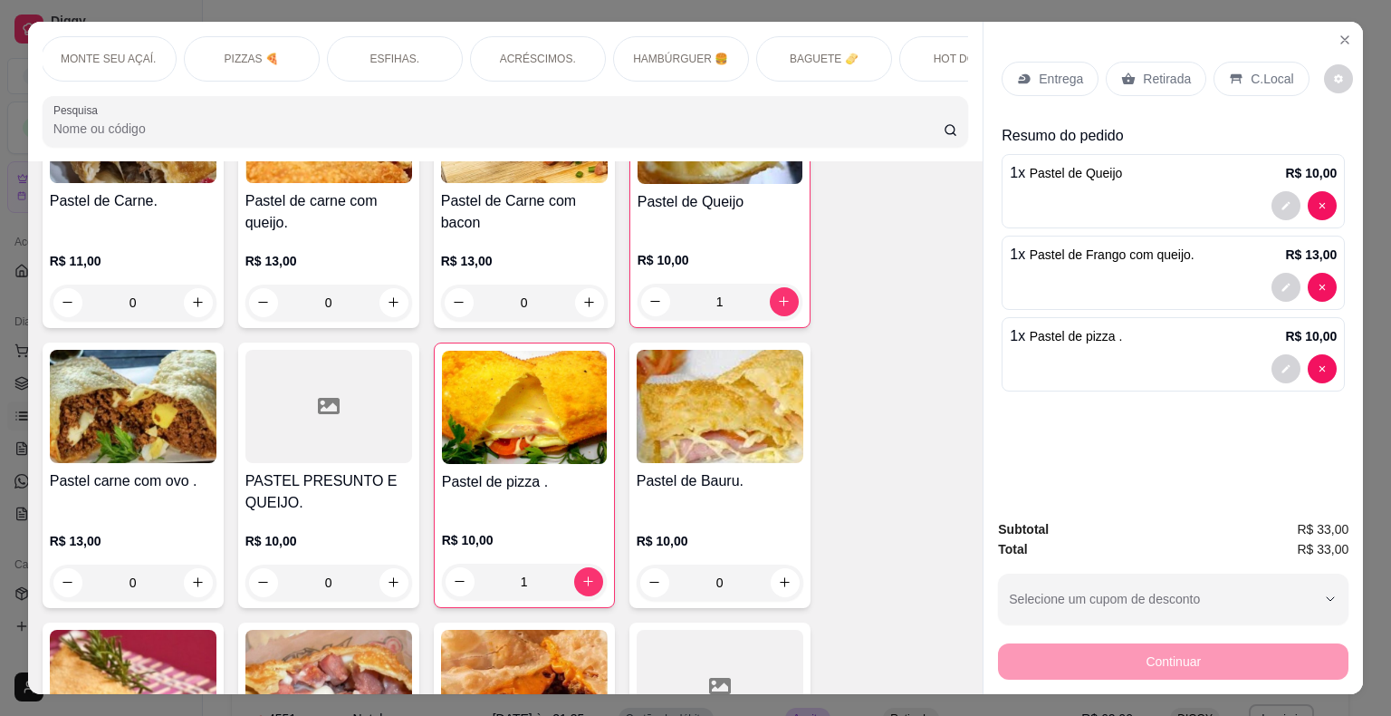
scroll to position [0, 0]
click at [245, 52] on p "PIZZAS 🍕" at bounding box center [253, 59] width 54 height 14
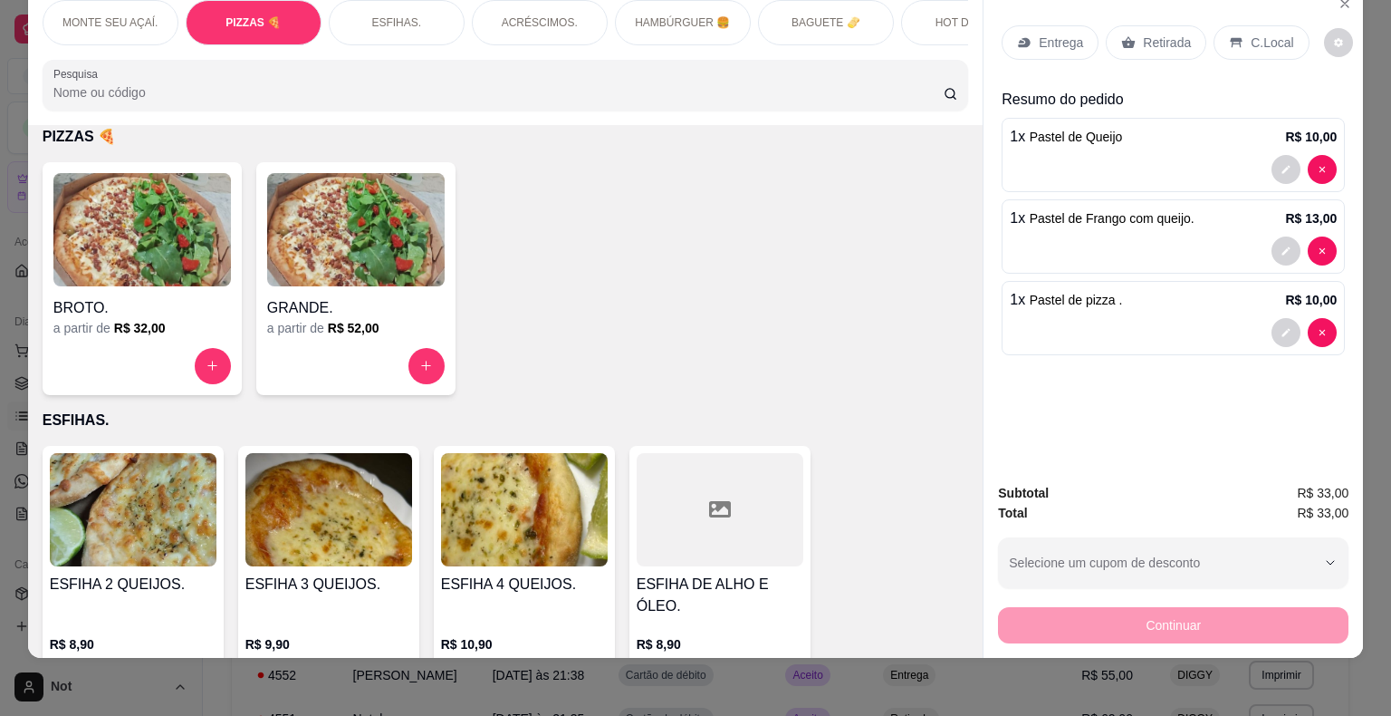
click at [158, 538] on img at bounding box center [133, 509] width 167 height 113
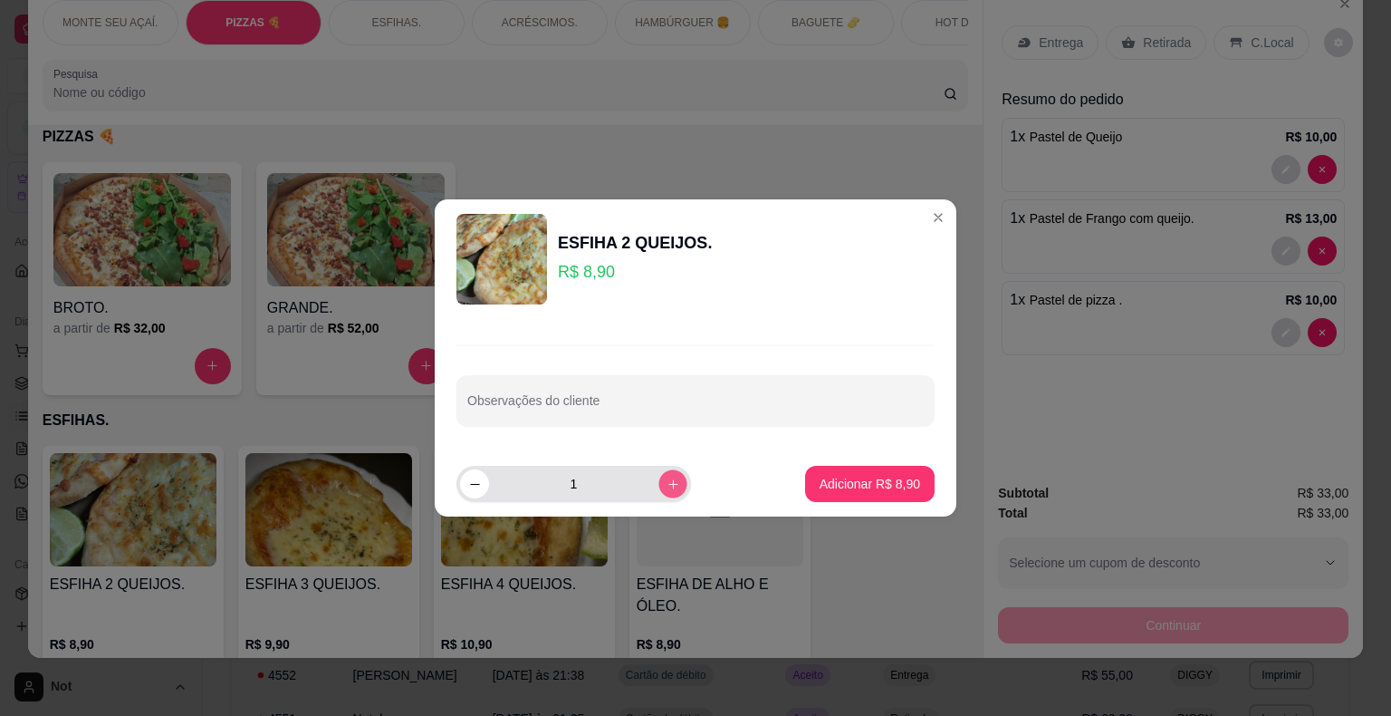
click at [667, 487] on icon "increase-product-quantity" at bounding box center [674, 484] width 14 height 14
type input "3"
click at [880, 487] on p "Adicionar R$ 26,70" at bounding box center [866, 483] width 105 height 17
type input "3"
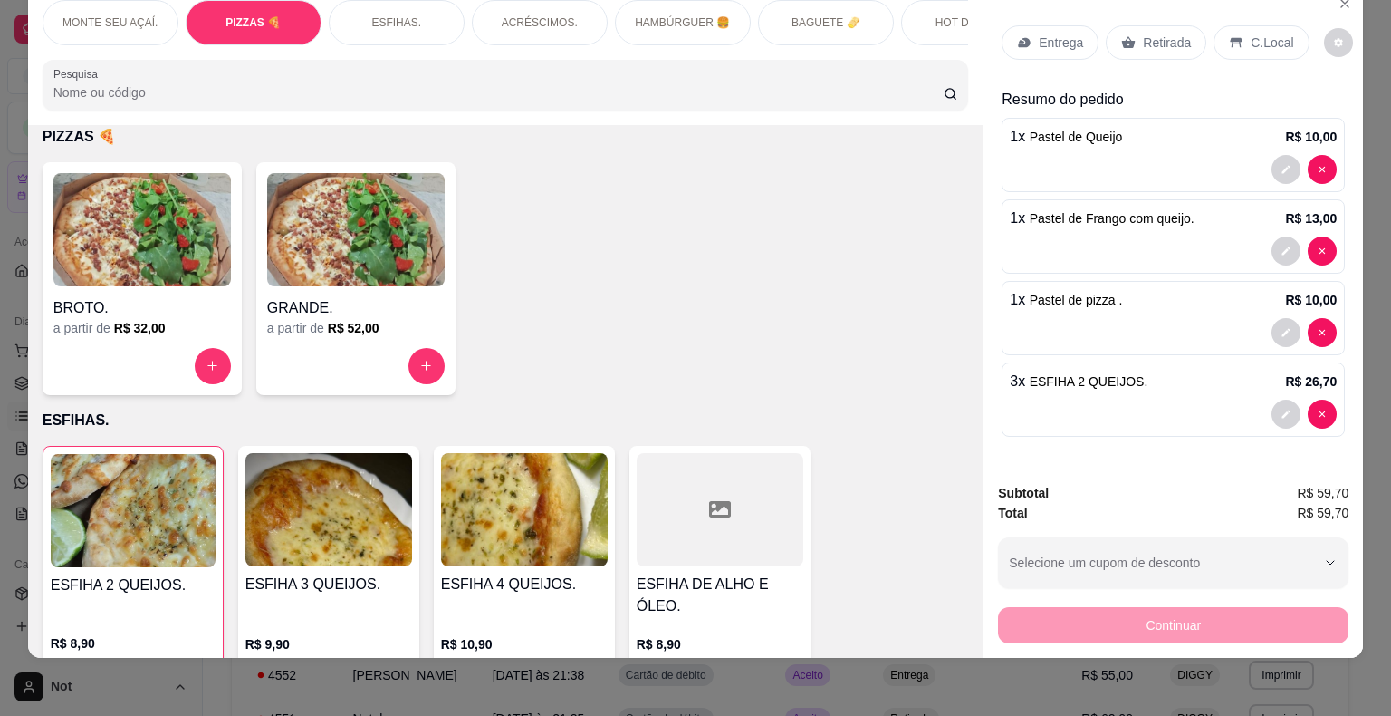
click at [1050, 25] on div "Entrega" at bounding box center [1050, 42] width 97 height 34
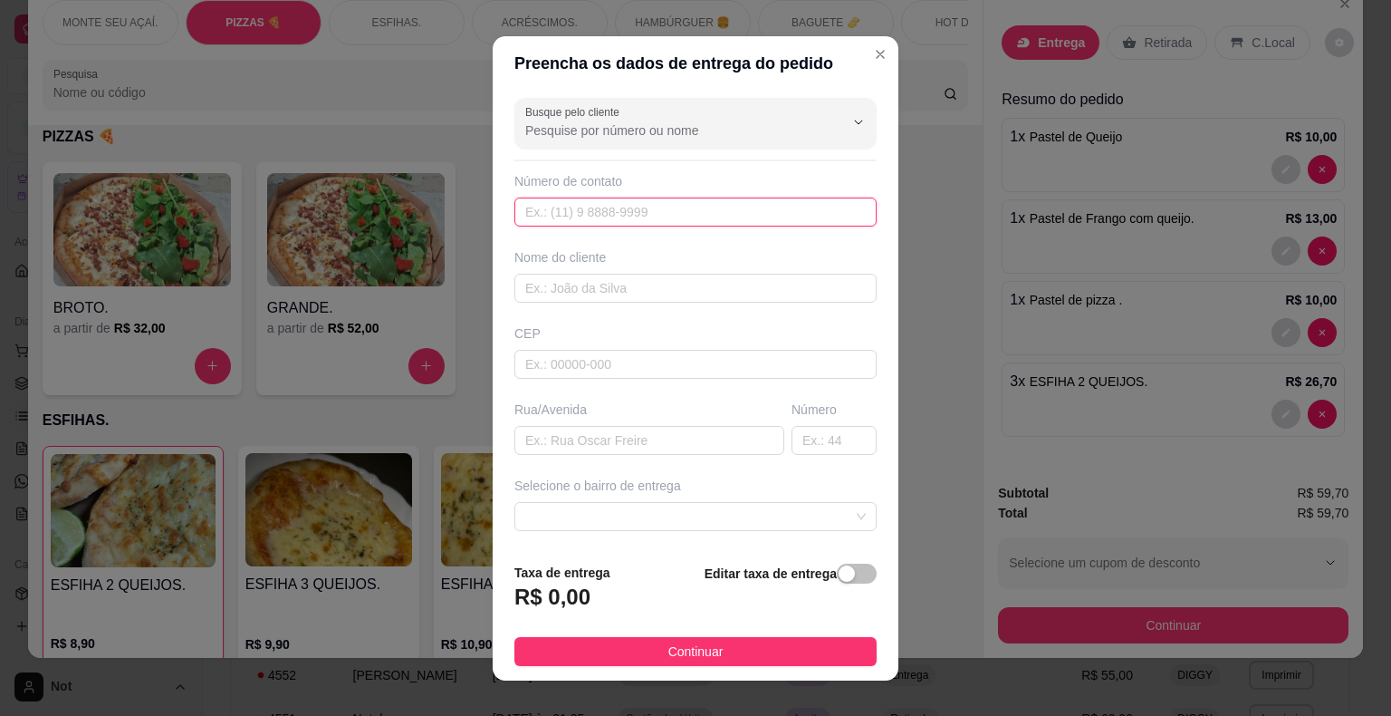
click at [778, 203] on input "text" at bounding box center [695, 211] width 362 height 29
type input "1"
type input "[PHONE_NUMBER]"
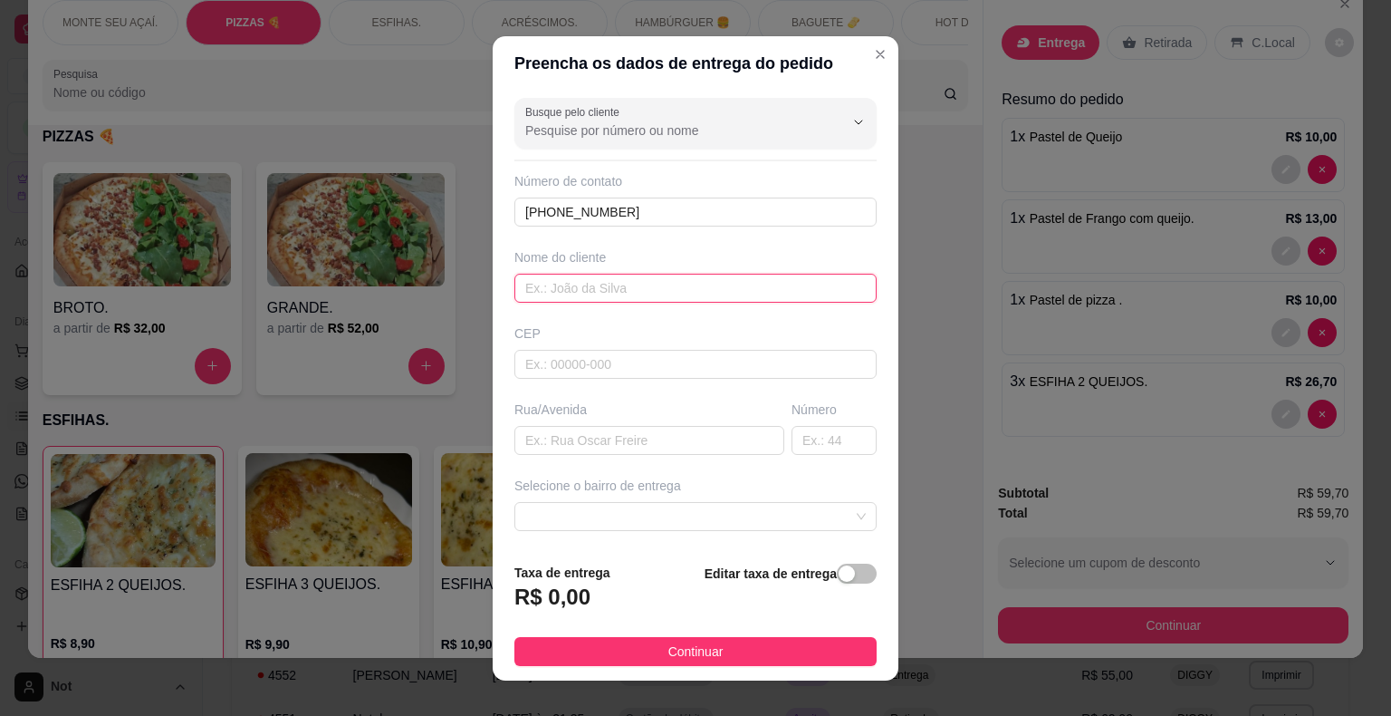
click at [723, 294] on input "text" at bounding box center [695, 288] width 362 height 29
type input "SILMARA"
click at [667, 369] on input "text" at bounding box center [695, 364] width 362 height 29
type input "12935000"
click at [609, 444] on input "text" at bounding box center [649, 440] width 270 height 29
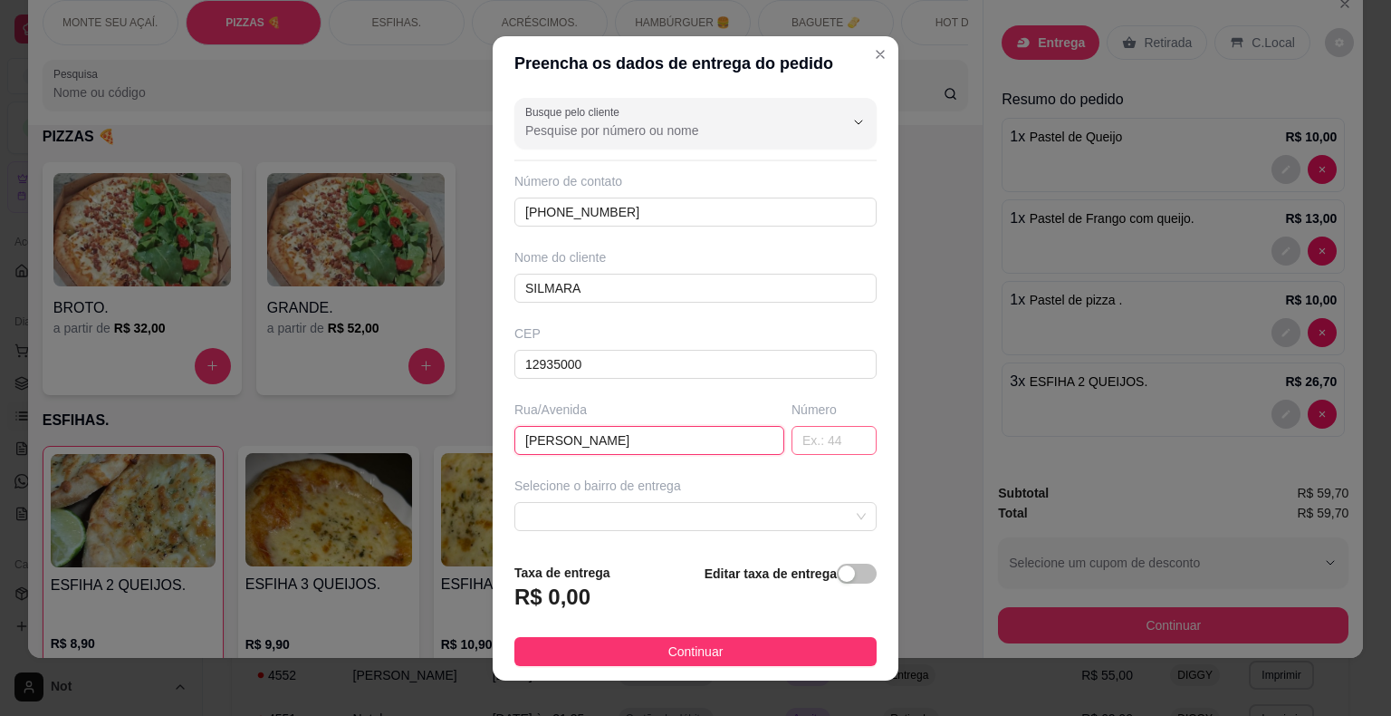
type input "[PERSON_NAME]"
click at [818, 431] on input "text" at bounding box center [834, 440] width 85 height 29
click at [699, 511] on span at bounding box center [695, 516] width 341 height 27
type input "720"
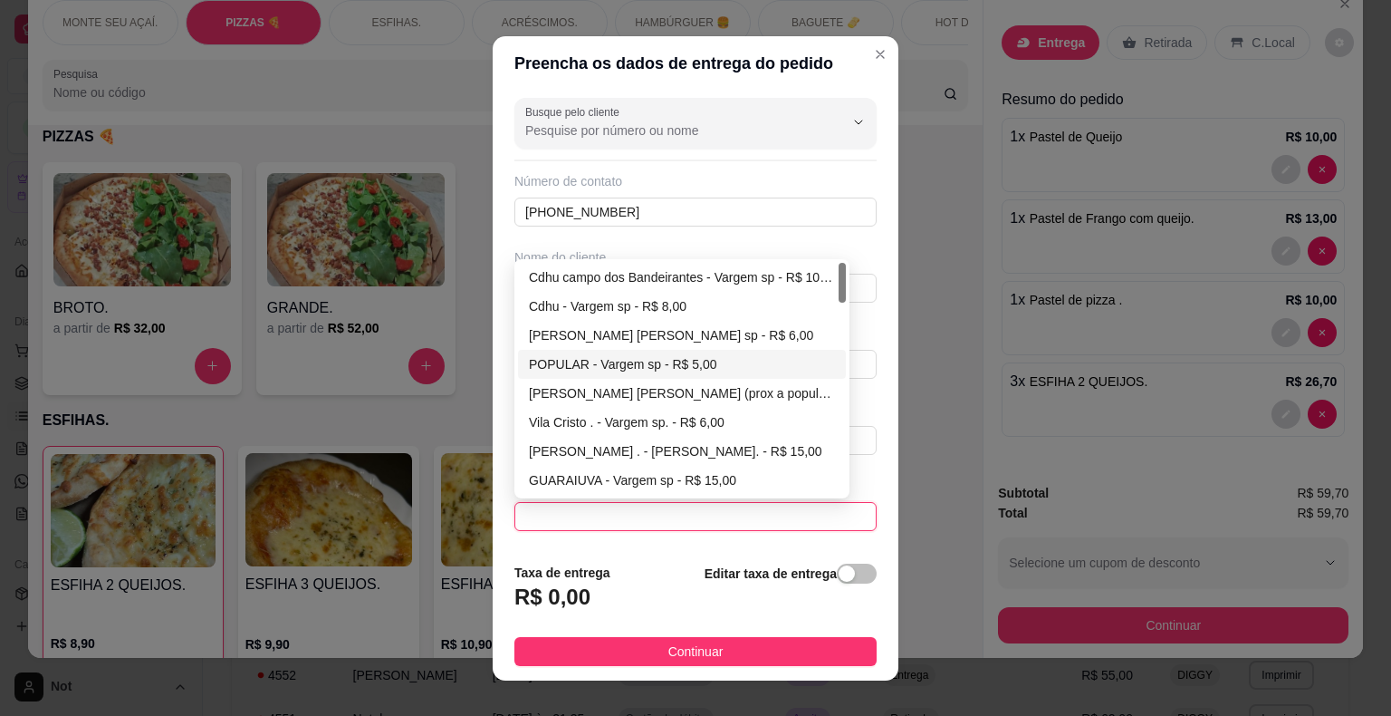
click at [746, 357] on div "POPULAR - Vargem sp - R$ 5,00" at bounding box center [682, 364] width 306 height 20
type input "Vargem sp"
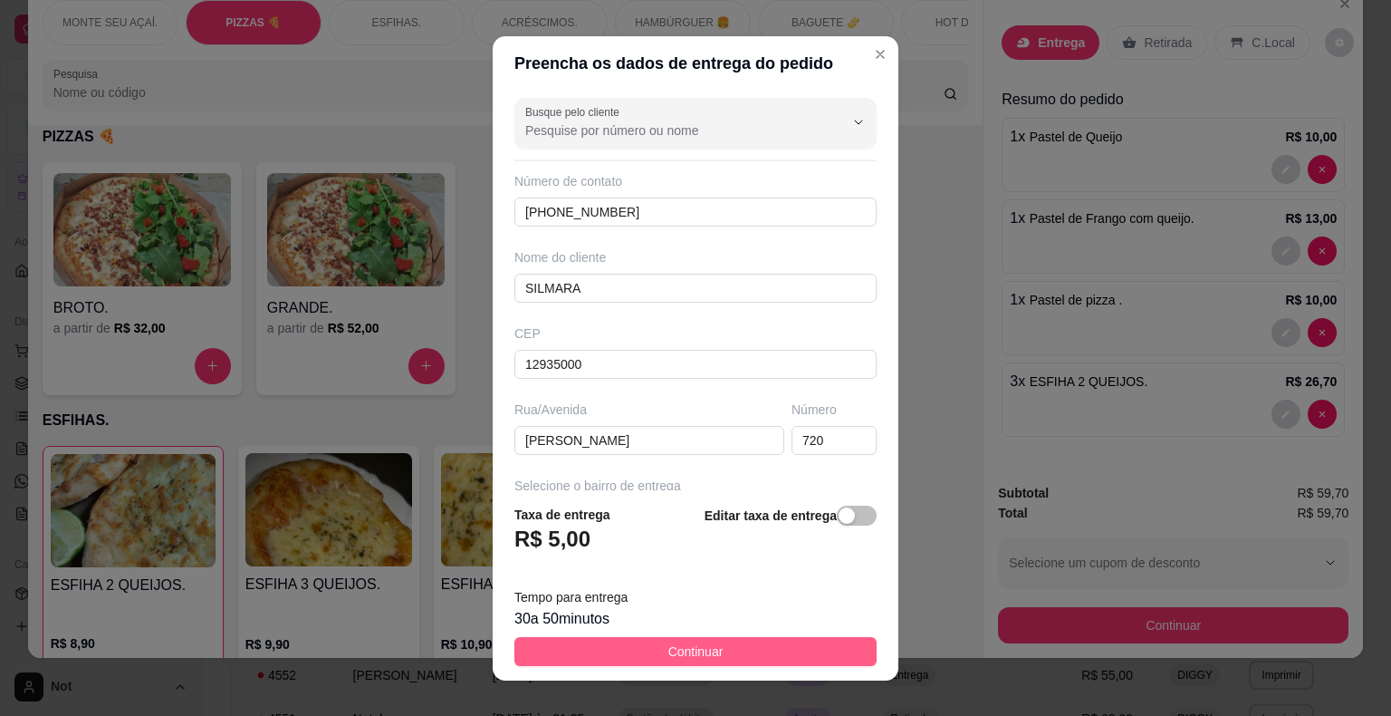
click at [671, 639] on button "Continuar" at bounding box center [695, 651] width 362 height 29
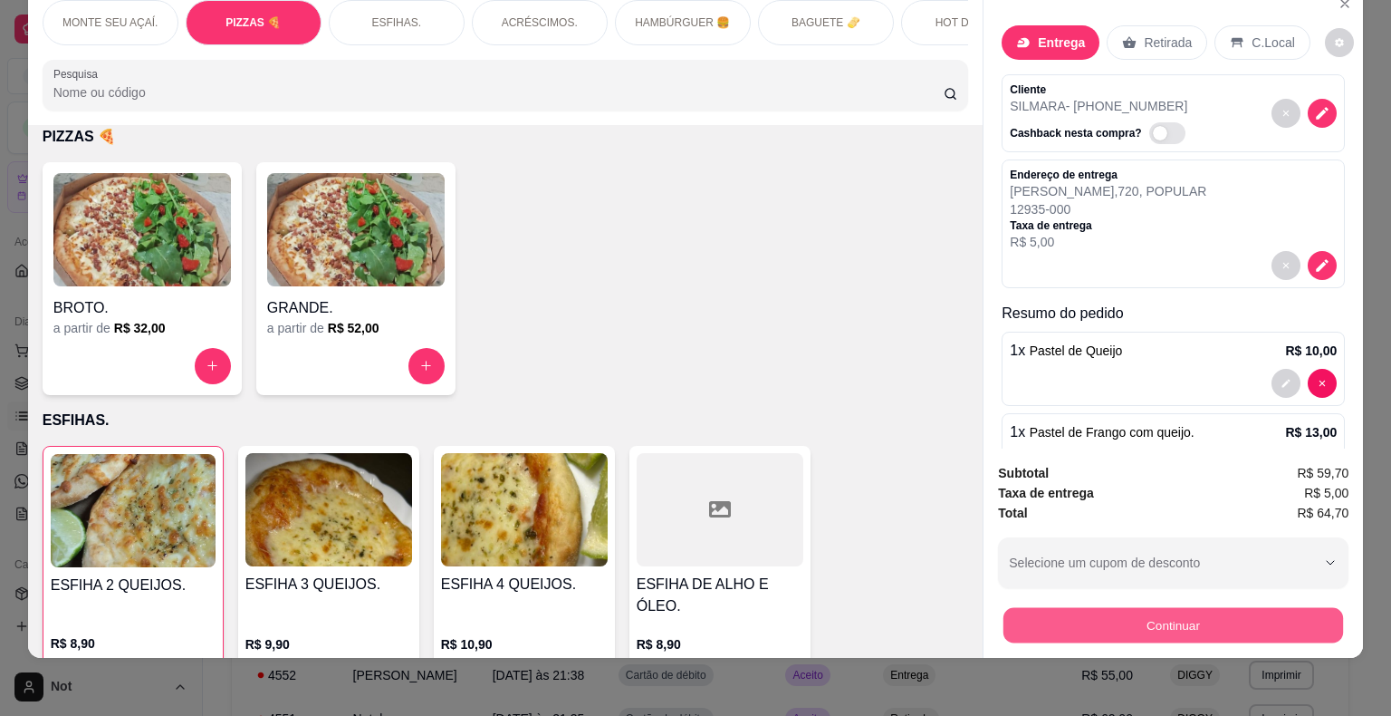
click at [1145, 608] on button "Continuar" at bounding box center [1174, 625] width 340 height 35
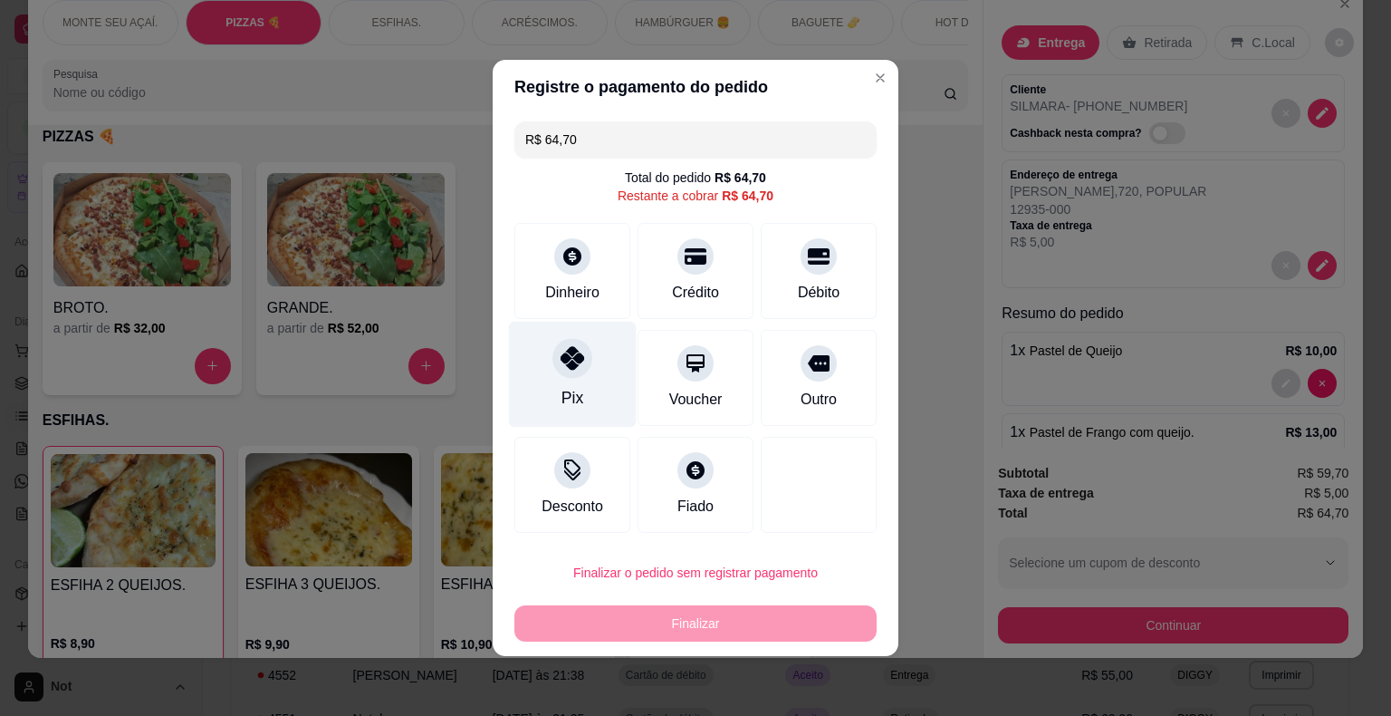
click at [581, 386] on div "Pix" at bounding box center [573, 375] width 128 height 106
type input "R$ 0,00"
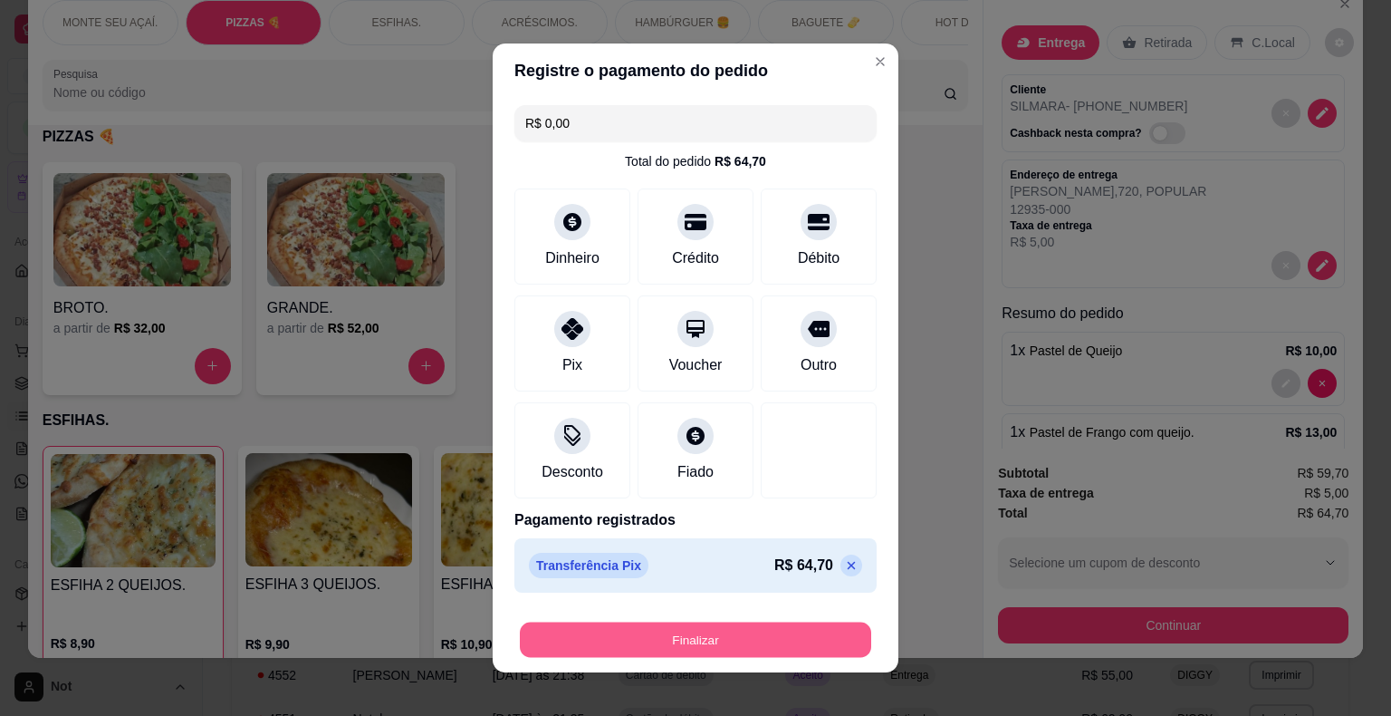
click at [708, 626] on button "Finalizar" at bounding box center [695, 639] width 351 height 35
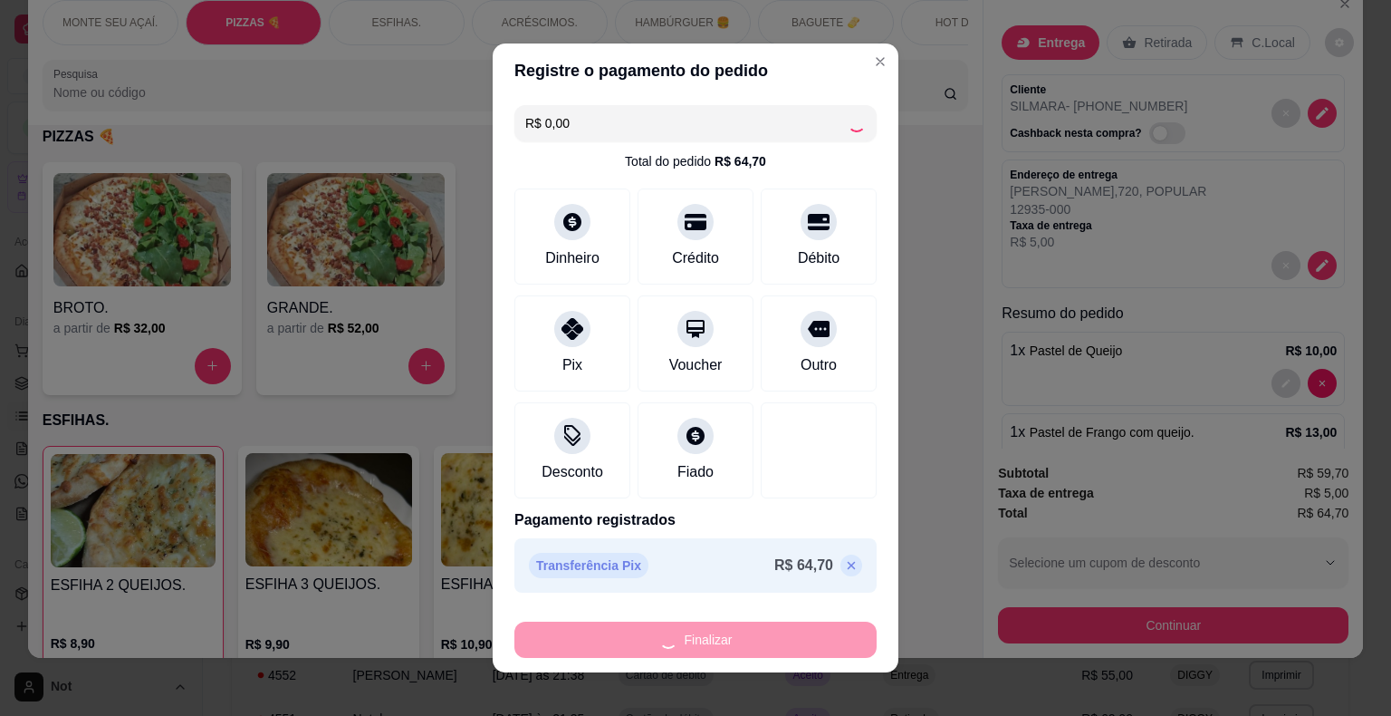
type input "0"
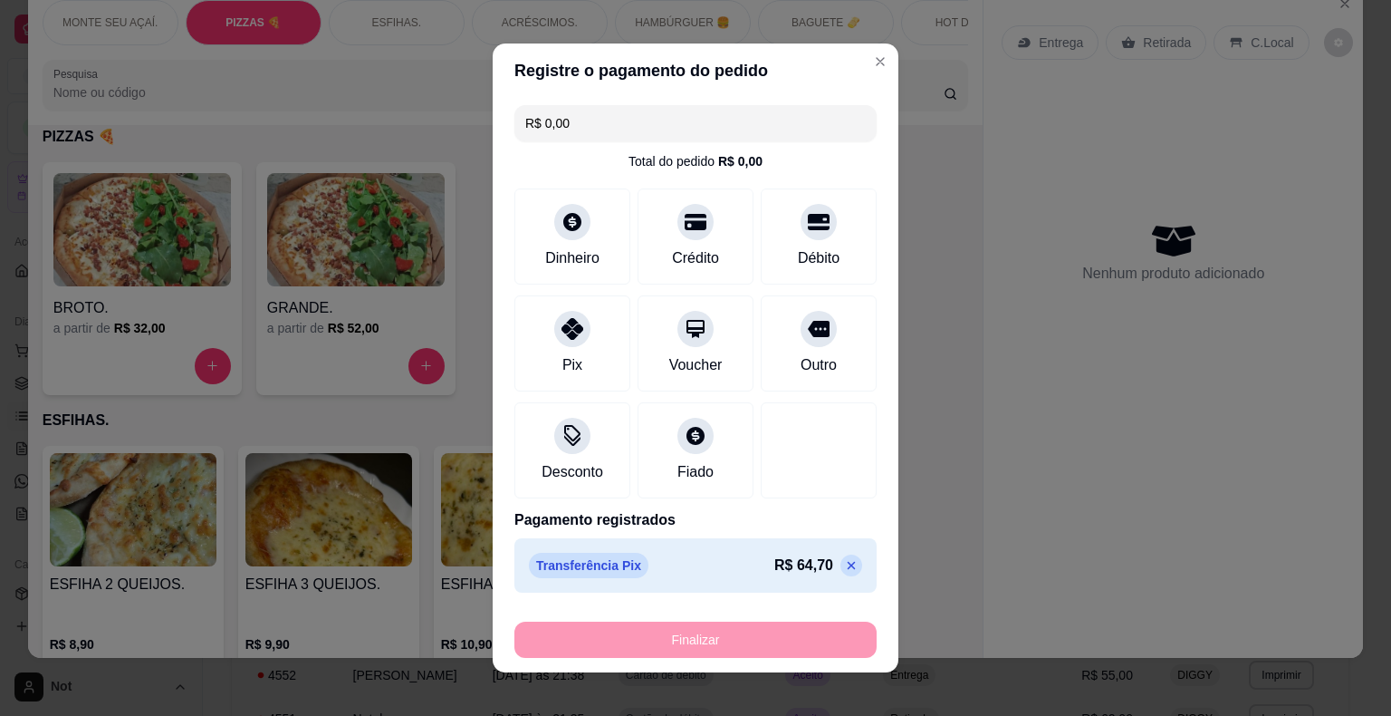
type input "-R$ 64,70"
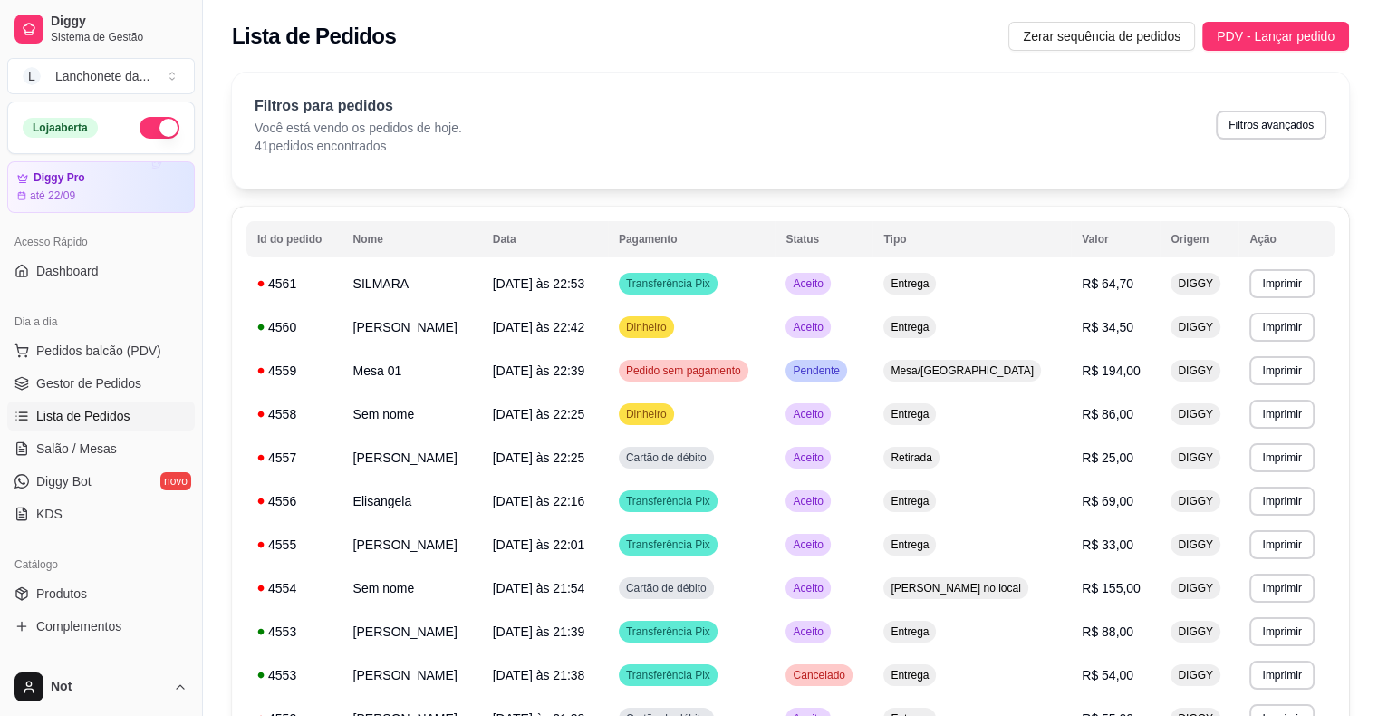
drag, startPoint x: 141, startPoint y: 341, endPoint x: 172, endPoint y: 567, distance: 228.5
click at [172, 567] on div "Loja aberta Diggy Pro até 22/09 Acesso Rápido Dashboard Dia a dia Pedidos balcã…" at bounding box center [101, 379] width 202 height 556
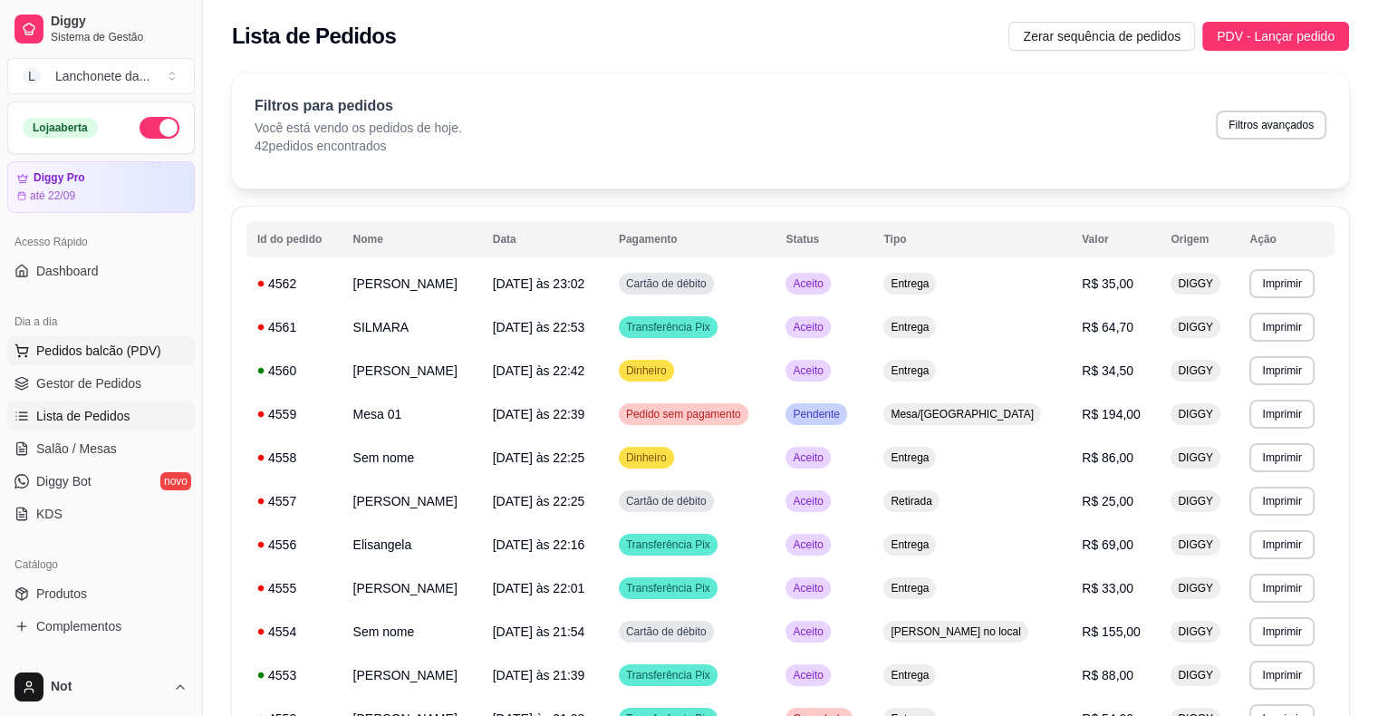
click at [7, 336] on button "Pedidos balcão (PDV)" at bounding box center [100, 350] width 187 height 29
